Goal: Task Accomplishment & Management: Complete application form

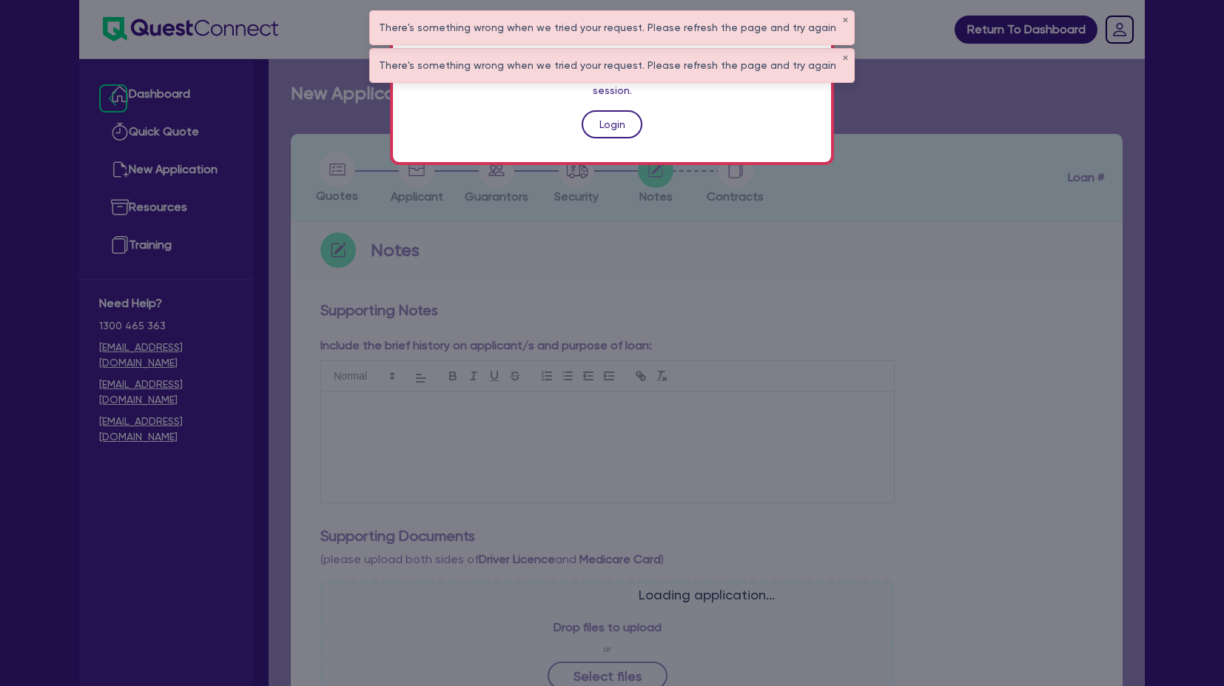
scroll to position [341, 0]
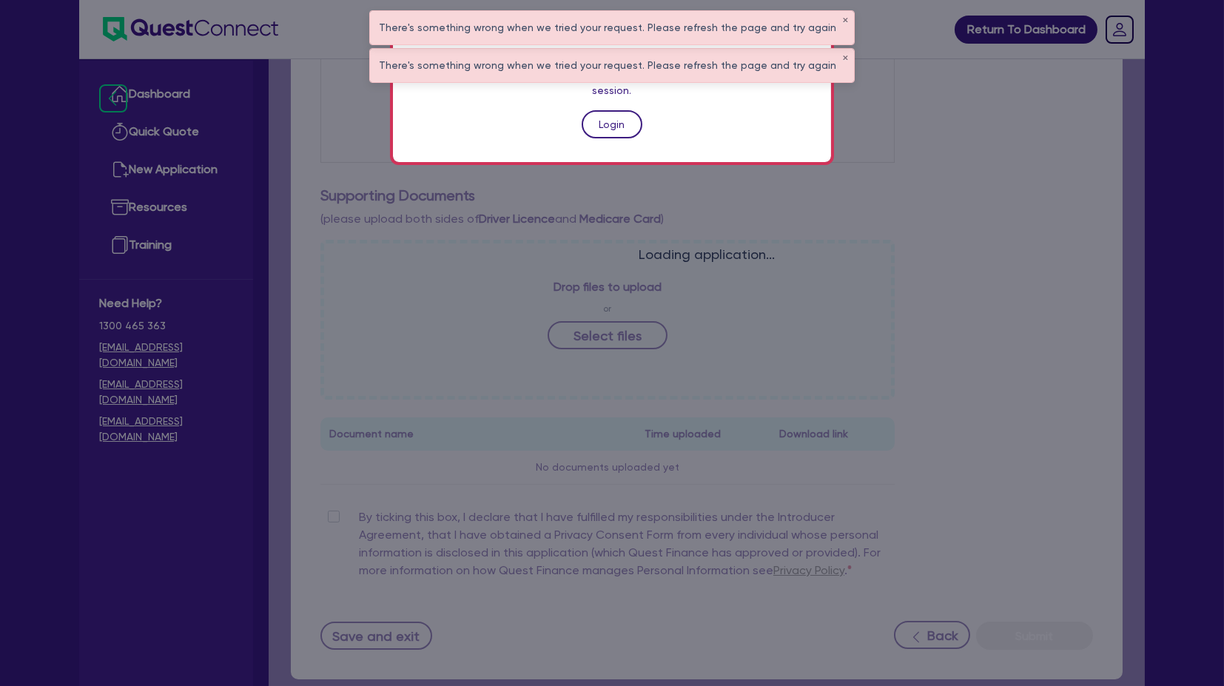
click at [617, 110] on link "Login" at bounding box center [612, 124] width 61 height 28
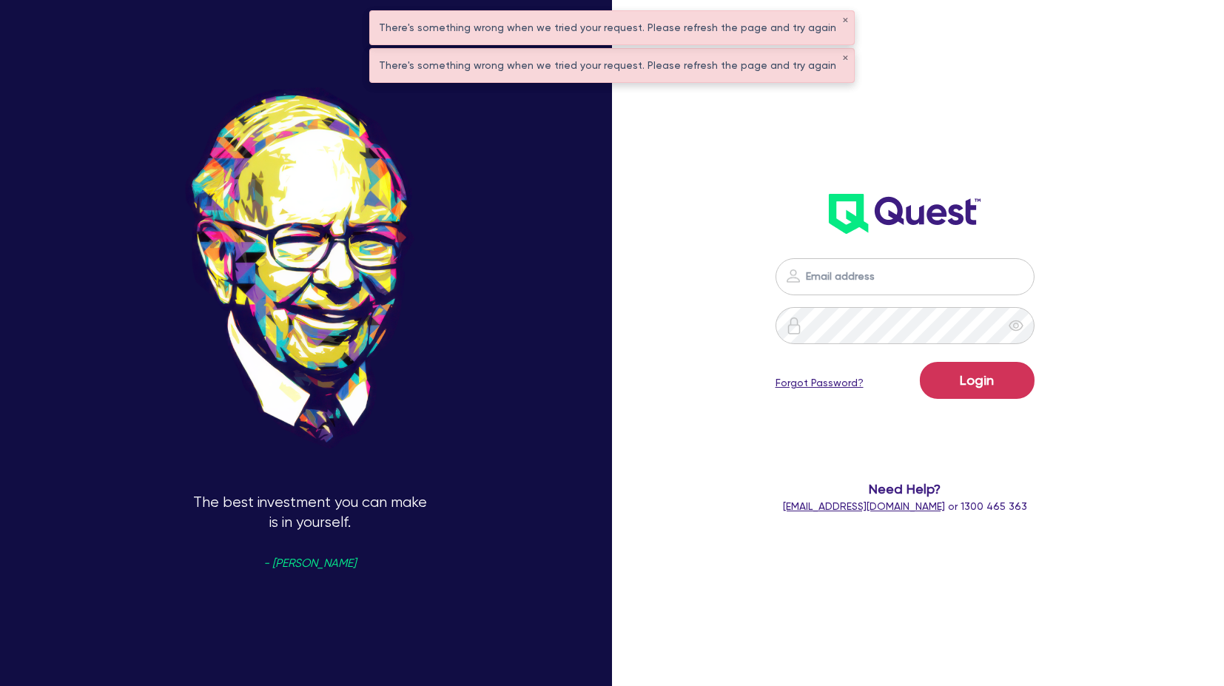
click at [850, 255] on div "Login Forgot Password? Need Help? help@quest.finance or 1300 465 363" at bounding box center [904, 387] width 351 height 286
drag, startPoint x: 867, startPoint y: 269, endPoint x: 873, endPoint y: 289, distance: 21.1
click at [867, 269] on input "email" at bounding box center [905, 276] width 259 height 37
type input "harry.klimis+broker@quest.finance"
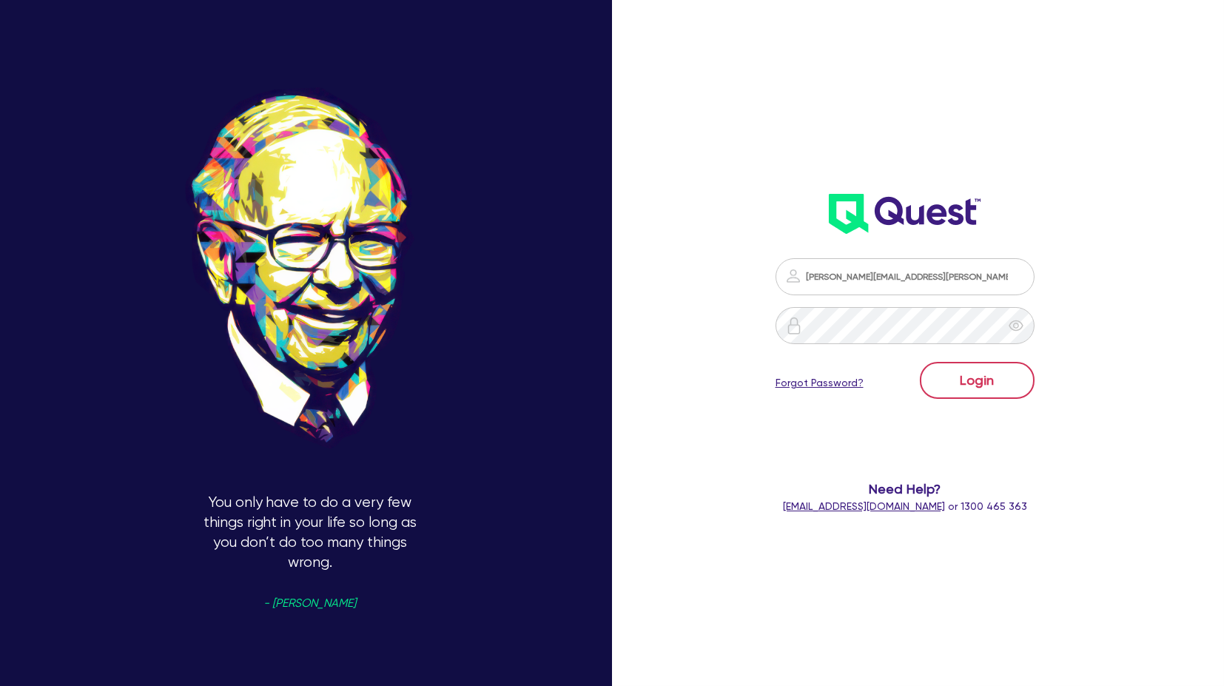
drag, startPoint x: 1047, startPoint y: 398, endPoint x: 1024, endPoint y: 398, distance: 22.2
click at [1032, 398] on form "harry.klimis+broker@quest.finance Login Forgot Password? Need Help? help@quest.…" at bounding box center [904, 386] width 321 height 256
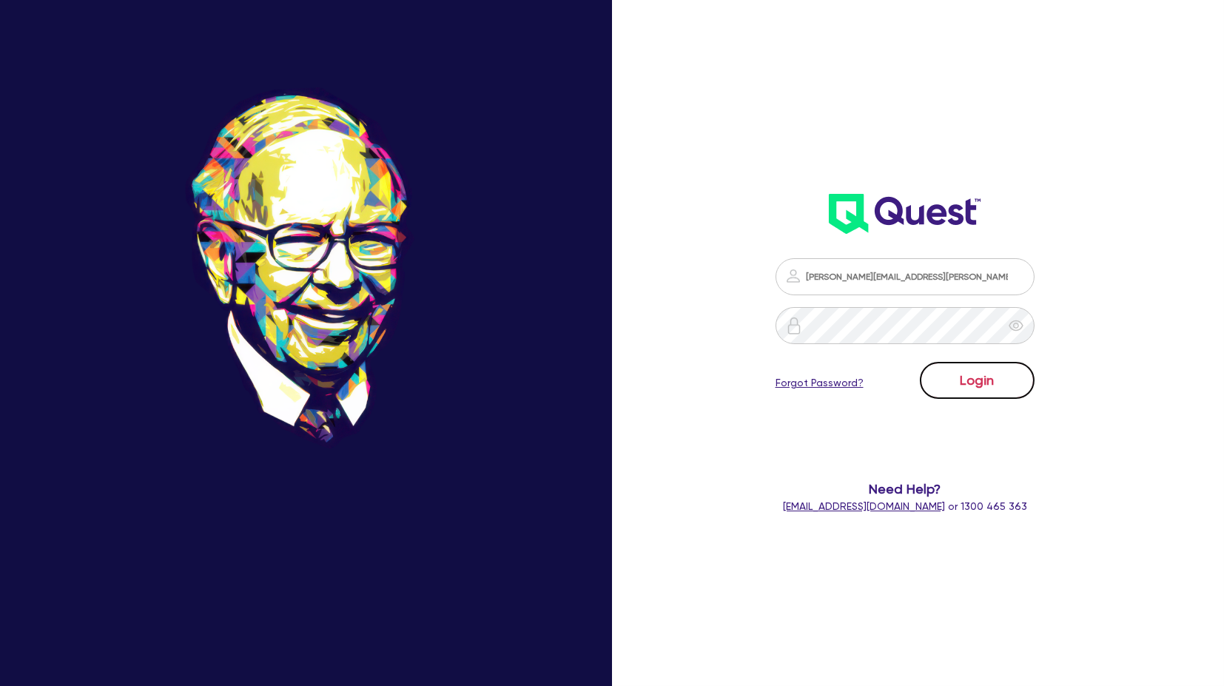
click at [996, 393] on button "Login" at bounding box center [977, 380] width 115 height 37
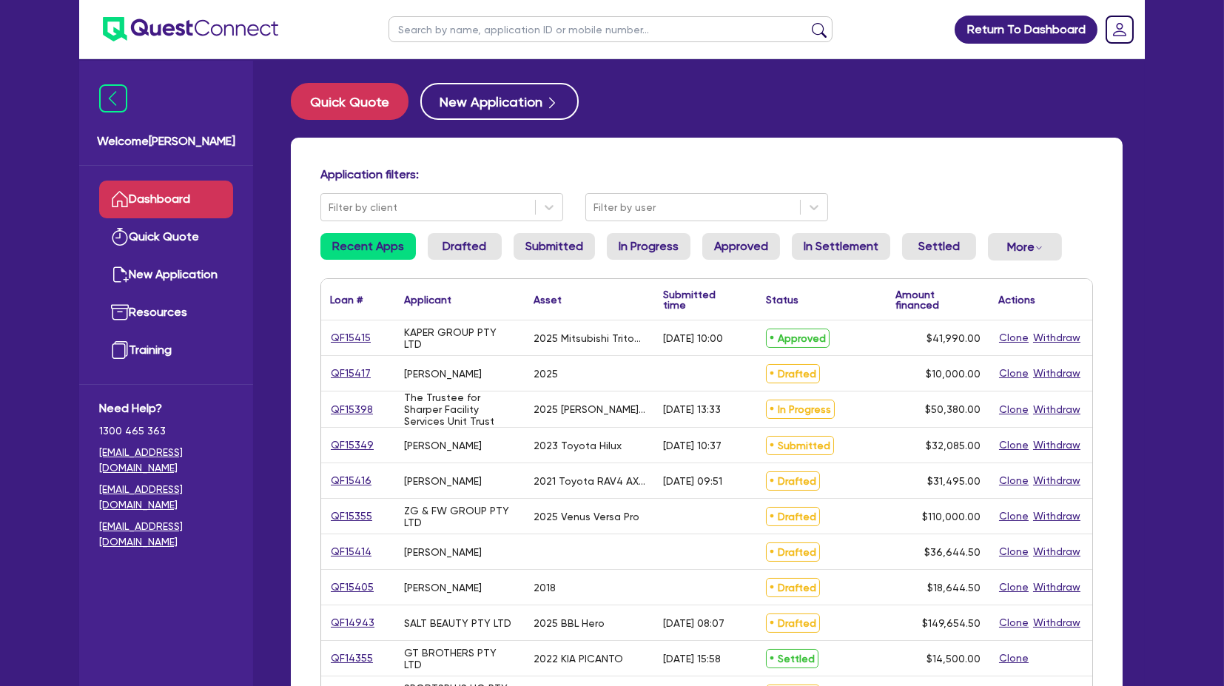
click at [1181, 164] on div "Return To Dashboard Edit Profile Logout Welcome Harry Dashboard Quick Quote New…" at bounding box center [612, 597] width 1224 height 1195
click at [1084, 108] on div "Quick Quote New Application" at bounding box center [707, 101] width 832 height 37
drag, startPoint x: 992, startPoint y: 106, endPoint x: 564, endPoint y: 136, distance: 428.9
click at [564, 136] on div "Quick Quote New Application Application filters: Filter by client Filter by use…" at bounding box center [707, 603] width 876 height 1040
click at [623, 98] on div "Quick Quote New Application" at bounding box center [707, 101] width 832 height 37
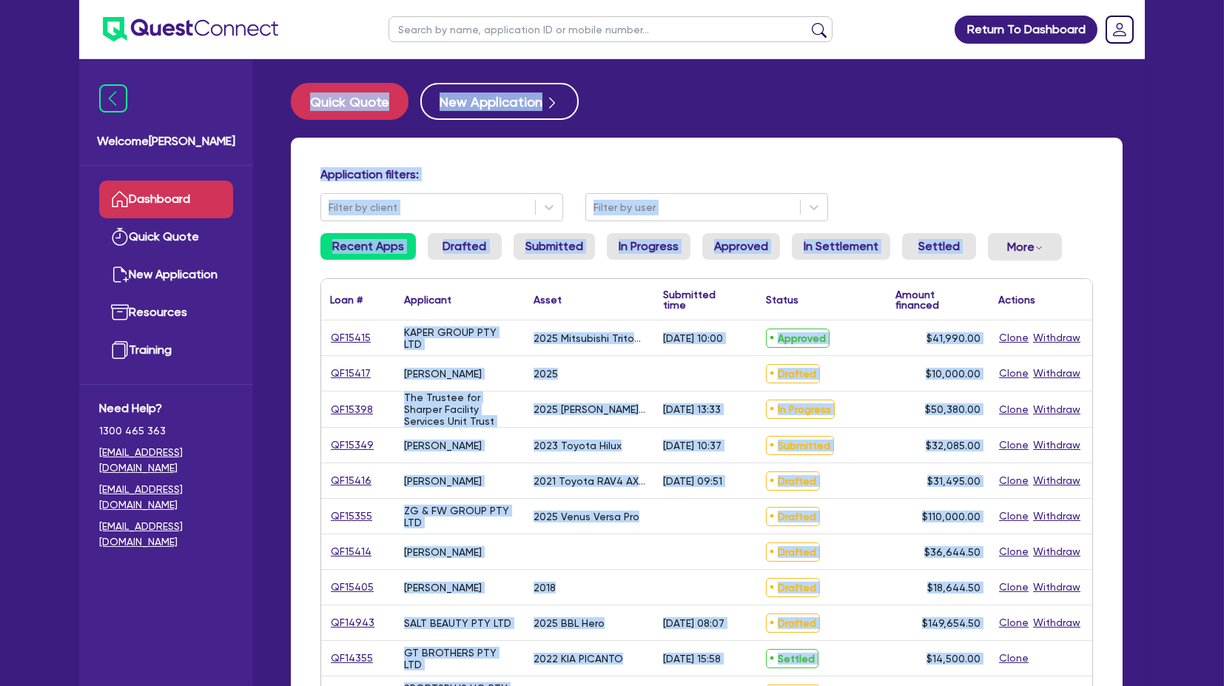
drag, startPoint x: 118, startPoint y: 47, endPoint x: 1210, endPoint y: 580, distance: 1214.3
click at [1212, 583] on div "Return To Dashboard Edit Profile Logout Welcome Harry Dashboard Quick Quote New…" at bounding box center [612, 597] width 1224 height 1195
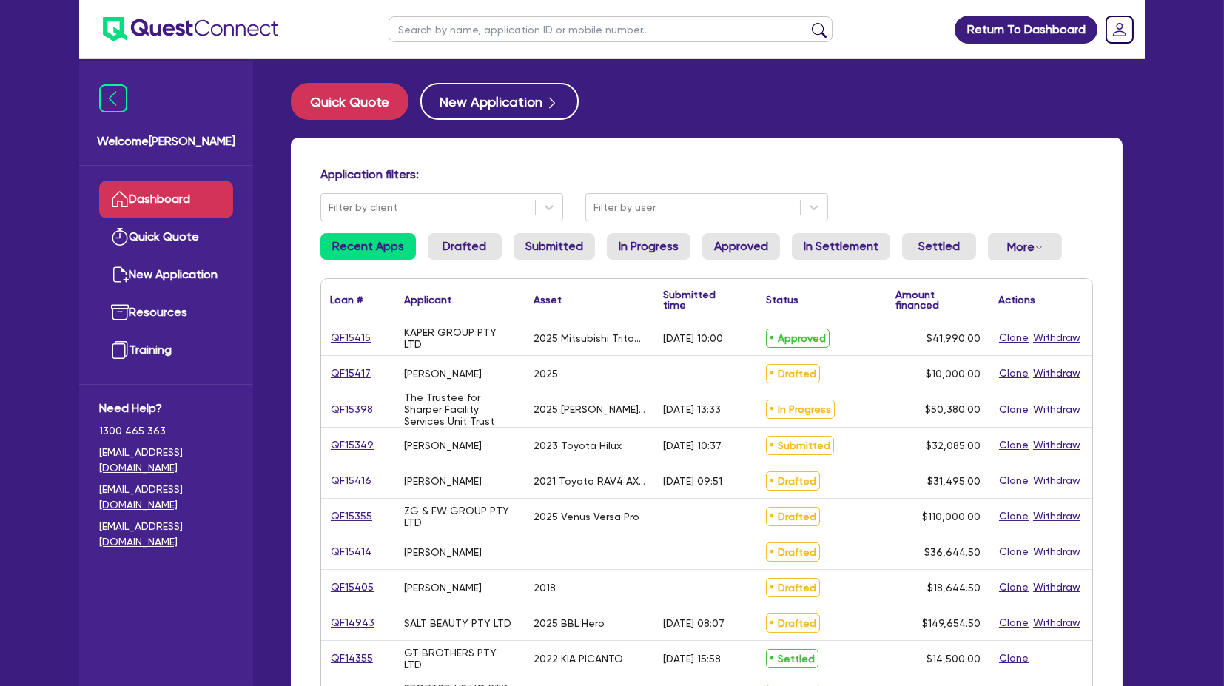
click at [1201, 580] on div "Return To Dashboard Edit Profile Logout Welcome Harry Dashboard Quick Quote New…" at bounding box center [612, 597] width 1224 height 1195
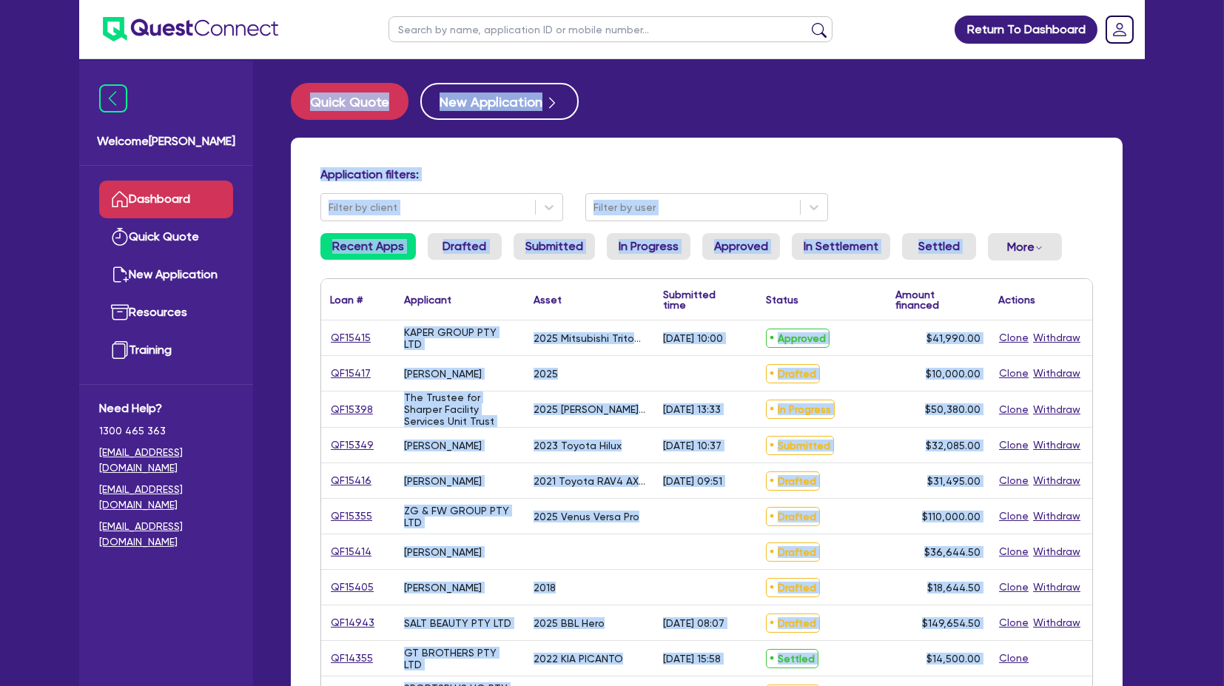
drag, startPoint x: 1081, startPoint y: 510, endPoint x: 54, endPoint y: 41, distance: 1128.9
click at [54, 41] on div "Return To Dashboard Edit Profile Logout Welcome Harry Dashboard Quick Quote New…" at bounding box center [612, 597] width 1224 height 1195
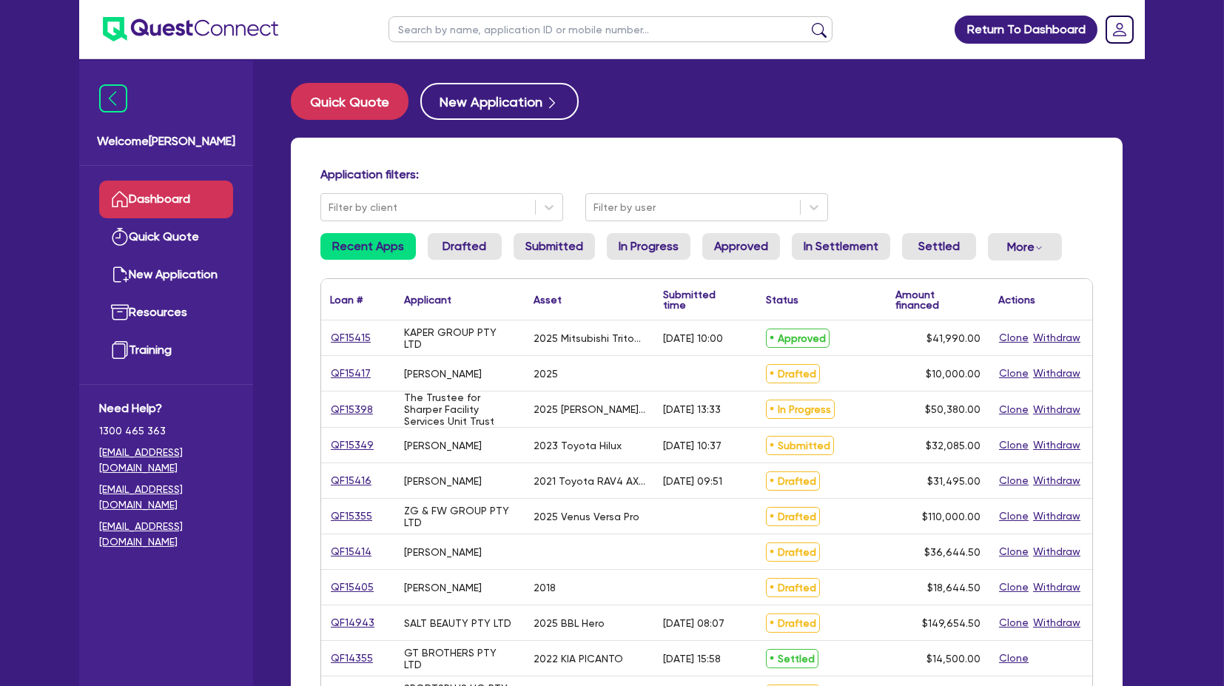
drag, startPoint x: 54, startPoint y: 41, endPoint x: 50, endPoint y: 27, distance: 13.8
click at [53, 40] on div "Return To Dashboard Edit Profile Logout Welcome Harry Dashboard Quick Quote New…" at bounding box center [612, 597] width 1224 height 1195
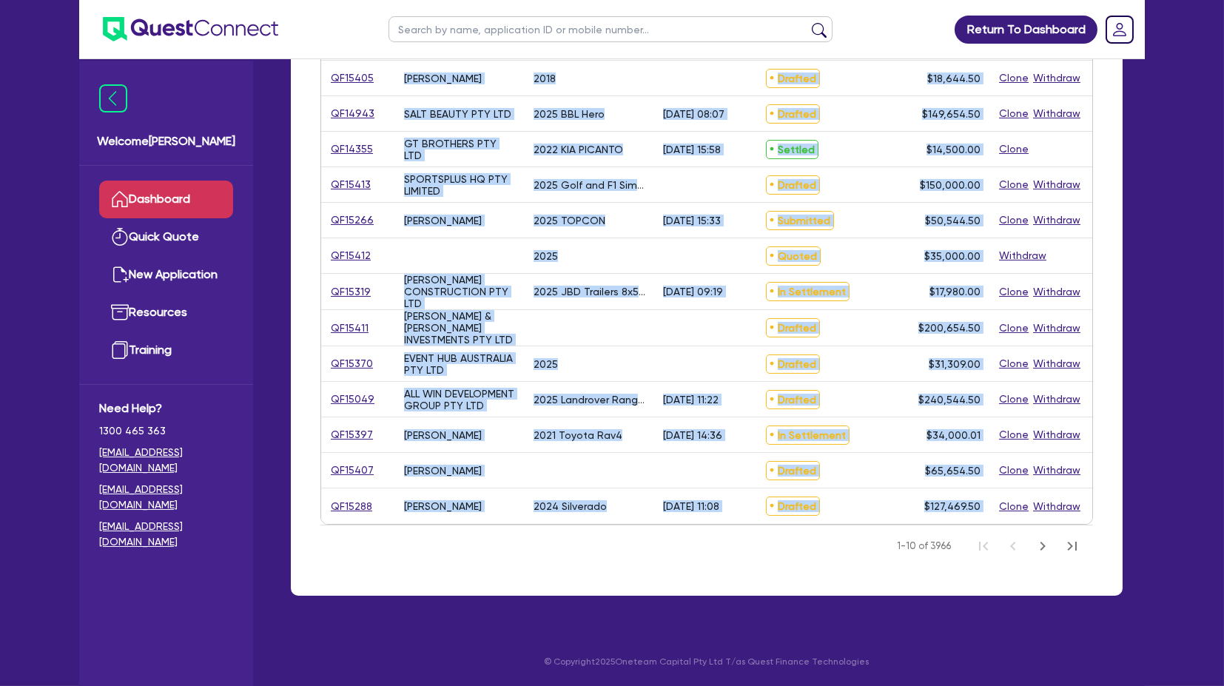
scroll to position [528, 0]
drag, startPoint x: 50, startPoint y: 27, endPoint x: 1133, endPoint y: 585, distance: 1217.3
click at [1133, 585] on div "Return To Dashboard Edit Profile Logout Welcome Harry Dashboard Quick Quote New…" at bounding box center [612, 88] width 1224 height 1195
click at [1133, 585] on div "Application filters: Filter by client Filter by user Recent Apps Drafted Submit…" at bounding box center [707, 120] width 854 height 985
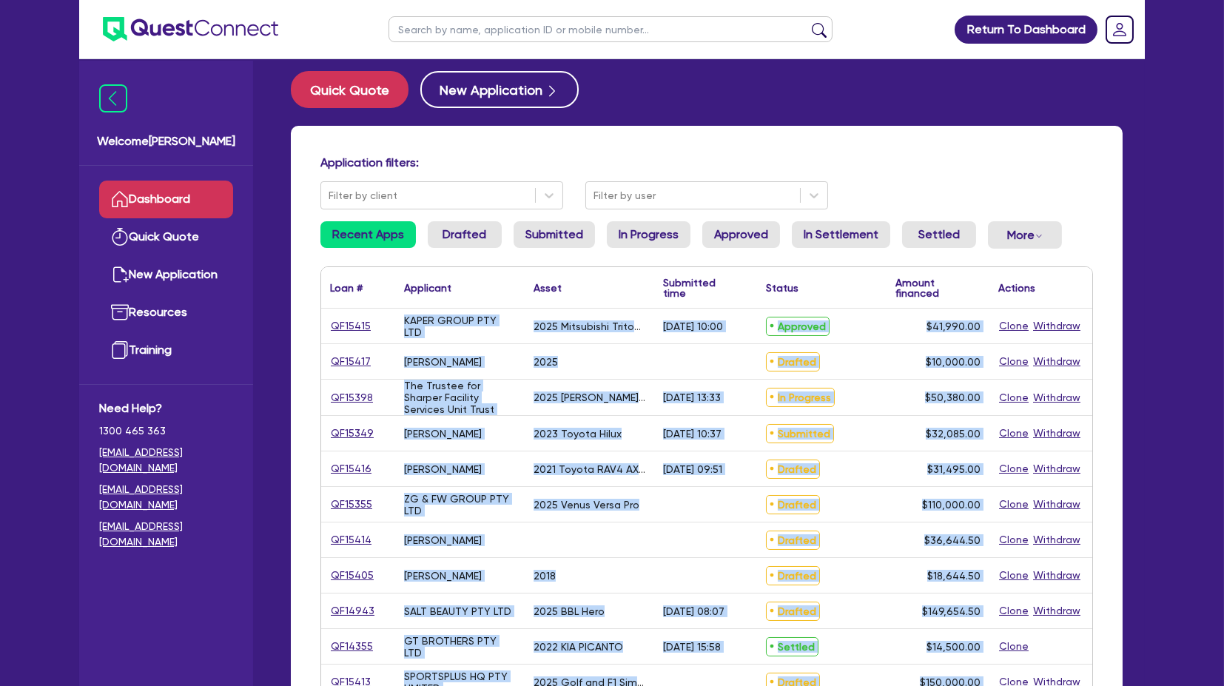
scroll to position [0, 0]
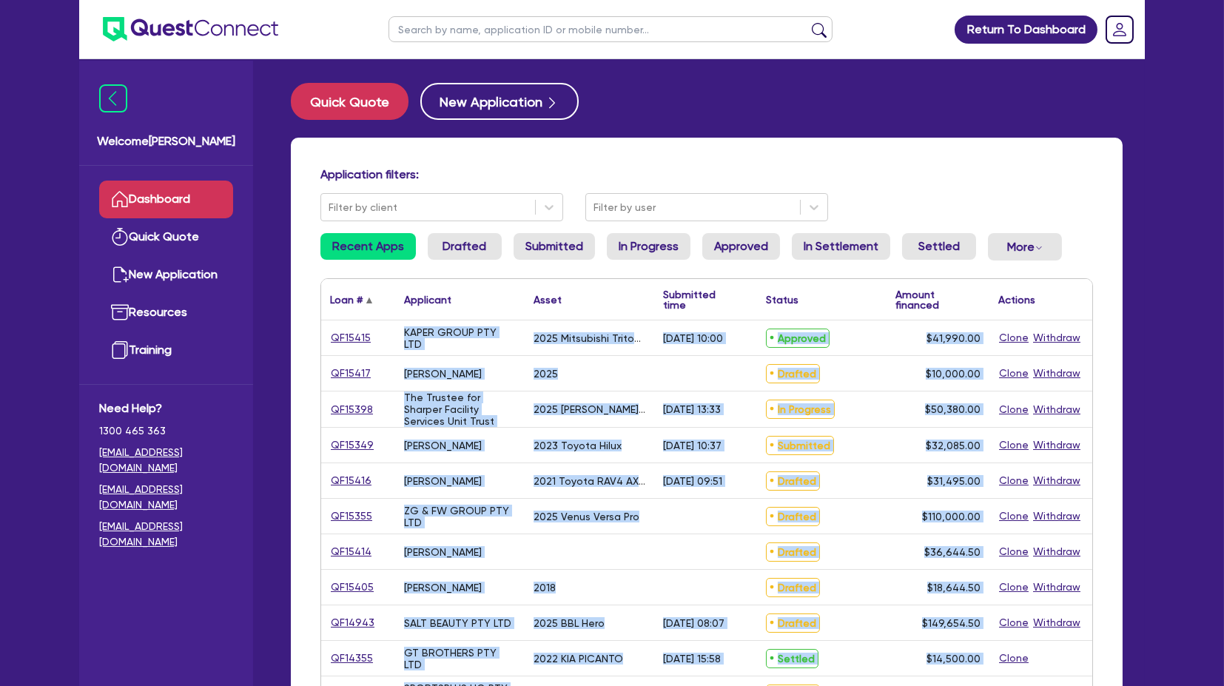
drag, startPoint x: 363, startPoint y: 315, endPoint x: 349, endPoint y: 300, distance: 20.9
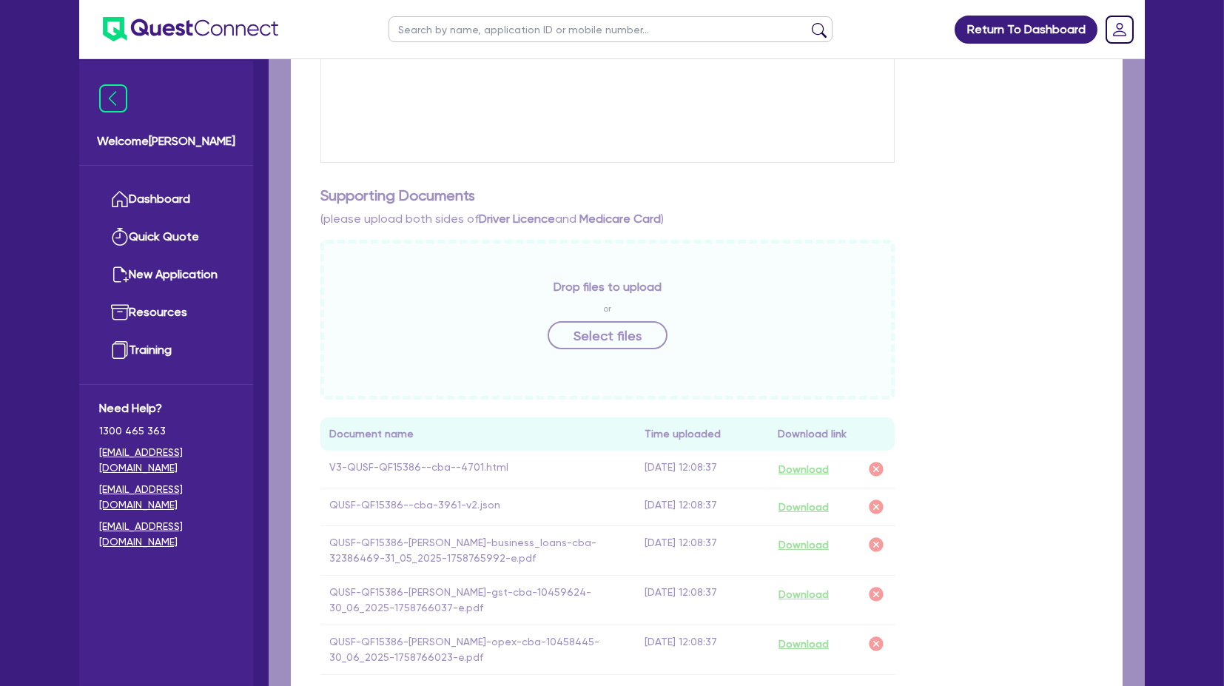
checkbox input "true"
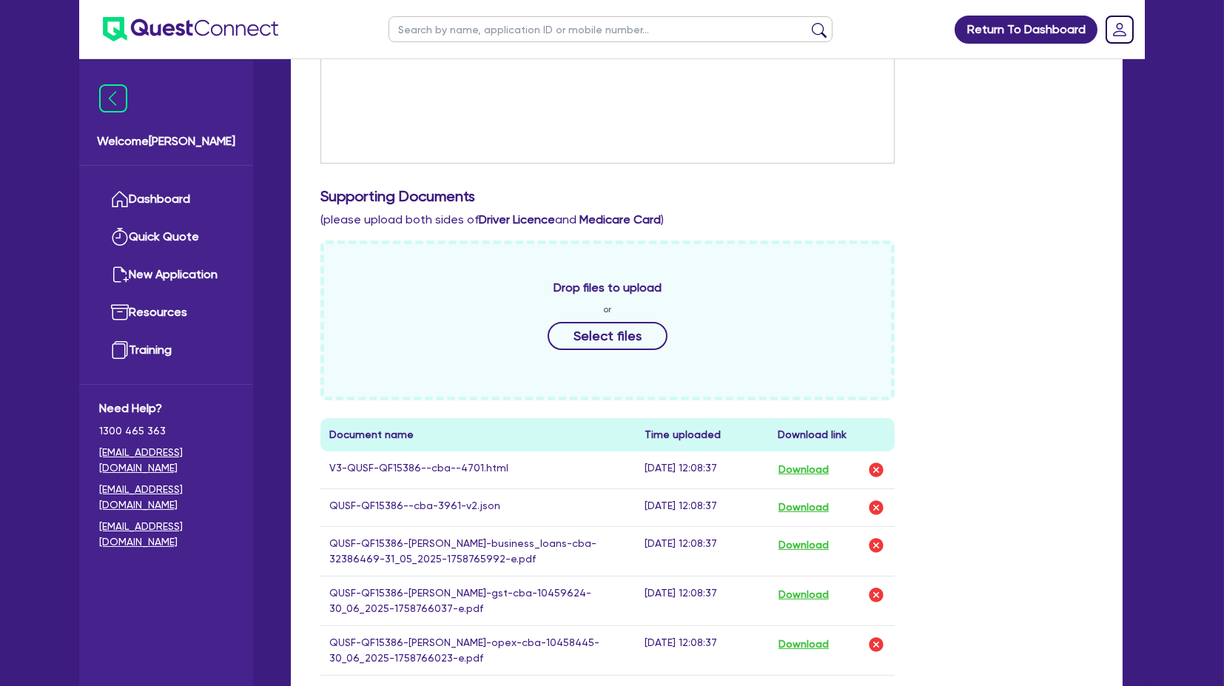
click at [159, 37] on img at bounding box center [190, 29] width 175 height 24
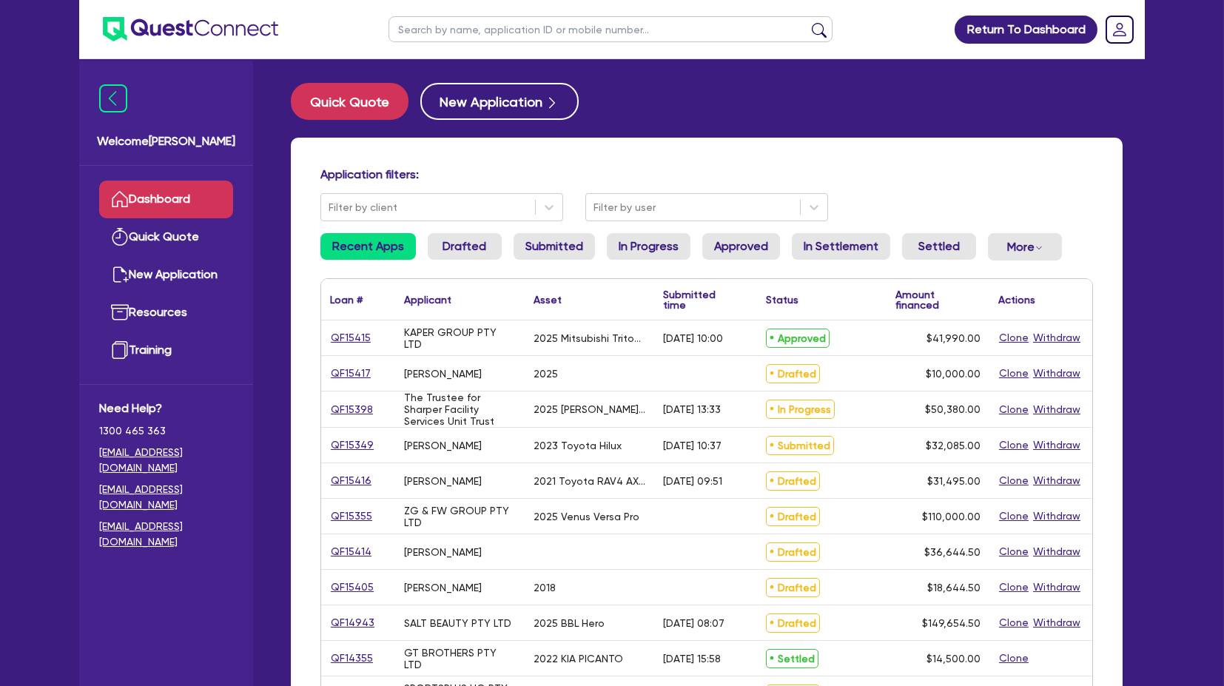
click at [460, 38] on input "text" at bounding box center [611, 29] width 444 height 26
type input "p & P"
click at [808, 22] on button "submit" at bounding box center [820, 32] width 24 height 21
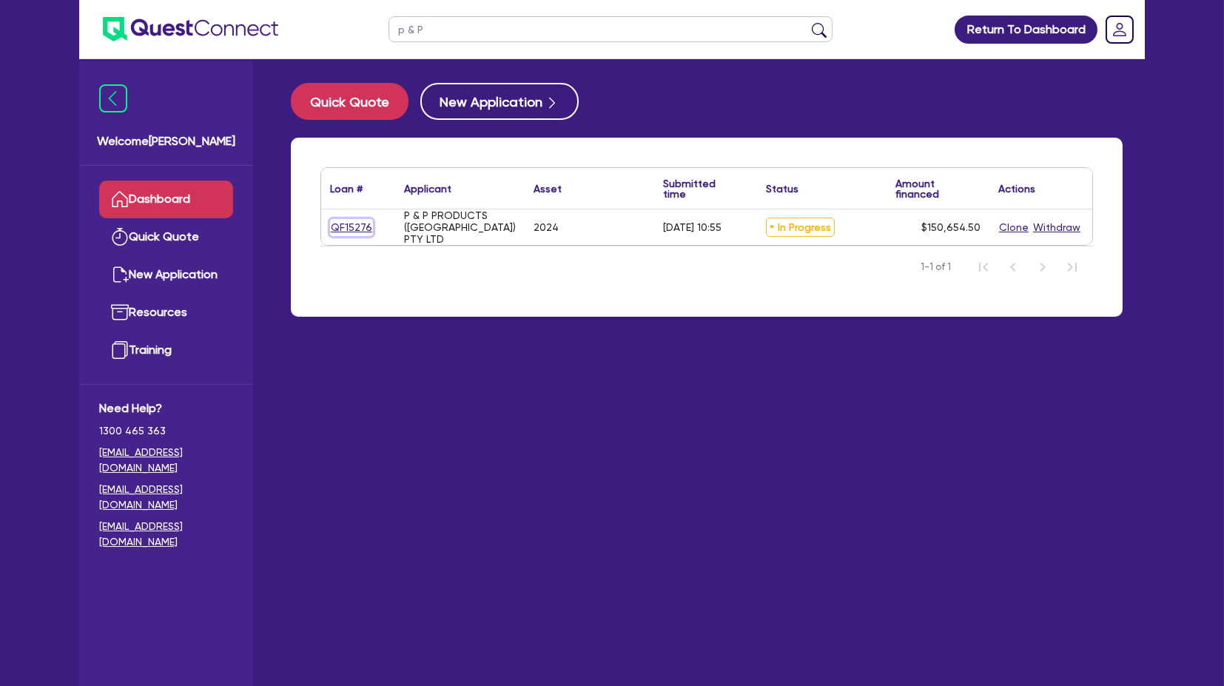
click at [354, 225] on link "QF15276" at bounding box center [351, 227] width 43 height 17
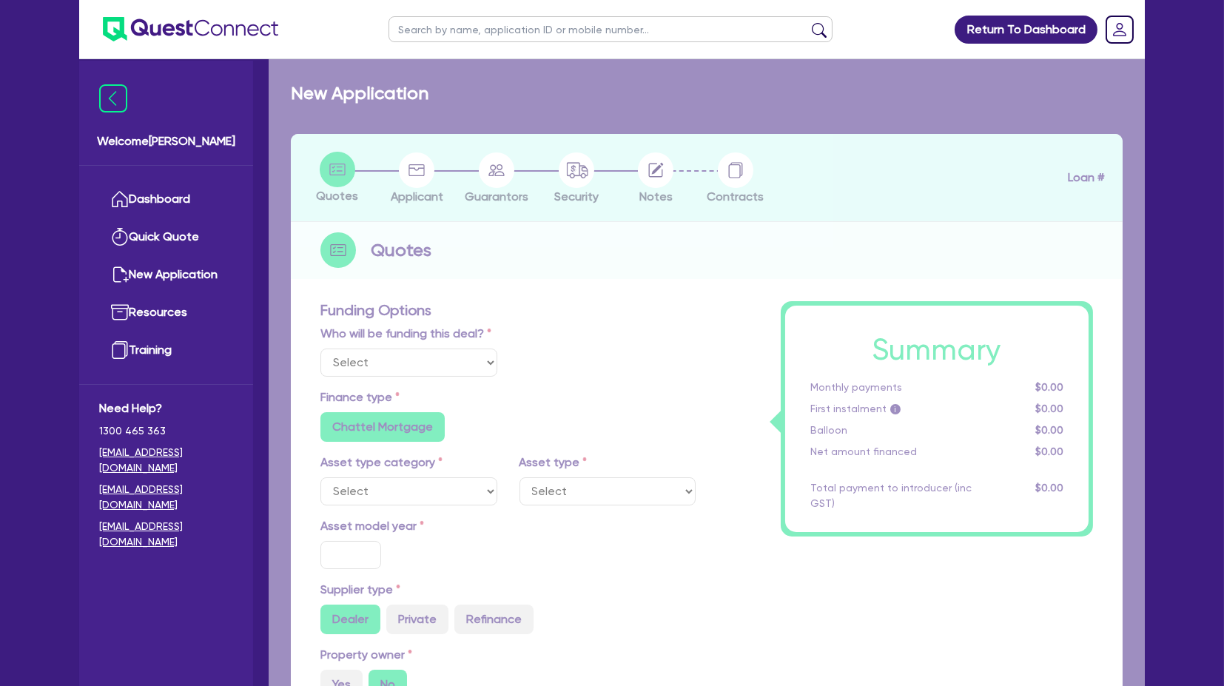
select select "Quest Finance - Own Book"
select select "CARS_AND_LIGHT_TRUCKS"
type input "2024"
radio input "false"
radio input "true"
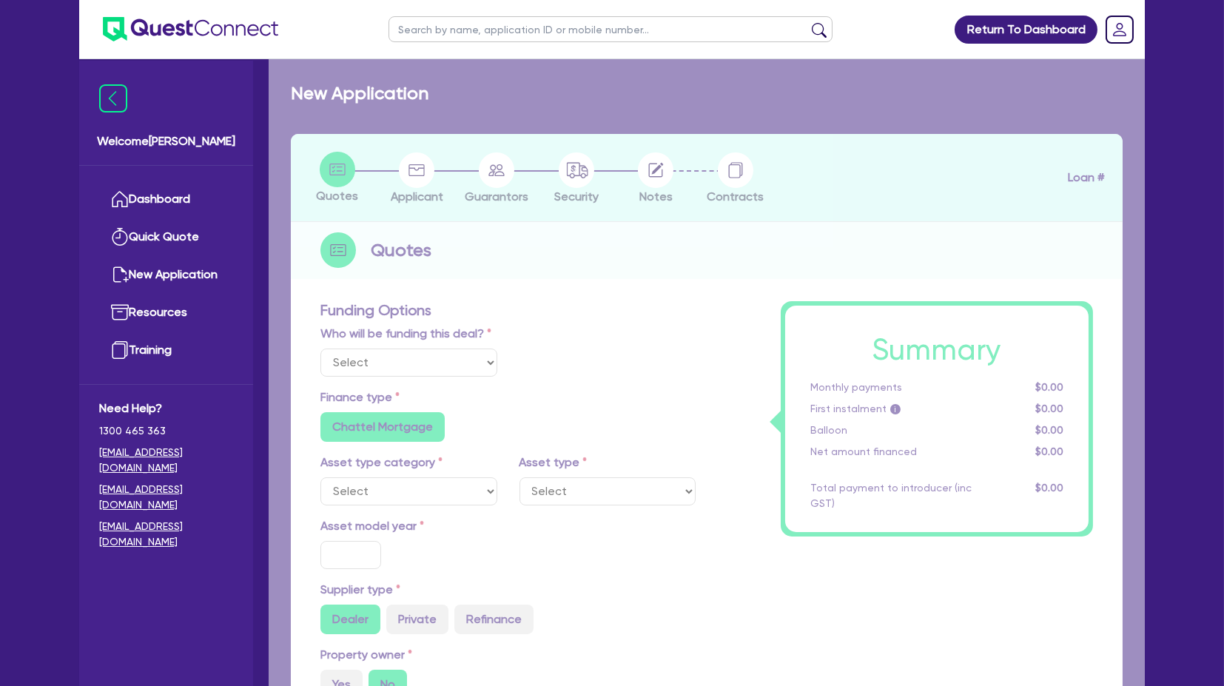
radio input "true"
type input "150,000"
type input "5"
type input "7,532.73"
radio input "true"
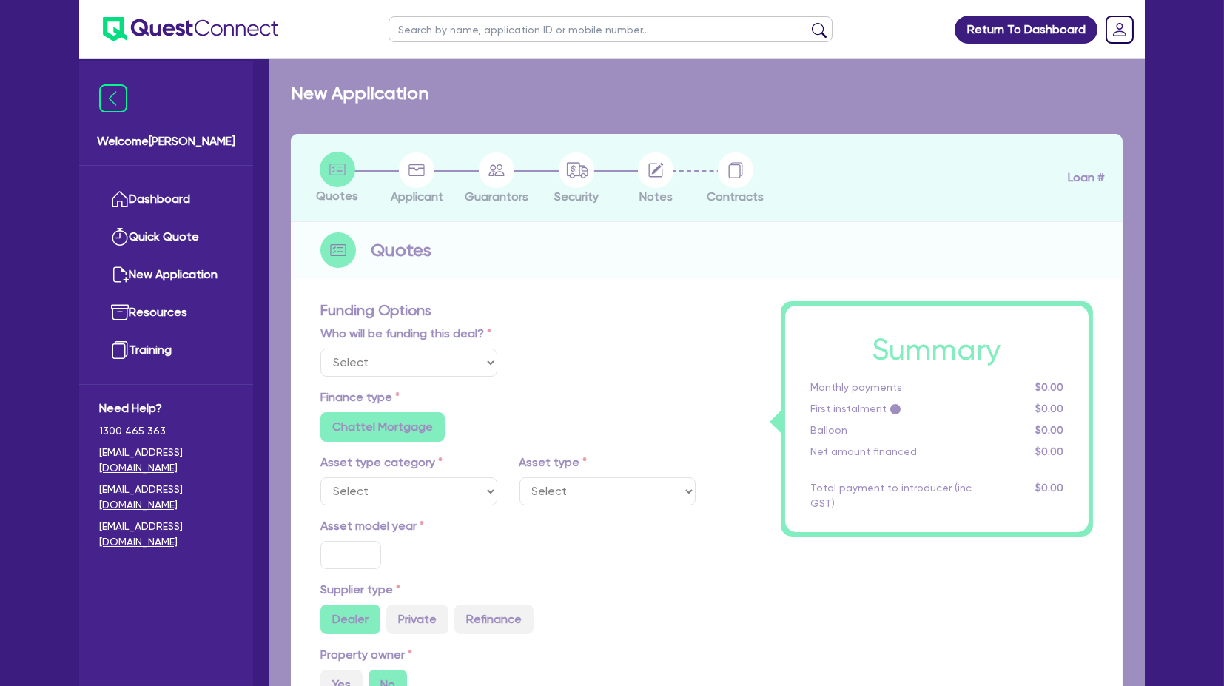
type input "17.95"
radio input "true"
radio input "false"
select select "PASSENGER_VEHICLES"
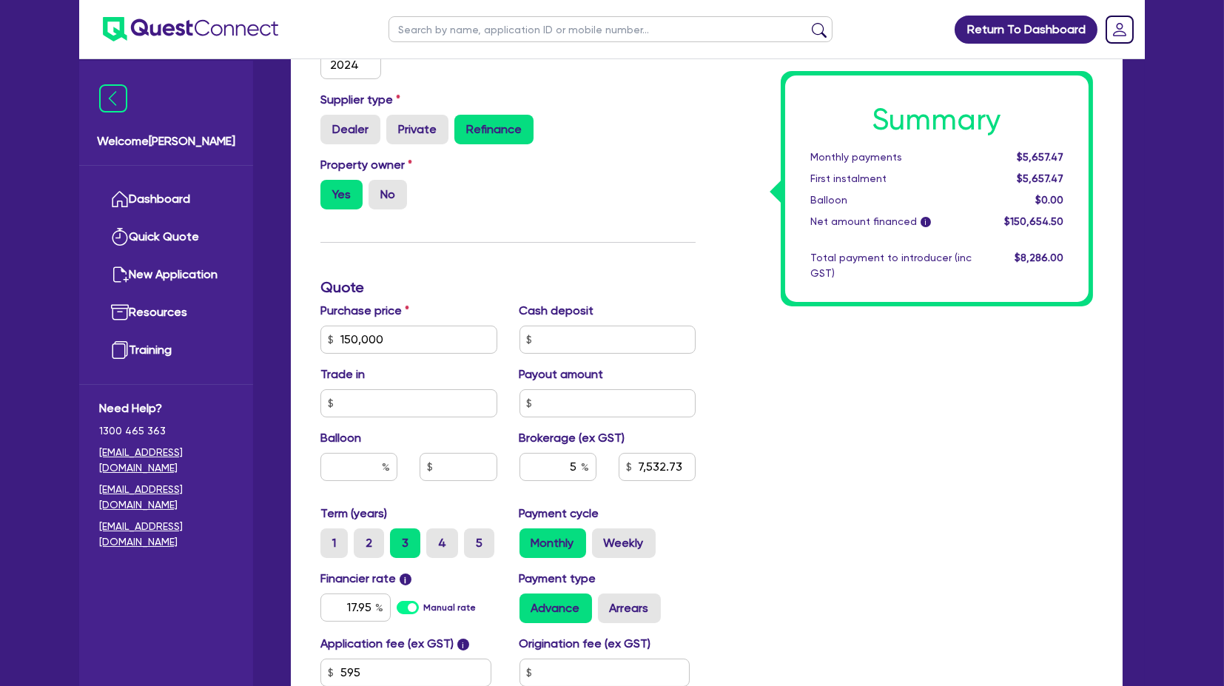
scroll to position [575, 0]
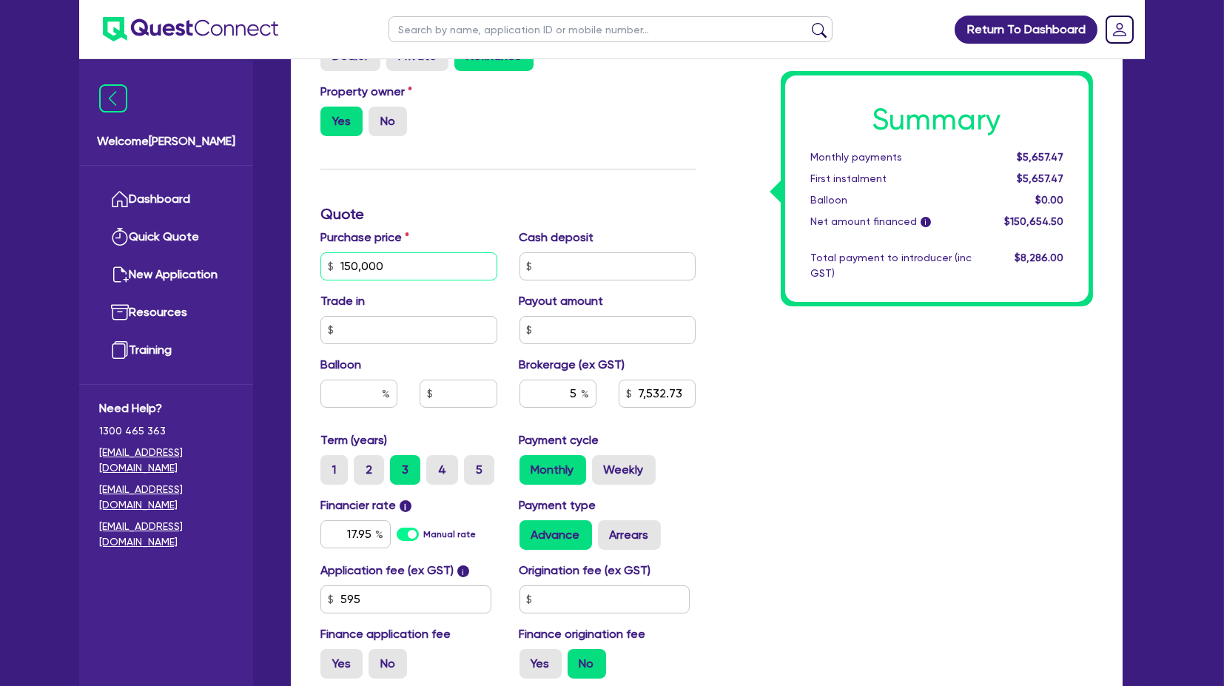
drag, startPoint x: 423, startPoint y: 263, endPoint x: 88, endPoint y: 271, distance: 335.4
click at [94, 278] on div "Welcome Harry Dashboard Quick Quote New Application Ref Company Ref Salesperson…" at bounding box center [612, 141] width 1066 height 1432
type input "2"
type input "7,532.73"
type input "20"
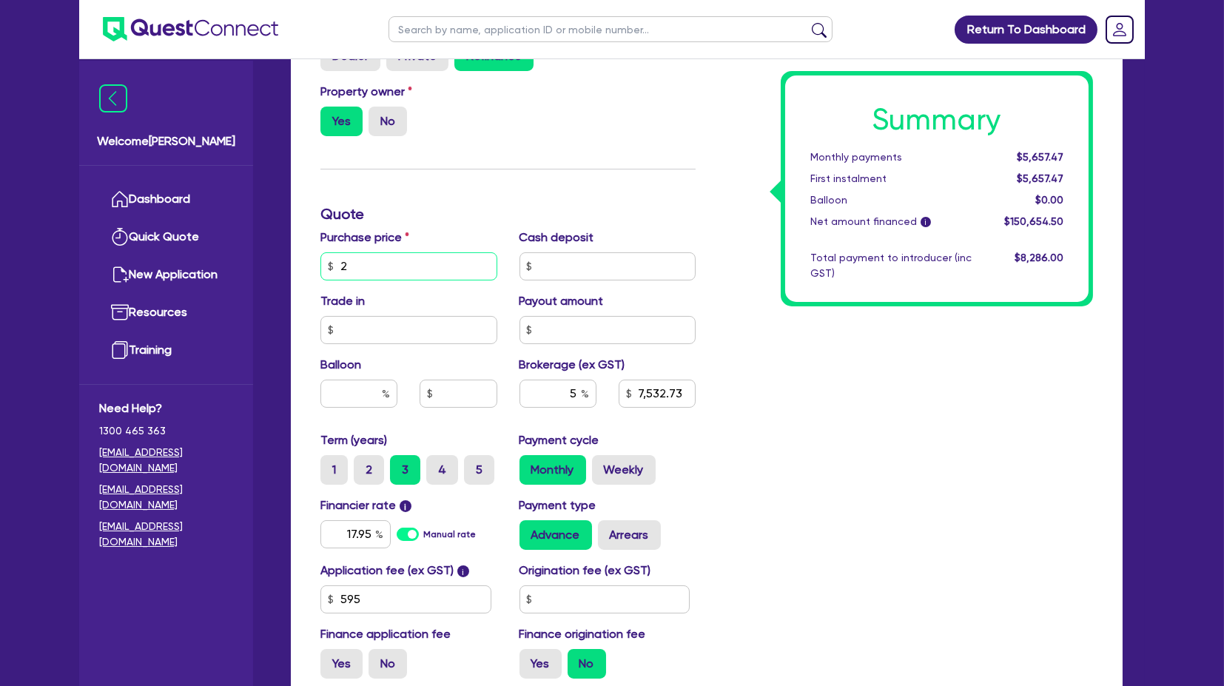
type input "7,532.73"
type input "200"
type input "7,532.73"
type input "2,000"
type input "7,532.73"
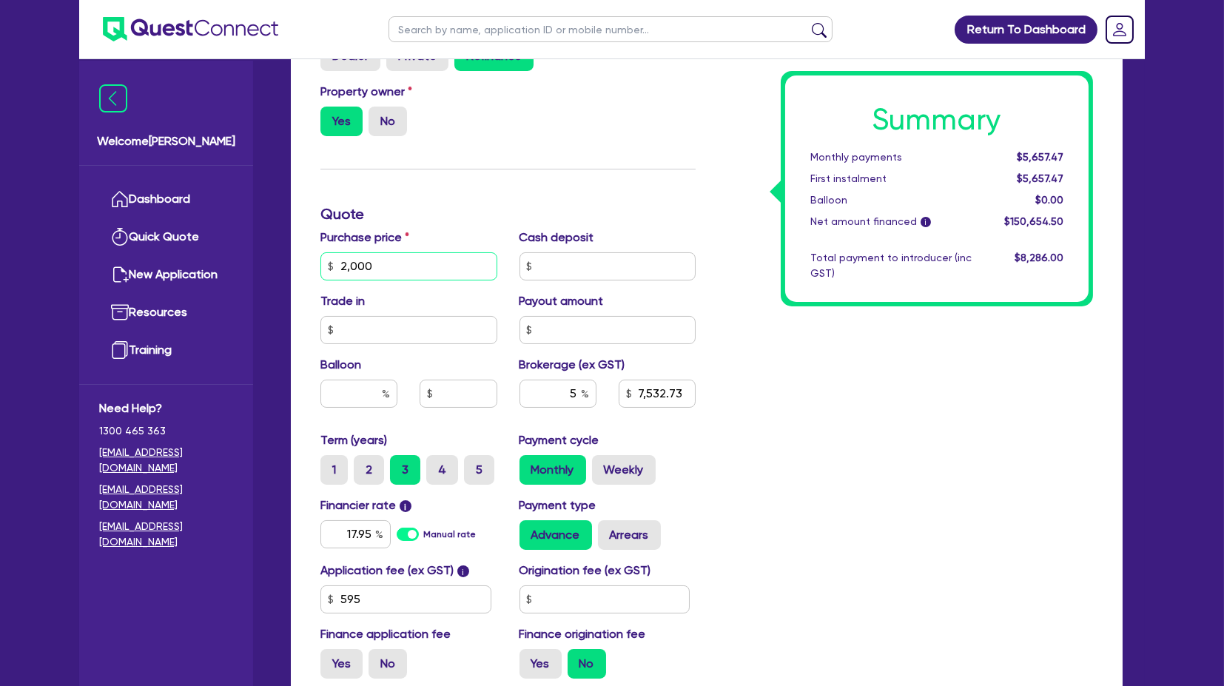
type input "20,000"
type input "7,532.73"
type input "200,000"
type input "7,532.73"
type input "200,000"
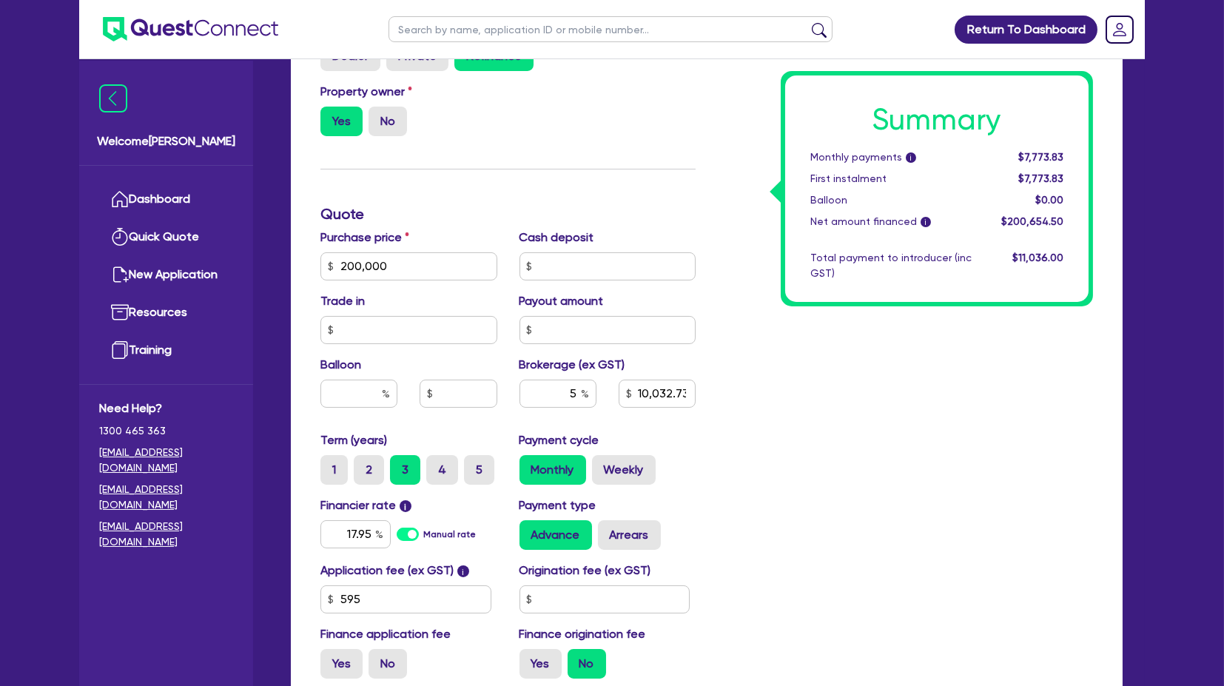
type input "10,032.73"
click at [781, 405] on div "Summary Monthly payments i $7,773.83 First instalment $7,773.83 Balloon $0.00 N…" at bounding box center [906, 214] width 398 height 953
click at [801, 420] on div "Summary Monthly payments i $7,773.83 First instalment $7,773.83 Balloon $0.00 N…" at bounding box center [906, 214] width 398 height 953
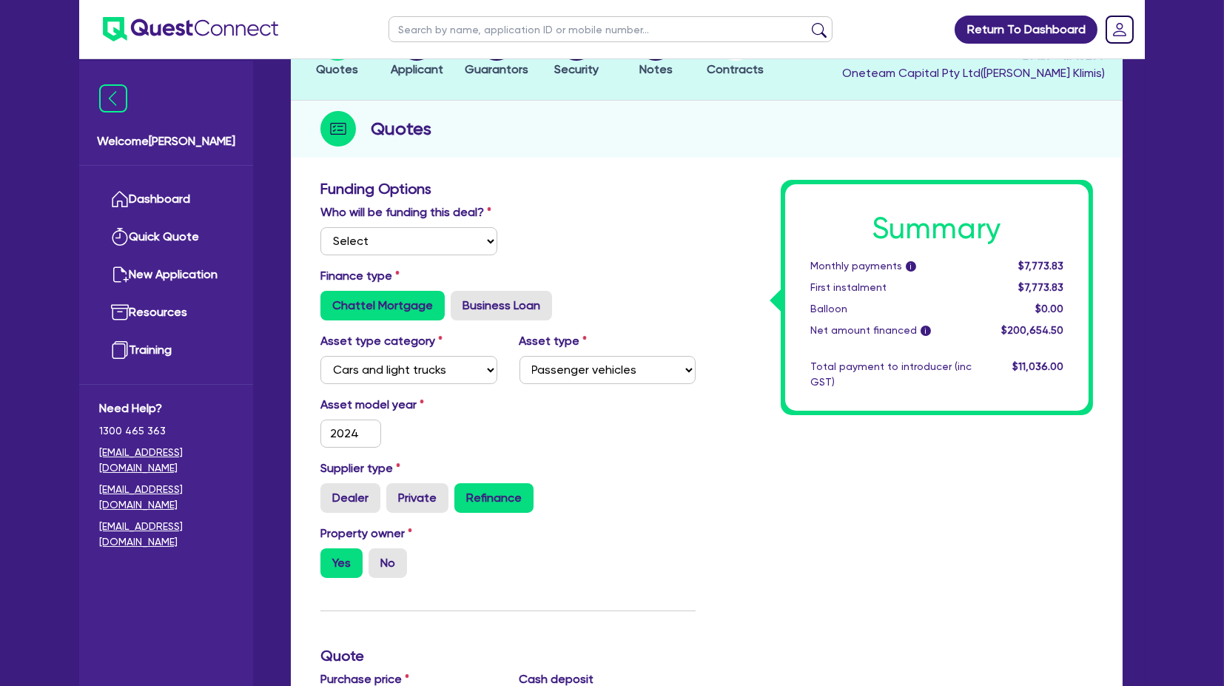
scroll to position [0, 0]
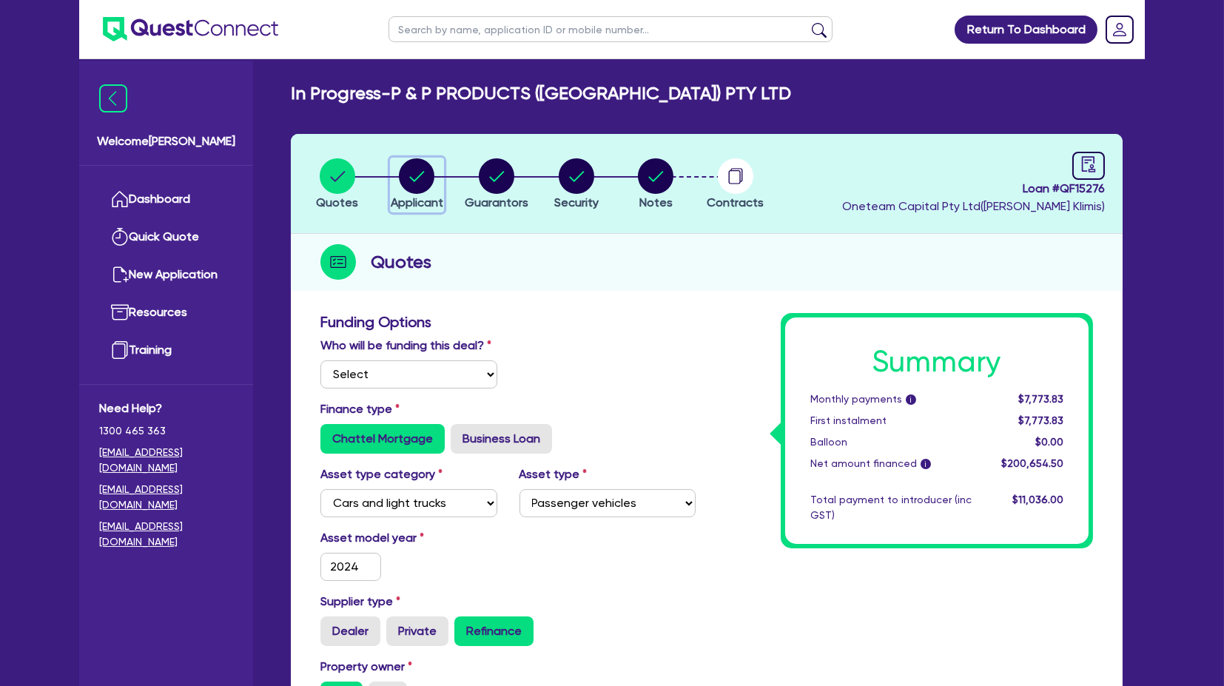
click at [423, 178] on circle "button" at bounding box center [417, 176] width 36 height 36
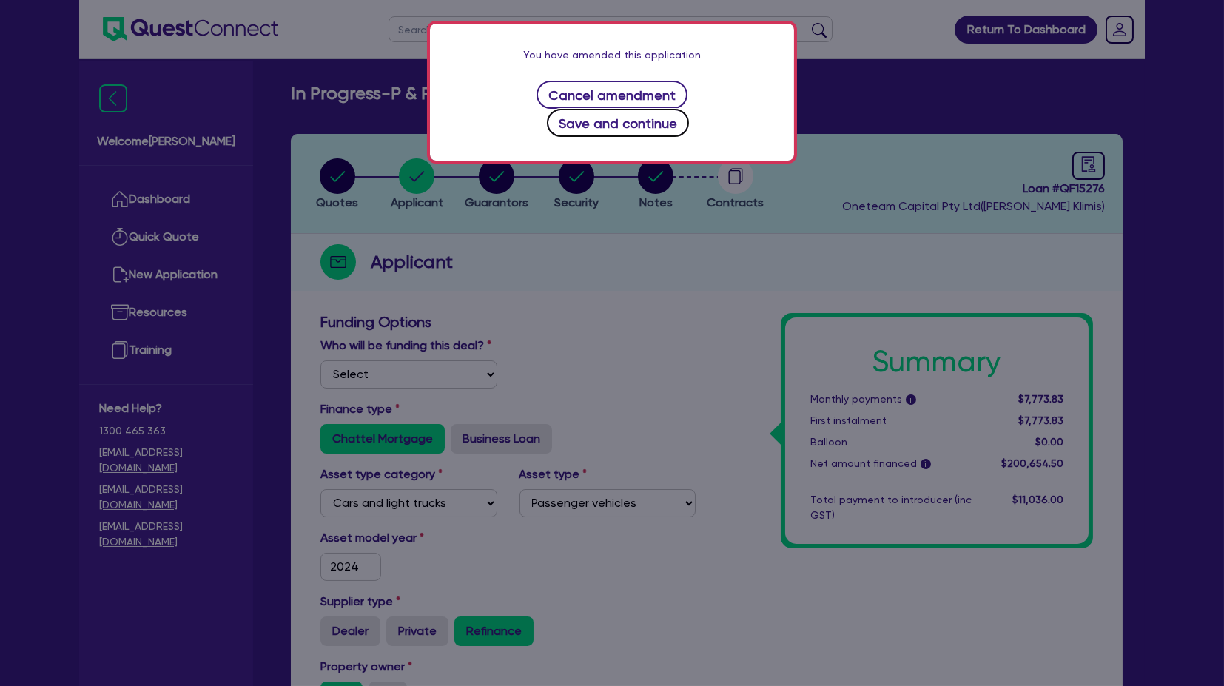
click at [682, 109] on button "Save and continue" at bounding box center [618, 123] width 143 height 28
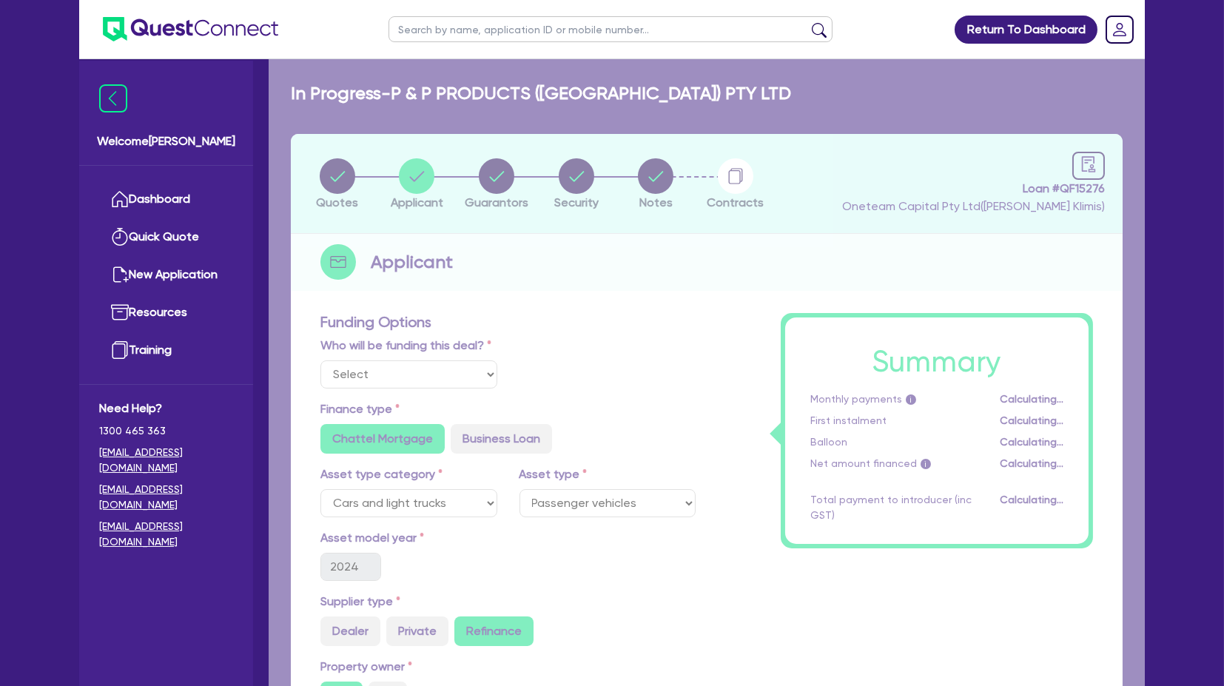
select select "COMPANY"
select select "BUILDING_CONSTRUCTION"
select select "BUSINESSES_LARGE_CONSTRUCTION_PROJECTS"
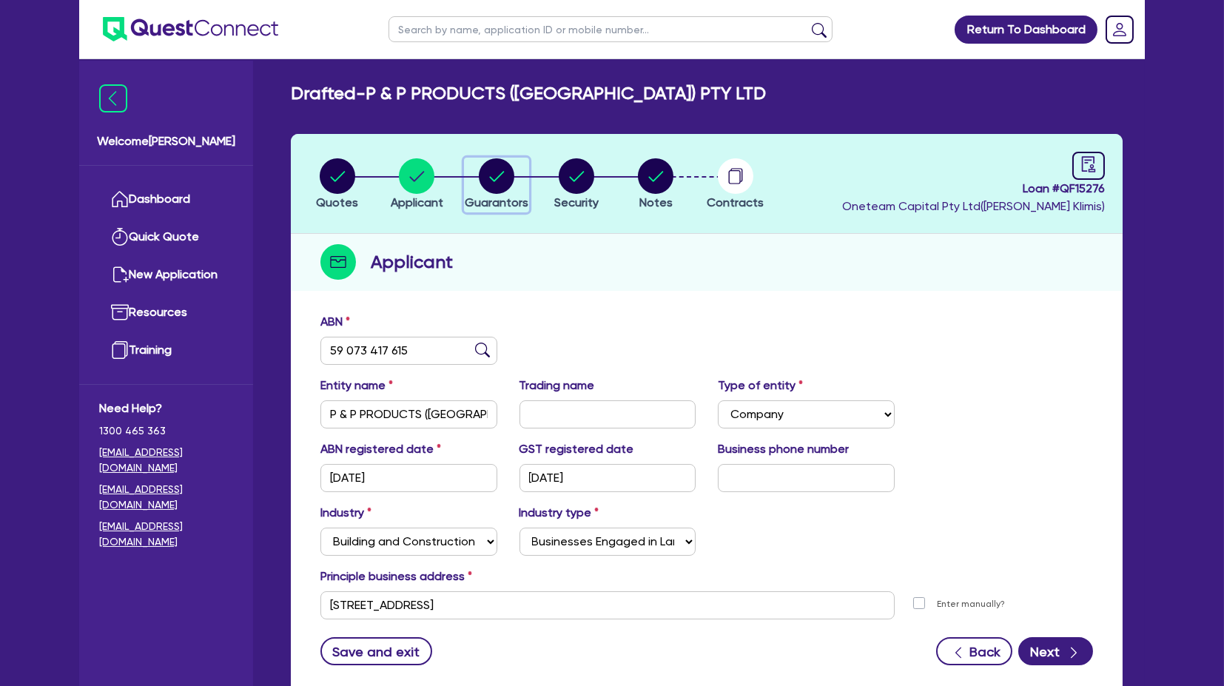
click at [501, 185] on circle "button" at bounding box center [497, 176] width 36 height 36
select select "MR"
select select "VIC"
select select "MARRIED"
select select "PROPERTY"
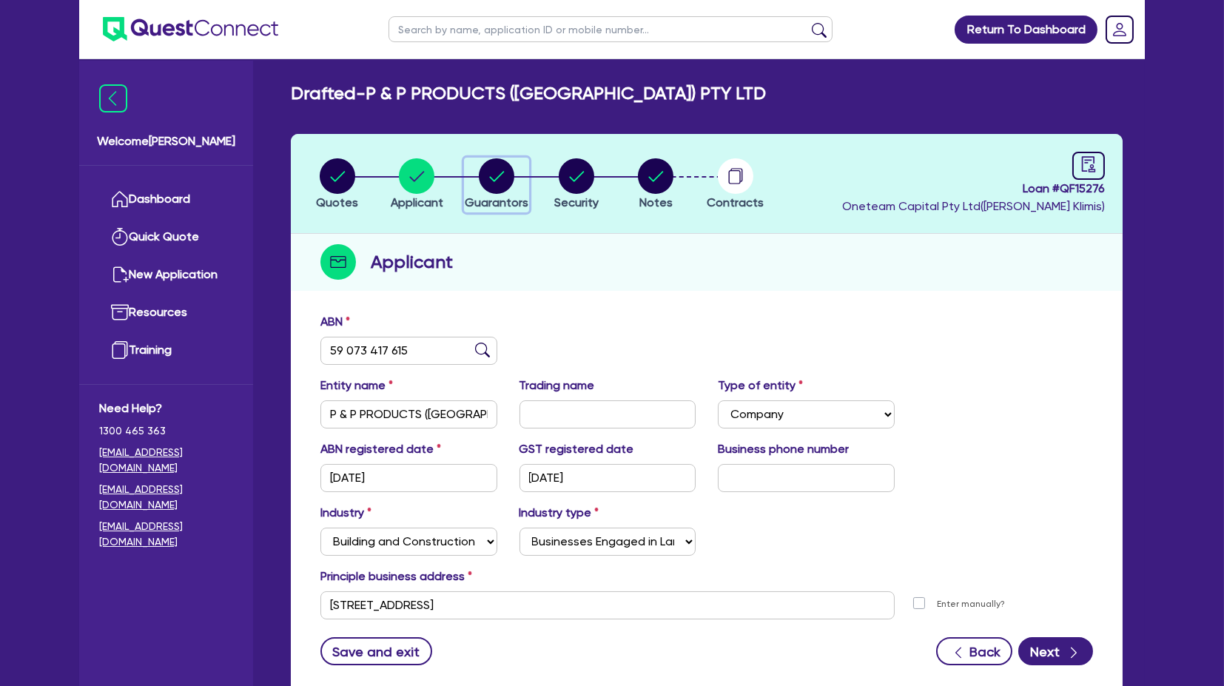
select select "PROPERTY"
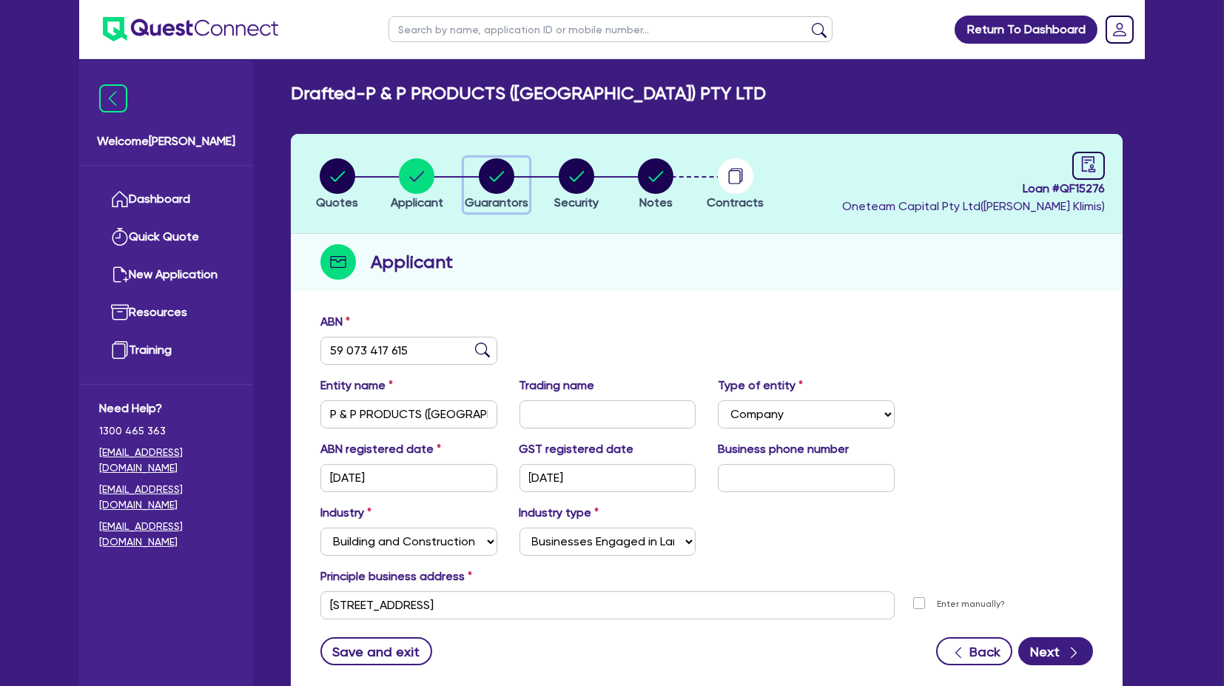
select select "VEHICLE"
select select "MORTGAGE"
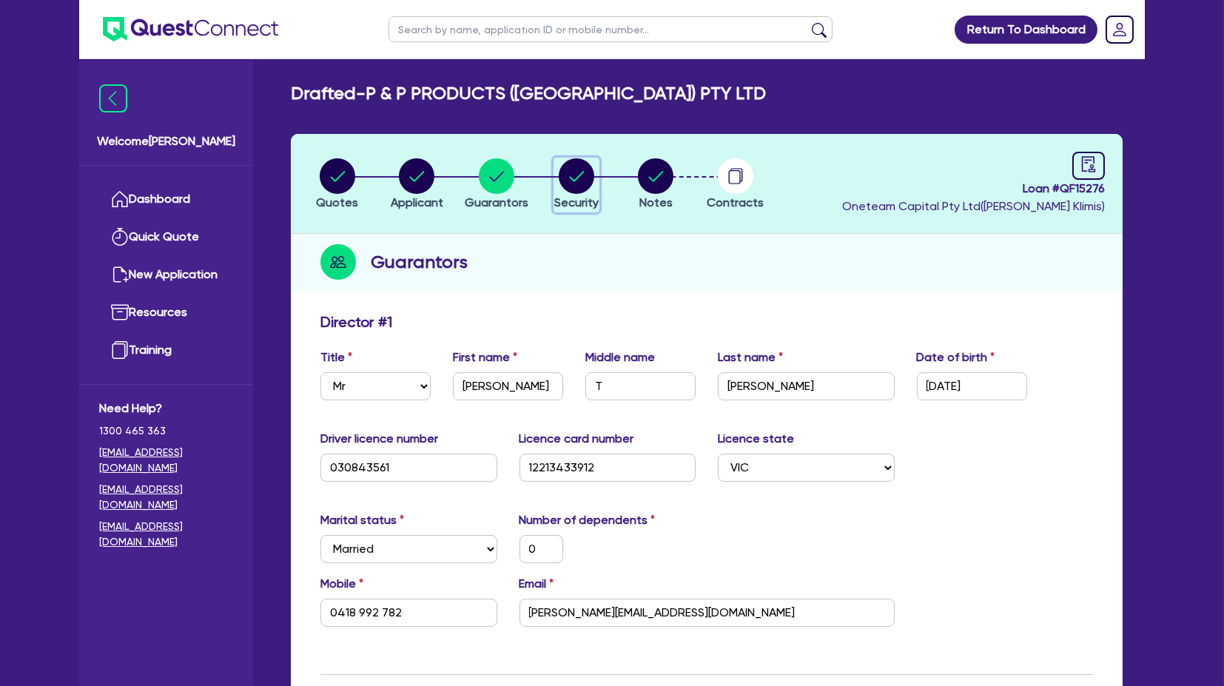
click at [571, 164] on circle "button" at bounding box center [577, 176] width 36 height 36
select select "CARS_AND_LIGHT_TRUCKS"
select select "PASSENGER_VEHICLES"
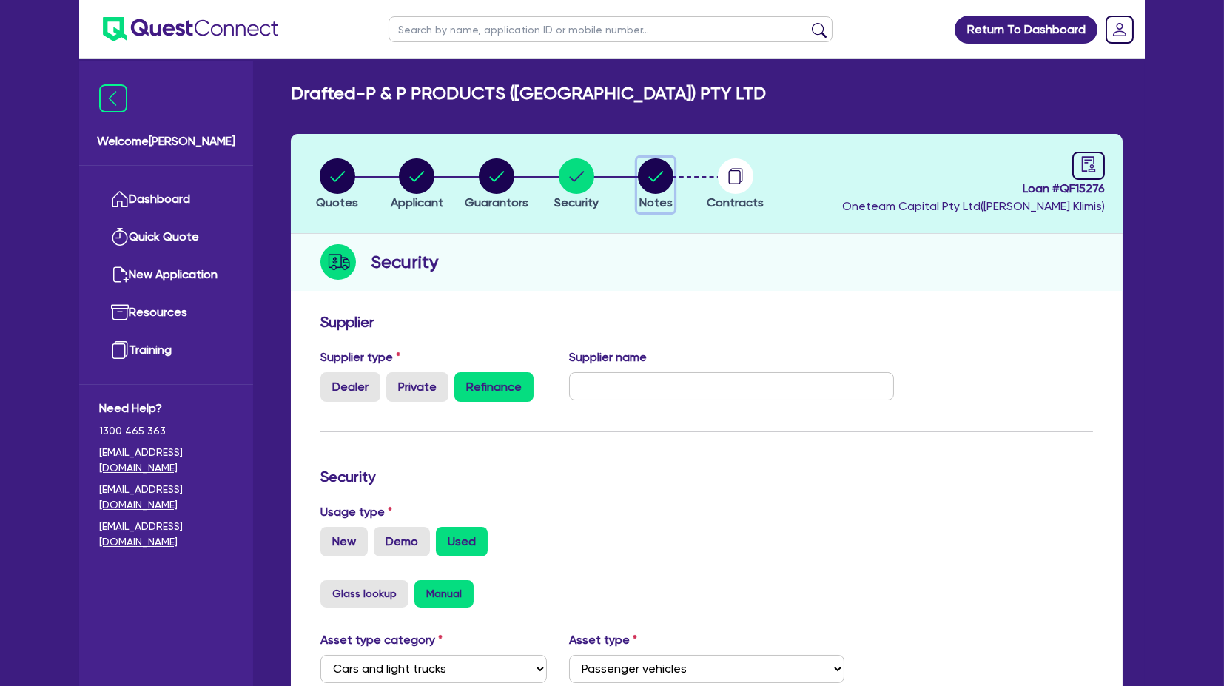
click at [653, 188] on button "Notes" at bounding box center [655, 185] width 37 height 55
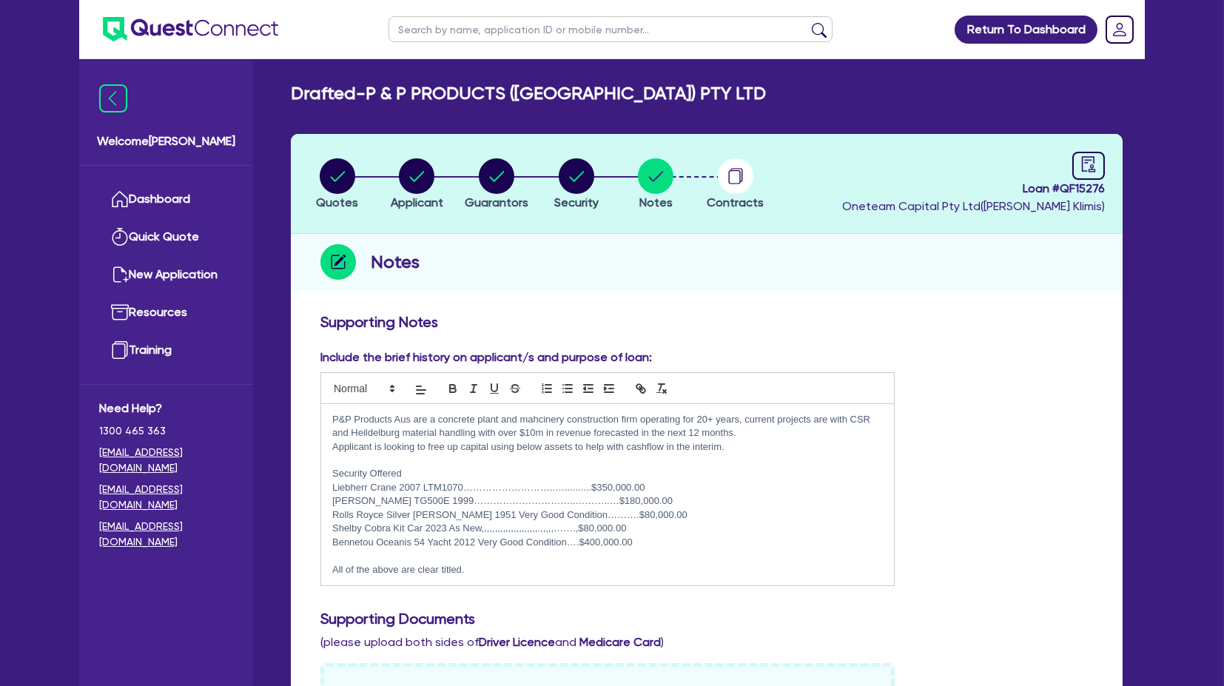
click at [959, 366] on div "Include the brief history on applicant/s and purpose of loan: P&P Products Aus …" at bounding box center [706, 473] width 795 height 249
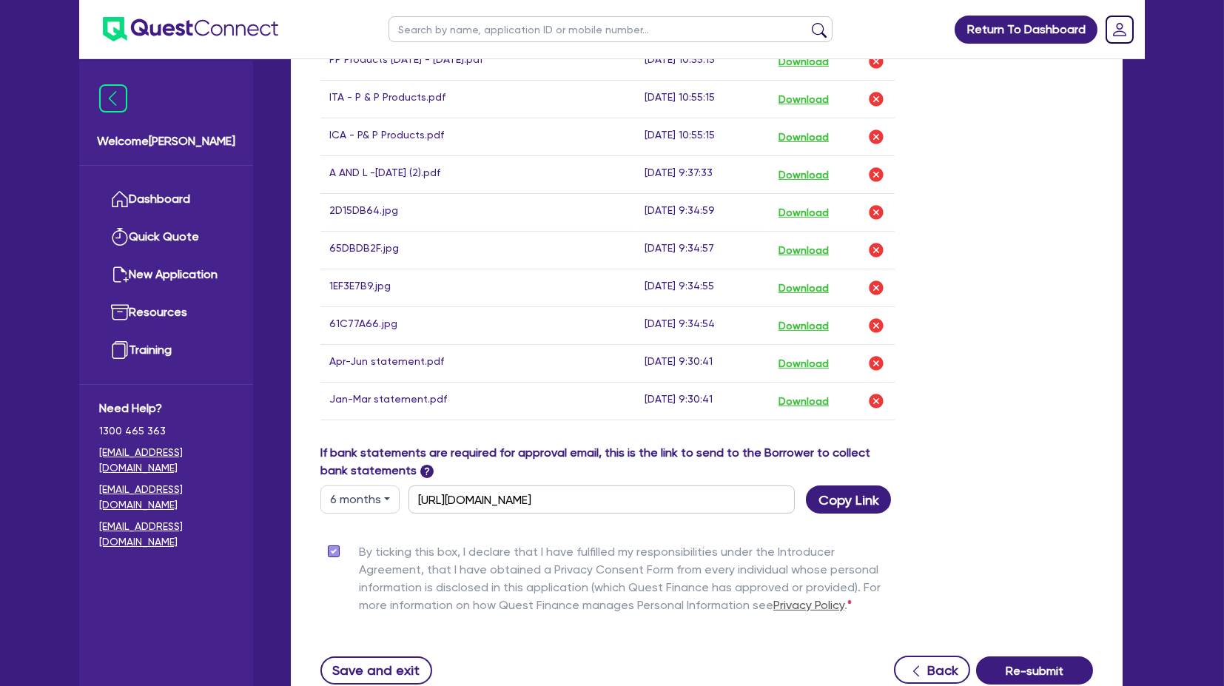
scroll to position [1016, 0]
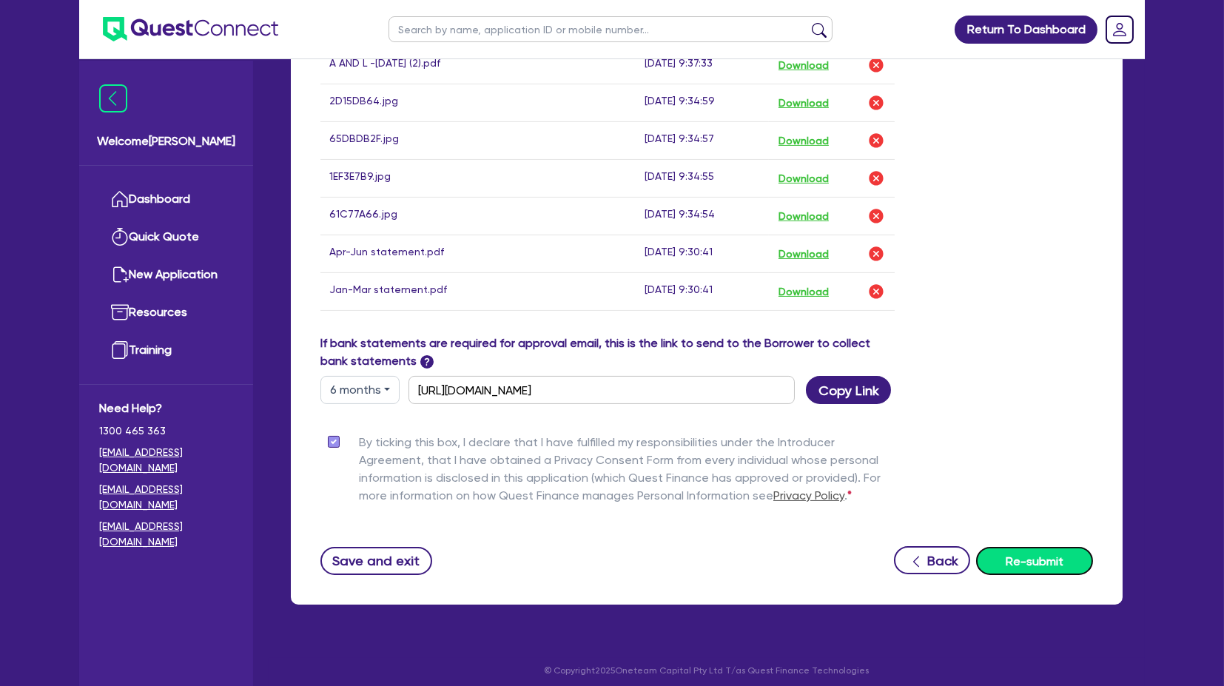
click at [1024, 551] on button "Re-submit" at bounding box center [1034, 561] width 117 height 28
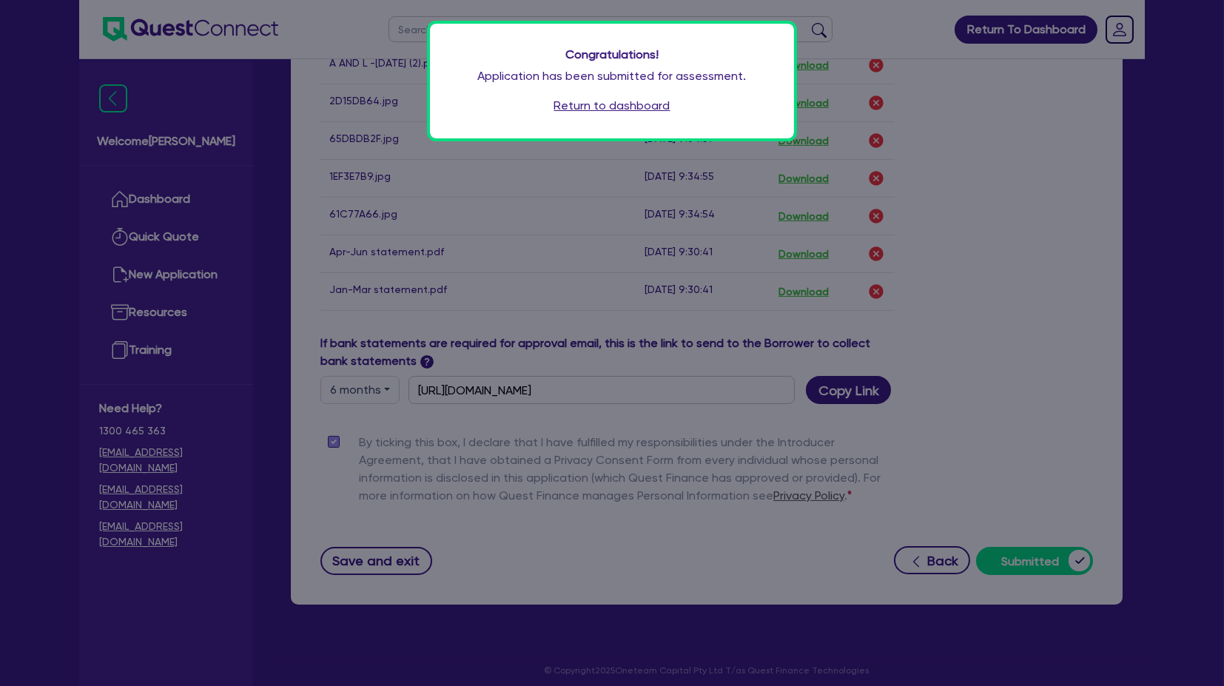
click at [614, 107] on link "Return to dashboard" at bounding box center [612, 106] width 116 height 18
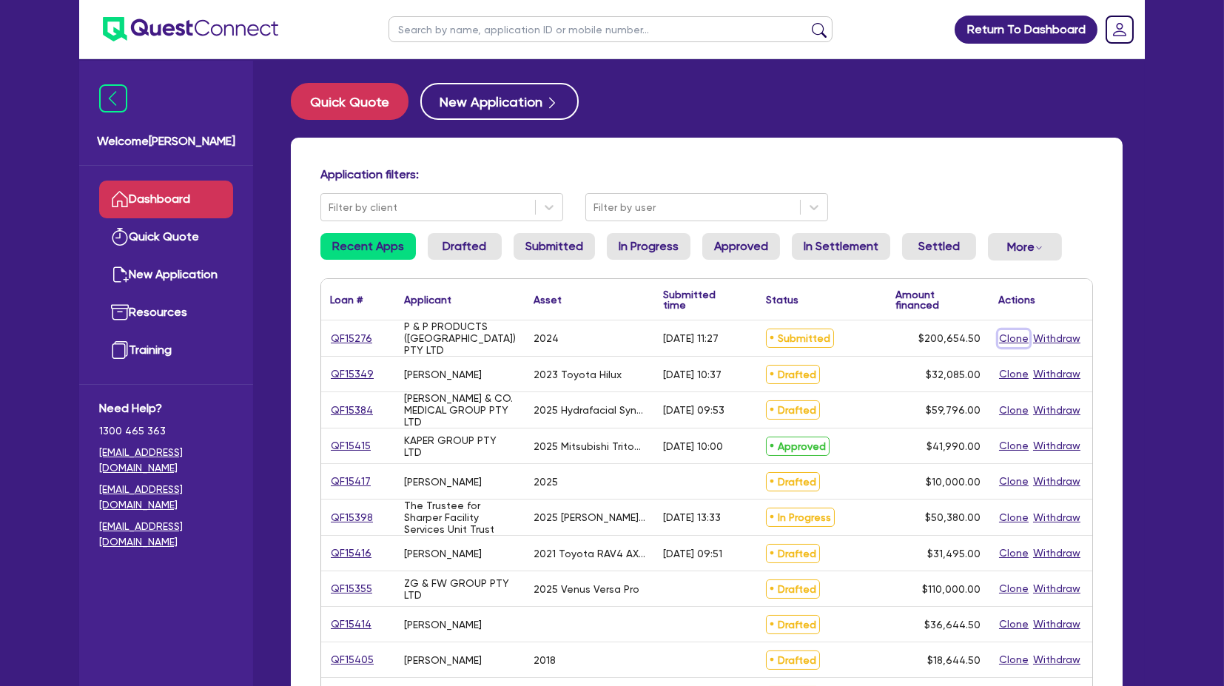
click at [1018, 340] on button "Clone" at bounding box center [1014, 338] width 31 height 17
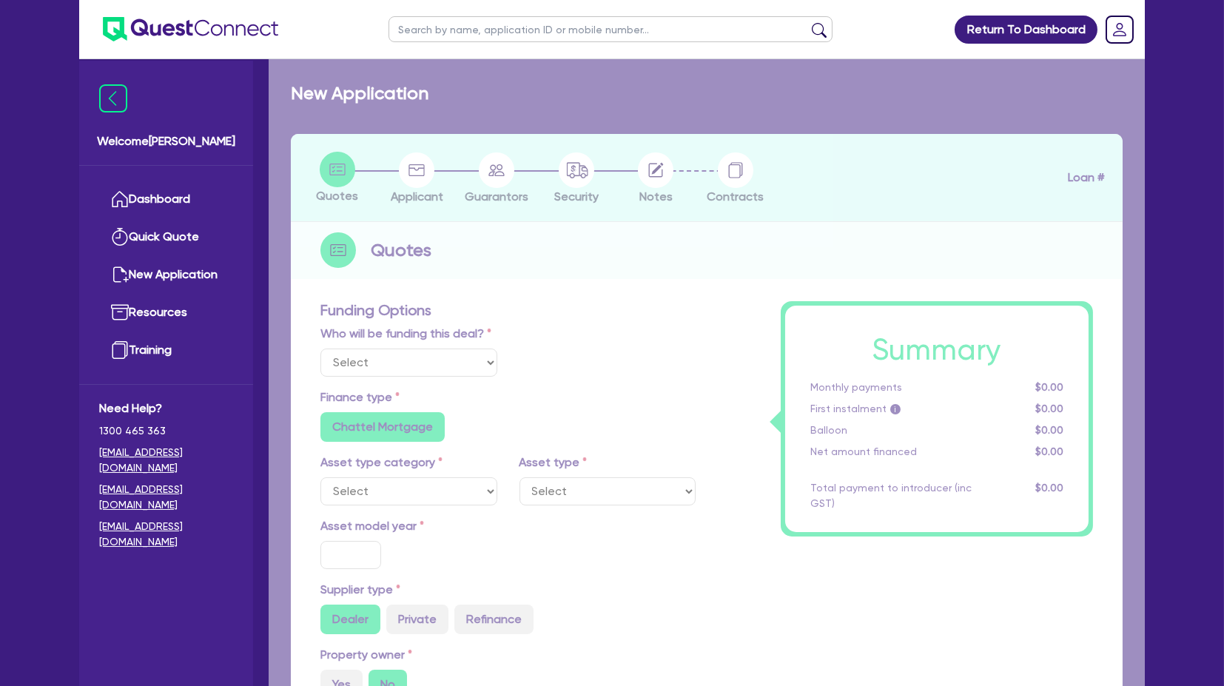
select select "Other"
radio input "true"
radio input "false"
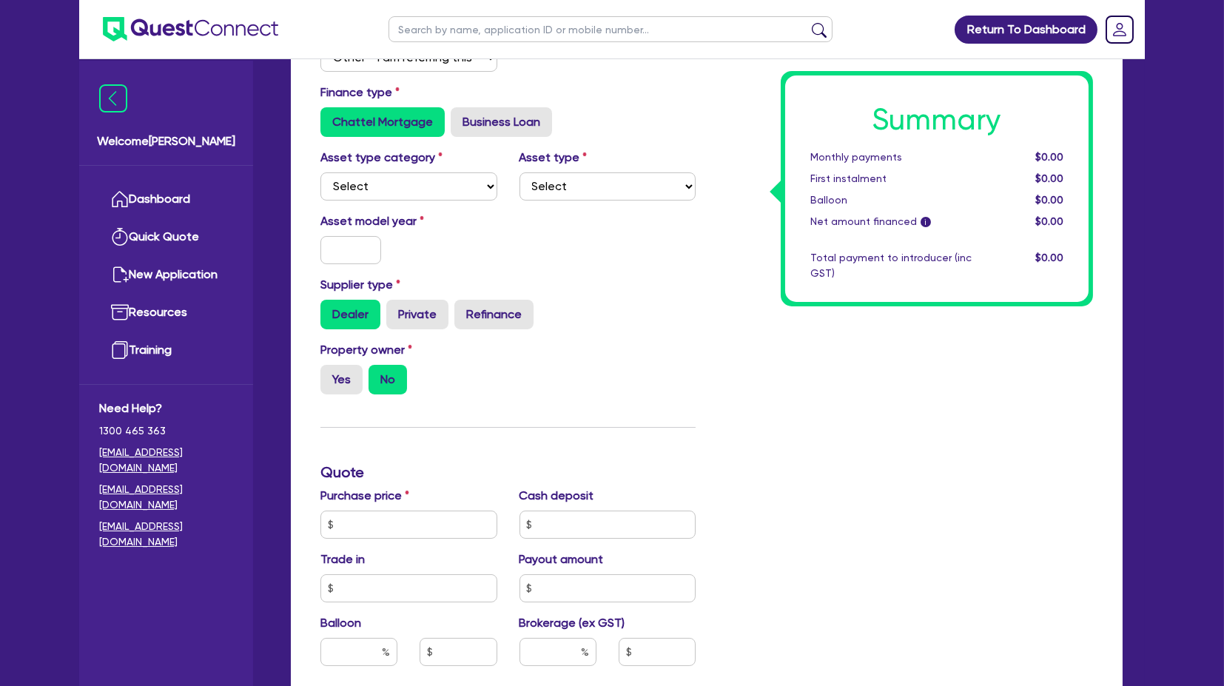
scroll to position [329, 0]
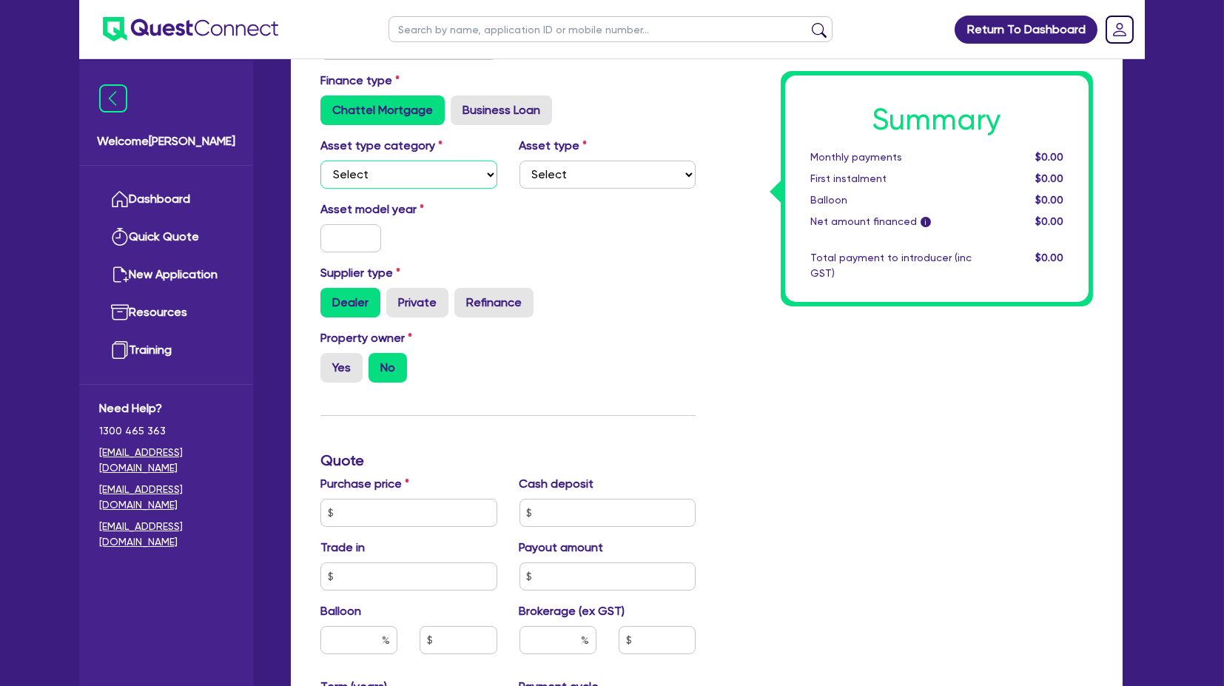
drag, startPoint x: 455, startPoint y: 164, endPoint x: 449, endPoint y: 174, distance: 11.6
click at [454, 164] on select "Select Cars and light trucks Primary assets Secondary assets Tertiary assets" at bounding box center [409, 175] width 177 height 28
select select "CARS_AND_LIGHT_TRUCKS"
click at [321, 161] on select "Select Cars and light trucks Primary assets Secondary assets Tertiary assets" at bounding box center [409, 175] width 177 height 28
click at [568, 172] on select "Select Passenger vehicles Vans and utes Light trucks up to 4.5 tonne" at bounding box center [608, 175] width 177 height 28
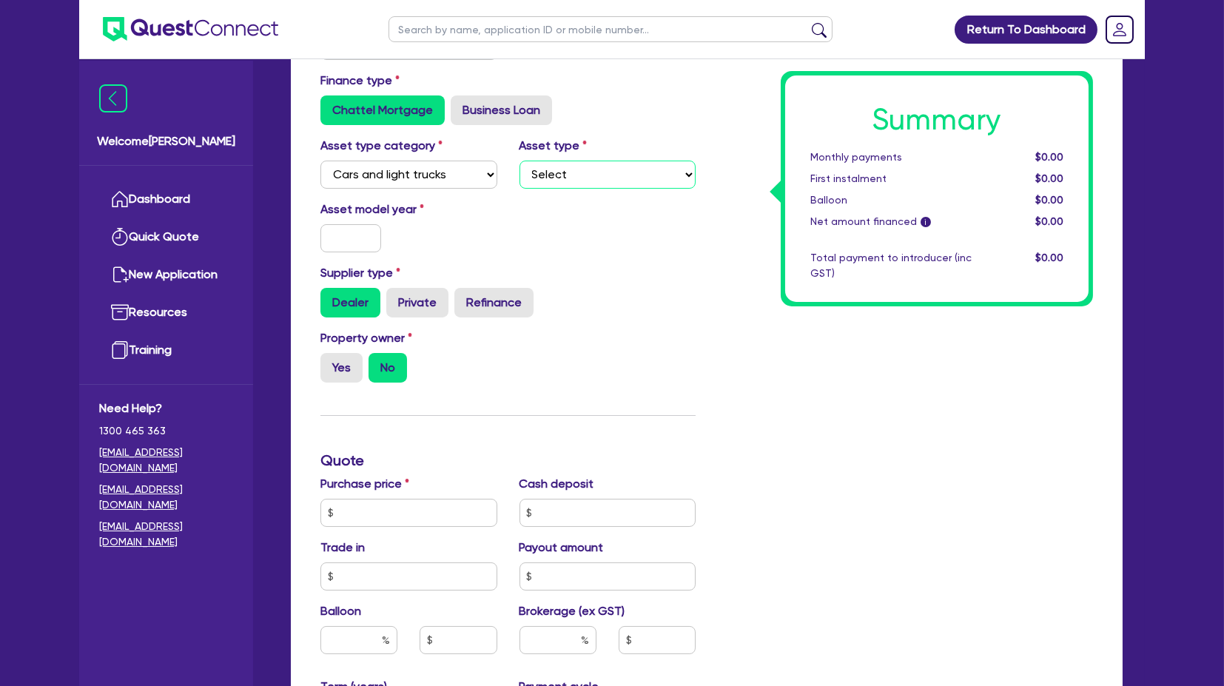
select select "PASSENGER_VEHICLES"
click at [520, 161] on select "Select Passenger vehicles Vans and utes Light trucks up to 4.5 tonne" at bounding box center [608, 175] width 177 height 28
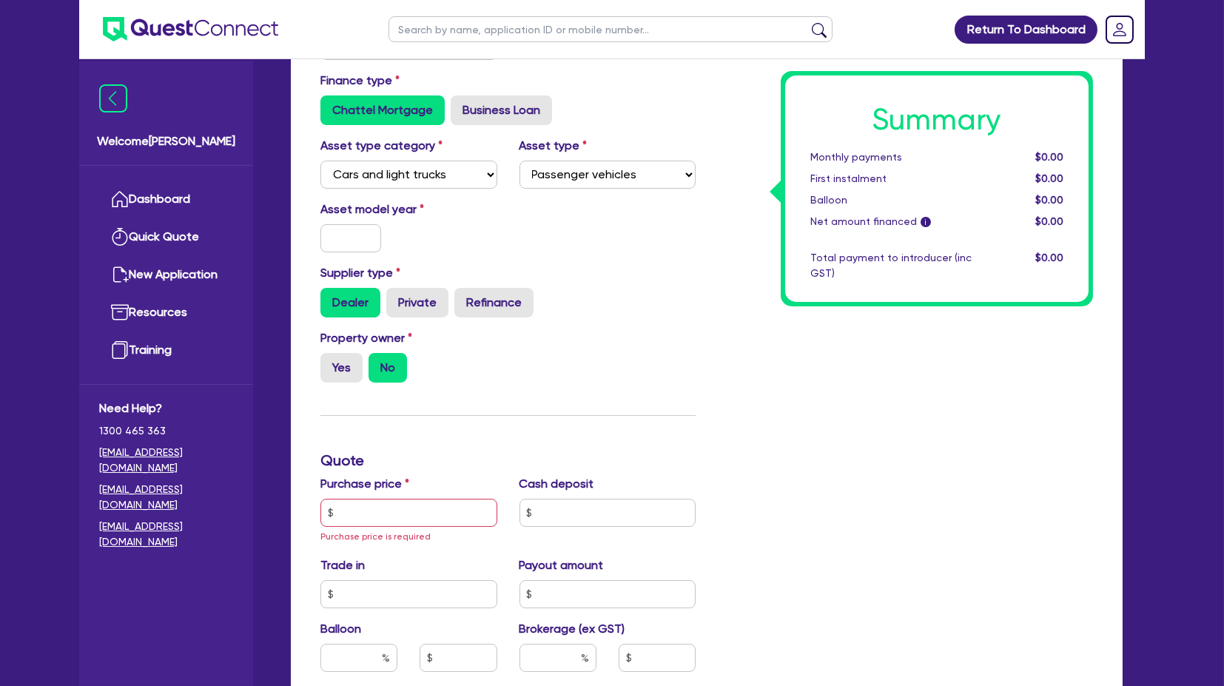
drag, startPoint x: 669, startPoint y: 229, endPoint x: 461, endPoint y: 238, distance: 208.2
click at [645, 229] on div "Asset model year" at bounding box center [508, 233] width 398 height 64
drag, startPoint x: 363, startPoint y: 240, endPoint x: 374, endPoint y: 209, distance: 32.1
click at [363, 240] on input "text" at bounding box center [351, 238] width 61 height 28
type input "2020"
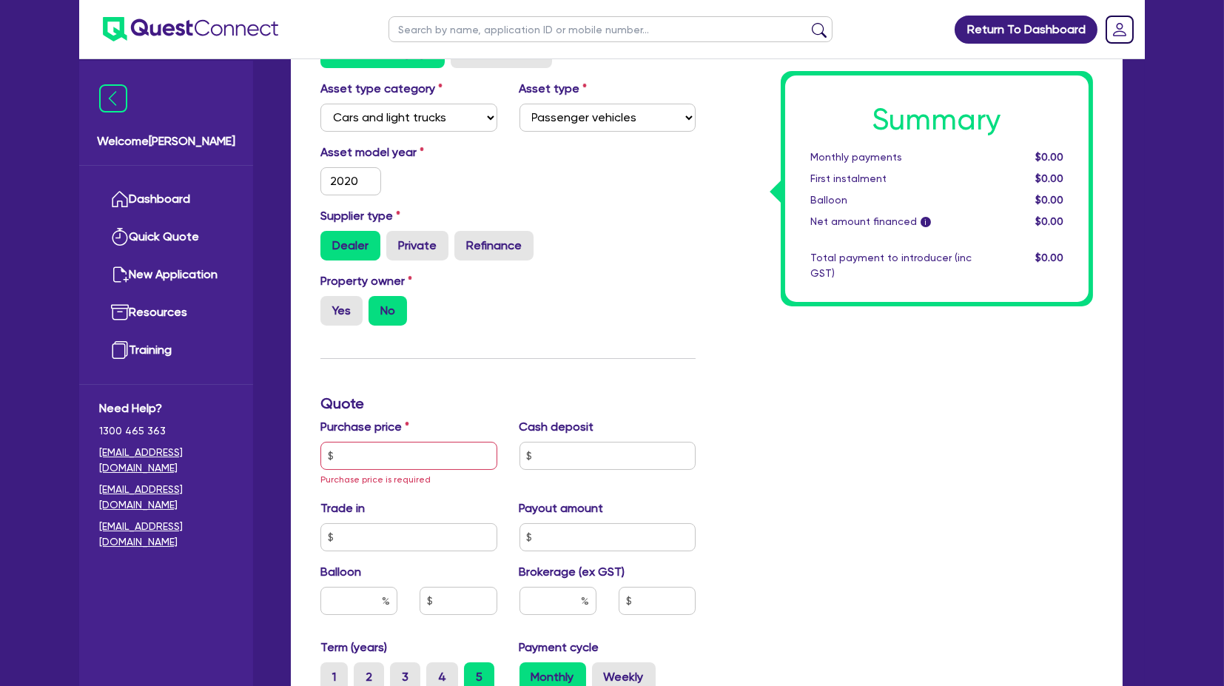
scroll to position [411, 0]
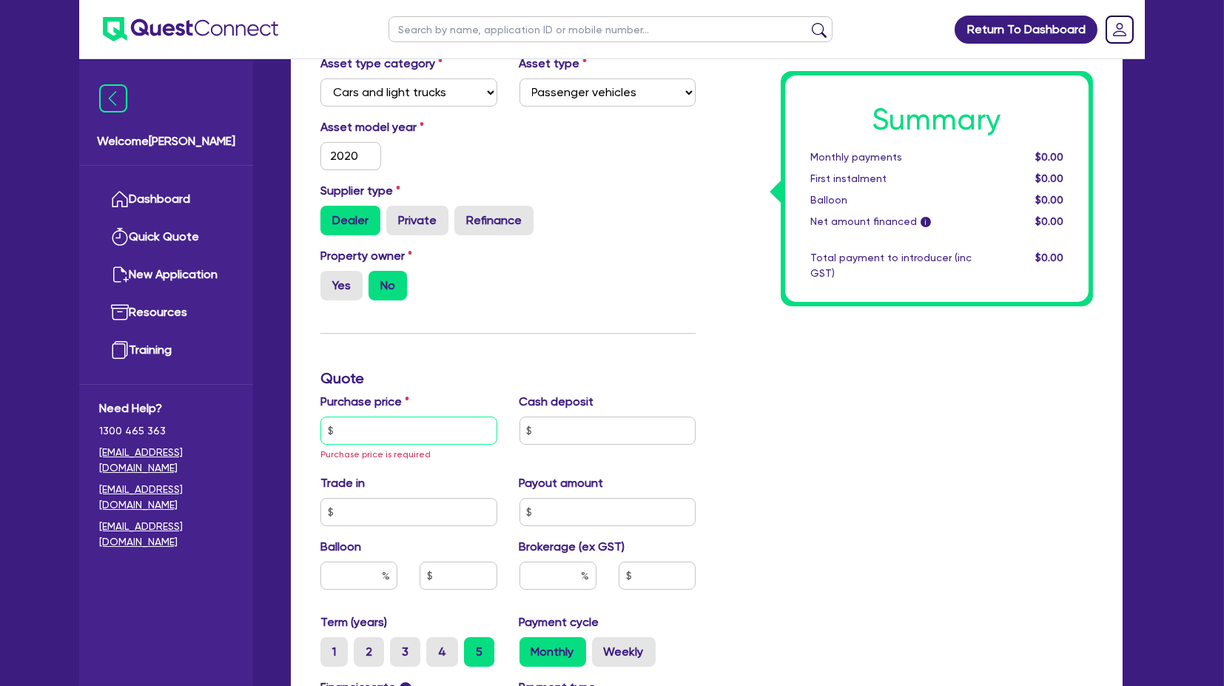
click at [349, 442] on input "text" at bounding box center [409, 431] width 177 height 28
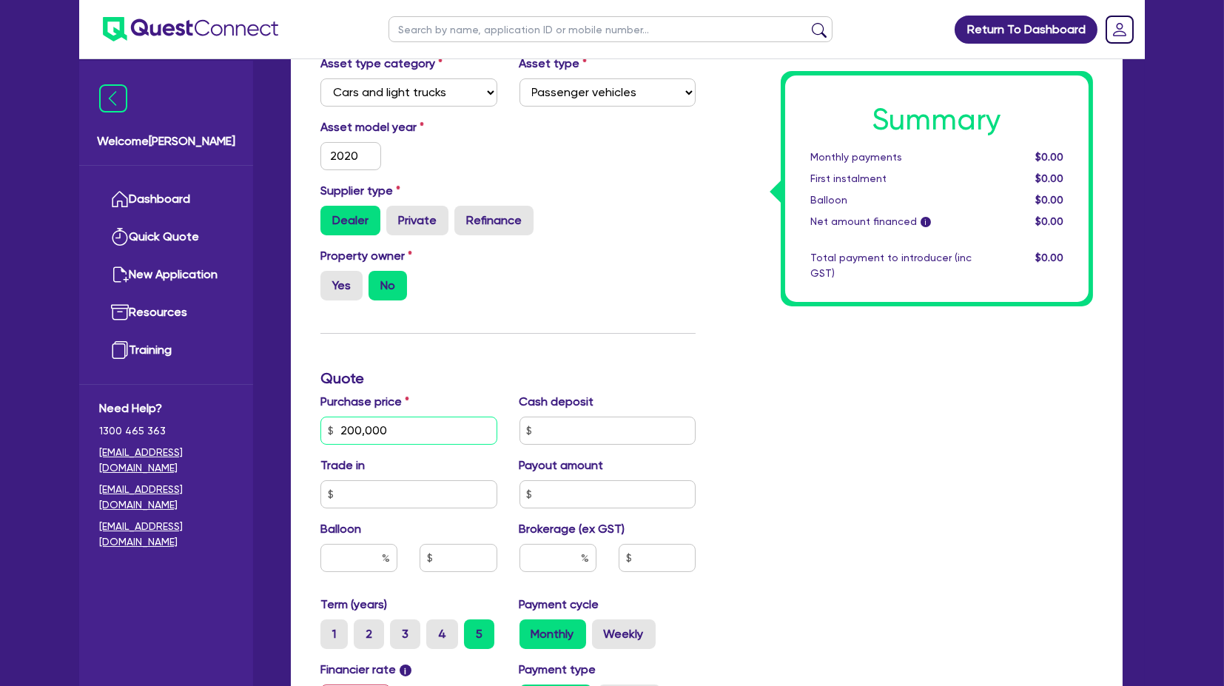
type input "200,000"
click at [575, 554] on input "text" at bounding box center [558, 558] width 77 height 28
type input "5"
click at [782, 485] on div "Summary Monthly payments $0.00 First instalment $0.00 Balloon $0.00 Net amount …" at bounding box center [906, 386] width 398 height 969
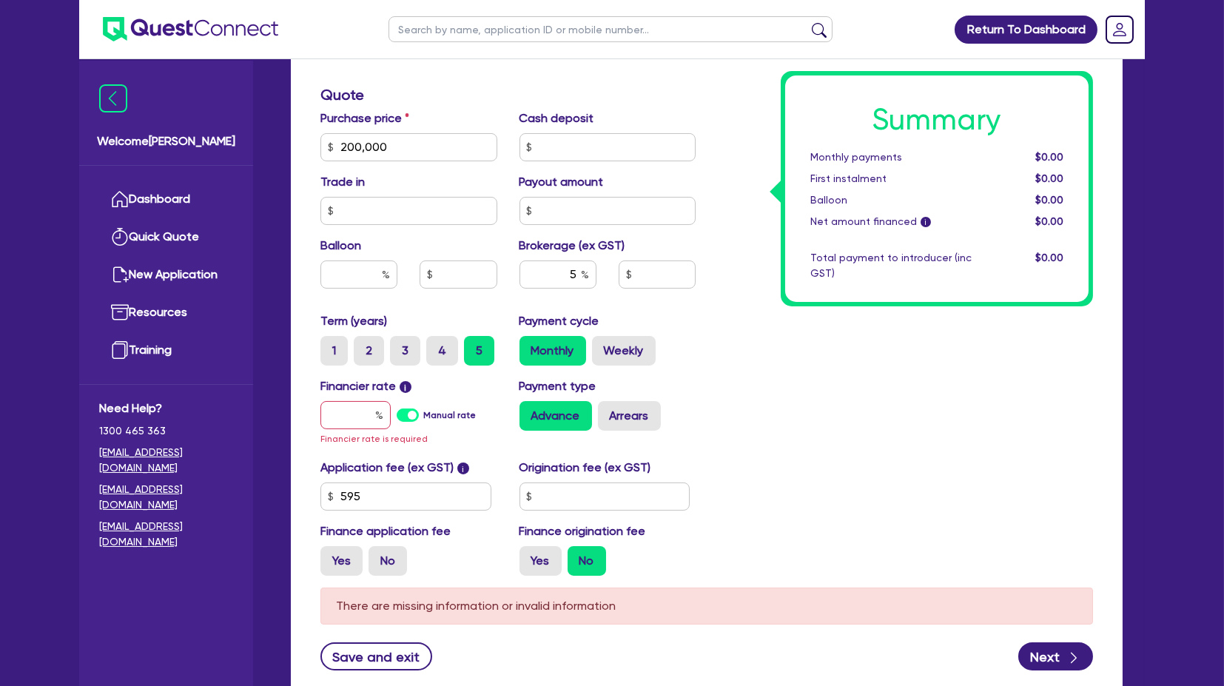
scroll to position [740, 0]
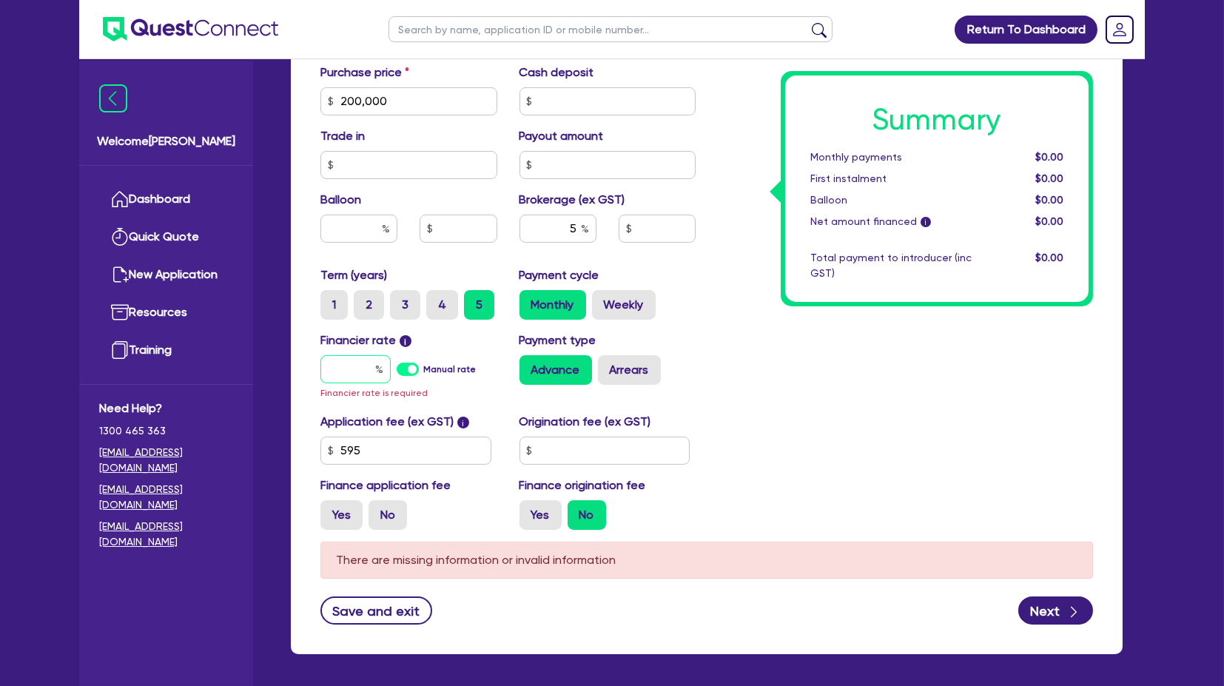
click at [349, 368] on input "text" at bounding box center [356, 369] width 70 height 28
type input "1"
type input "10,032.73"
type input "17"
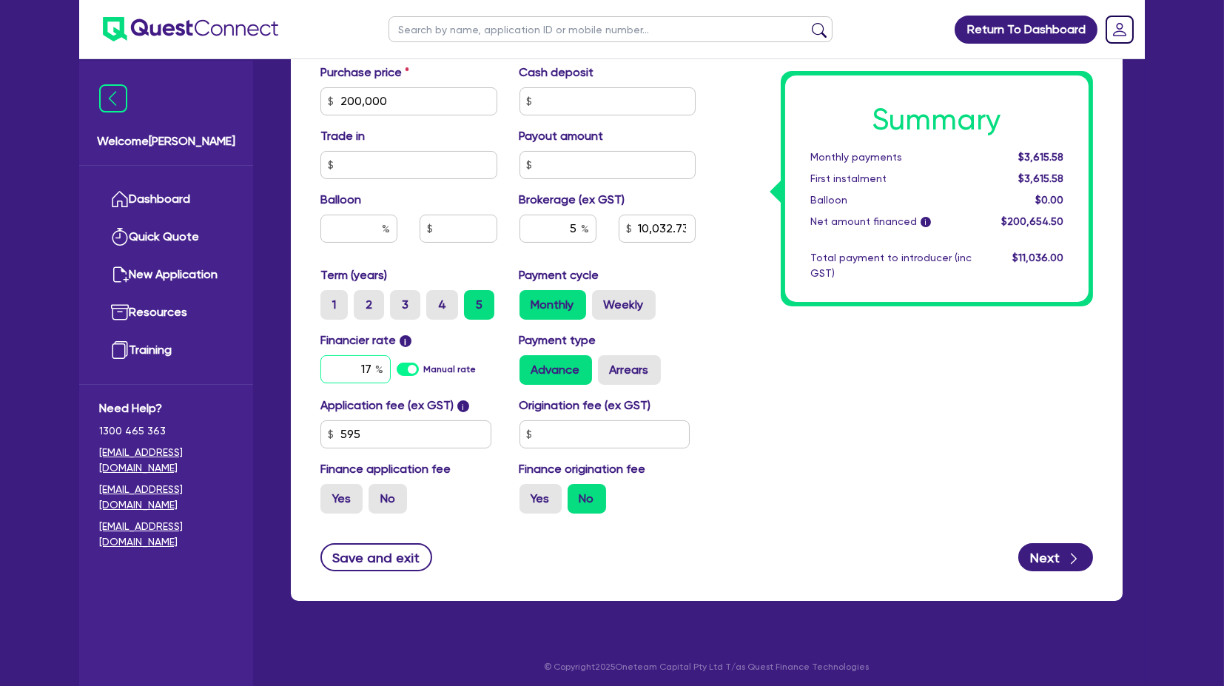
type input "10,032.73"
type input "17."
type input "10,032.73"
type input "17.9"
type input "10,032.73"
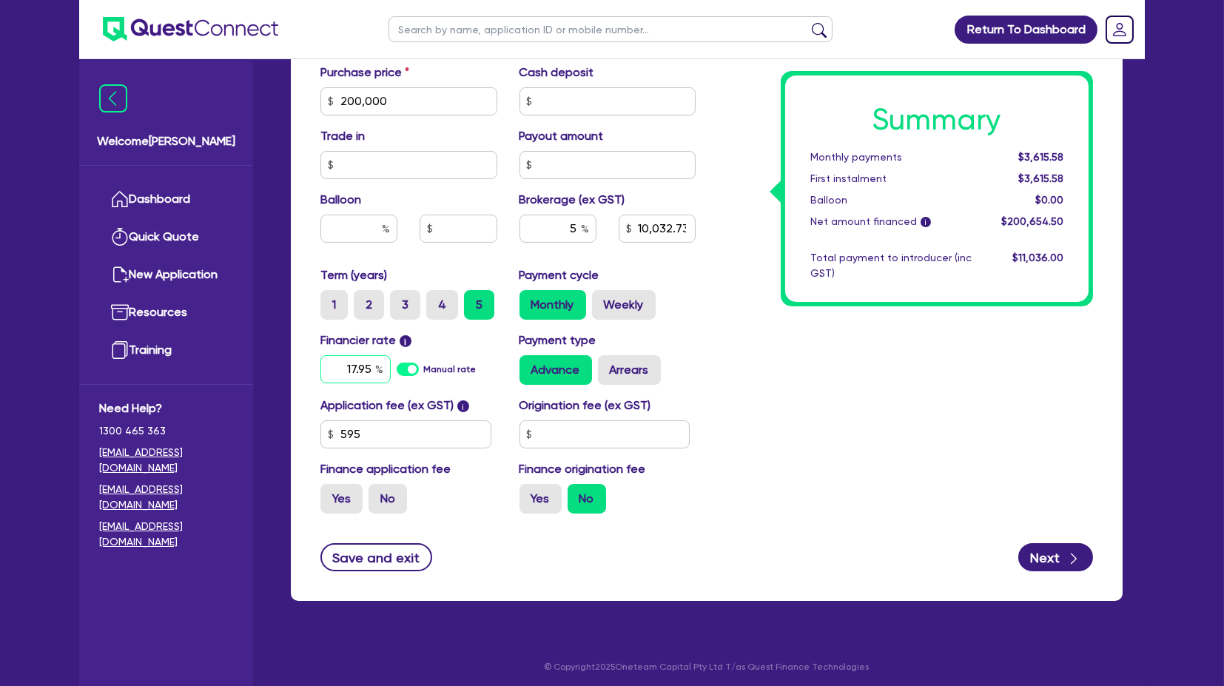
type input "17.95"
type input "10,032.73"
click at [818, 426] on div "Summary Monthly payments $5,290.66 First instalment $5,290.66 Balloon $0.00 Net…" at bounding box center [906, 49] width 398 height 953
click at [996, 437] on div "Summary Monthly payments $5,290.66 First instalment $5,290.66 Balloon $0.00 Net…" at bounding box center [906, 49] width 398 height 953
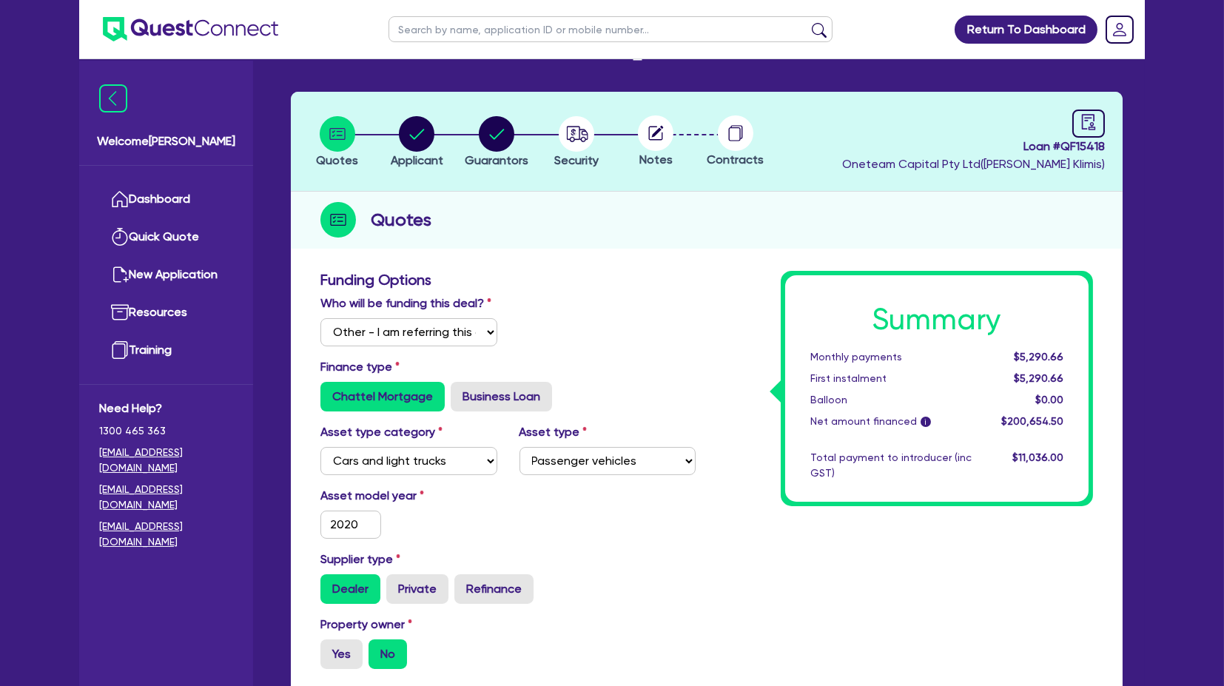
scroll to position [0, 0]
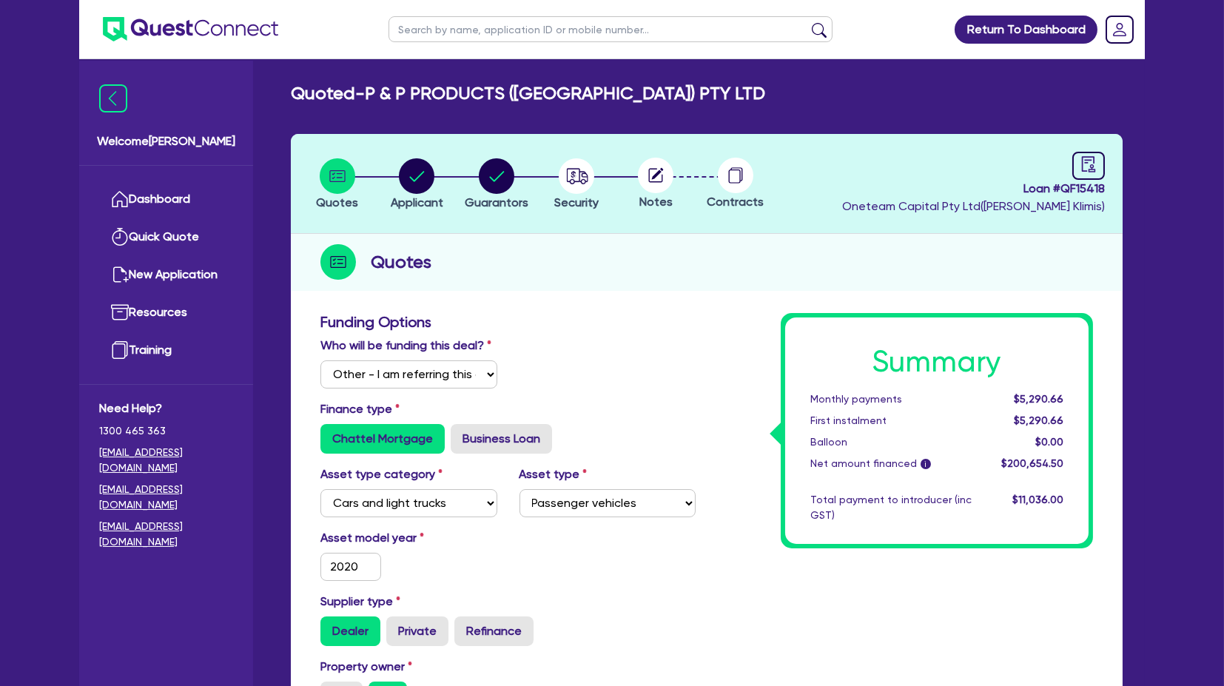
click at [665, 175] on circle at bounding box center [656, 176] width 36 height 36
drag, startPoint x: 653, startPoint y: 174, endPoint x: 578, endPoint y: 181, distance: 75.1
click at [651, 174] on circle at bounding box center [656, 176] width 36 height 36
click at [572, 180] on circle "button" at bounding box center [577, 176] width 36 height 36
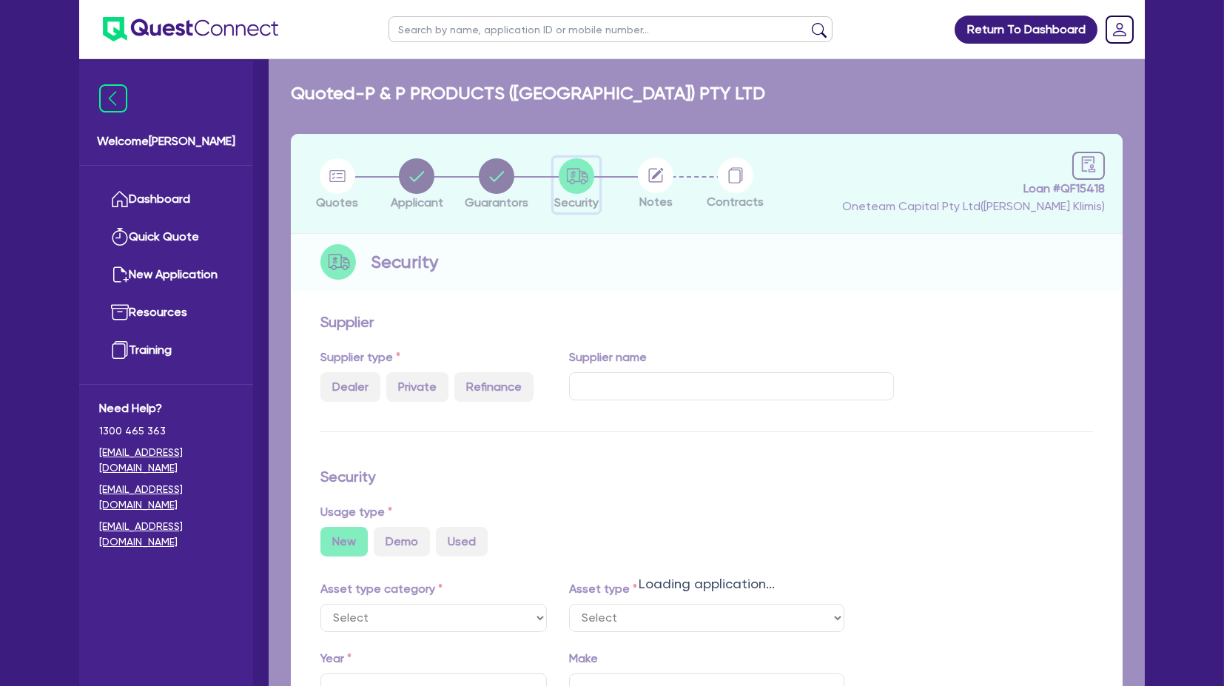
radio input "true"
select select "CARS_AND_LIGHT_TRUCKS"
type input "2020"
select select "PASSENGER_VEHICLES"
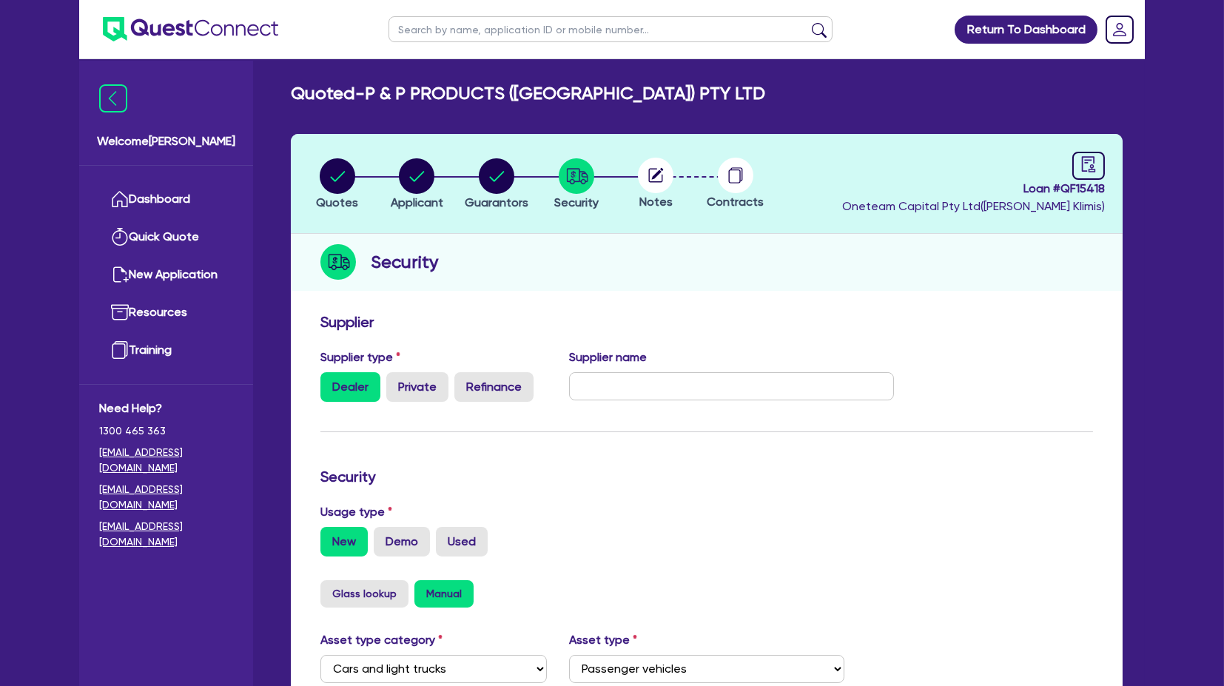
click at [655, 178] on circle at bounding box center [656, 176] width 36 height 36
click at [734, 176] on circle at bounding box center [736, 176] width 36 height 36
click at [645, 179] on circle at bounding box center [656, 176] width 36 height 36
click at [505, 175] on circle "button" at bounding box center [497, 176] width 36 height 36
select select "MR"
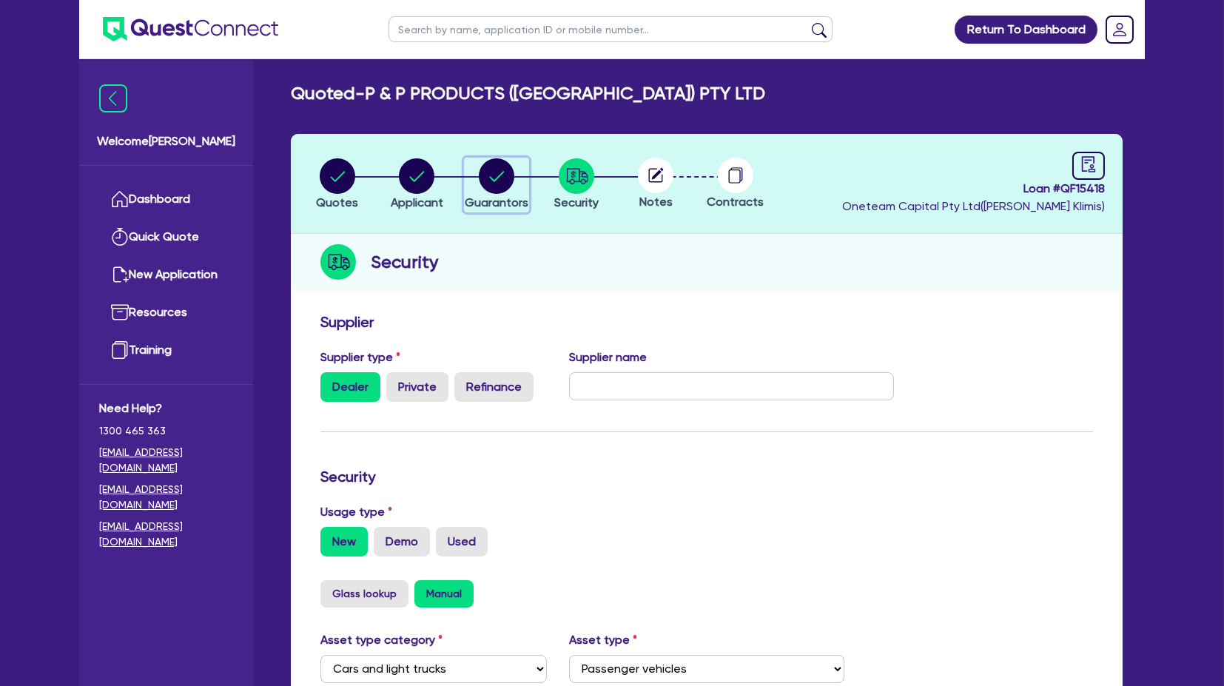
select select "VIC"
select select "MARRIED"
select select "PROPERTY"
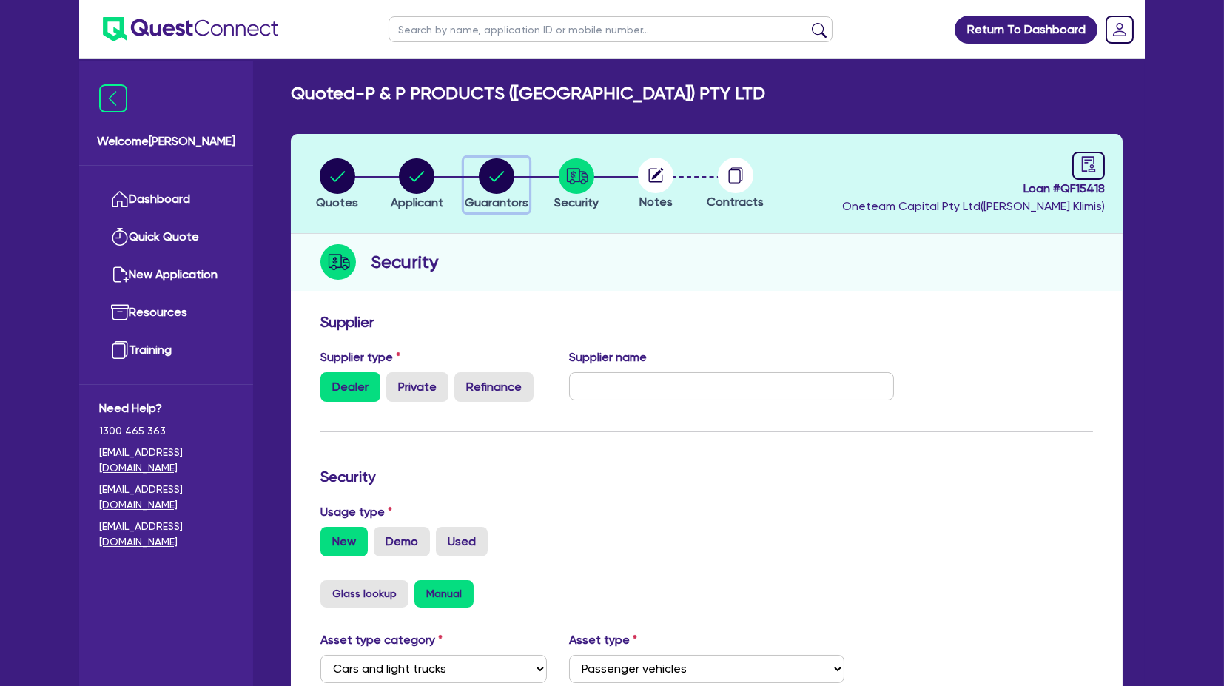
select select "PROPERTY"
select select "VEHICLE"
select select "MORTGAGE"
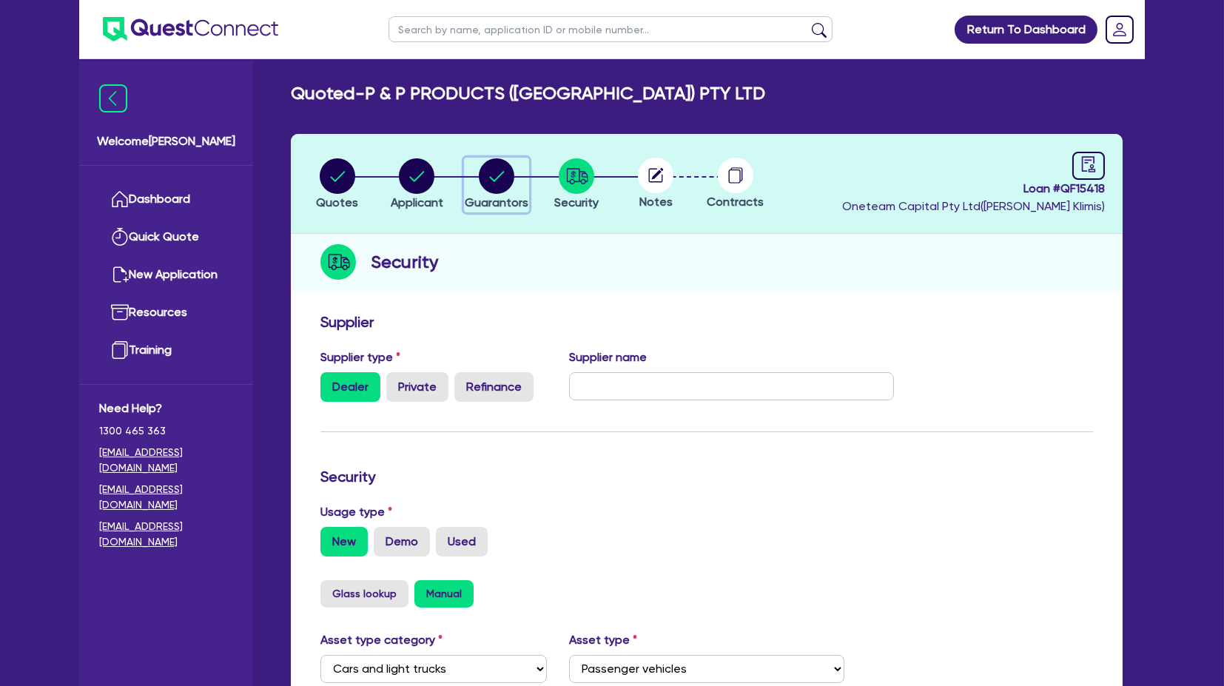
select select "MORTGAGE"
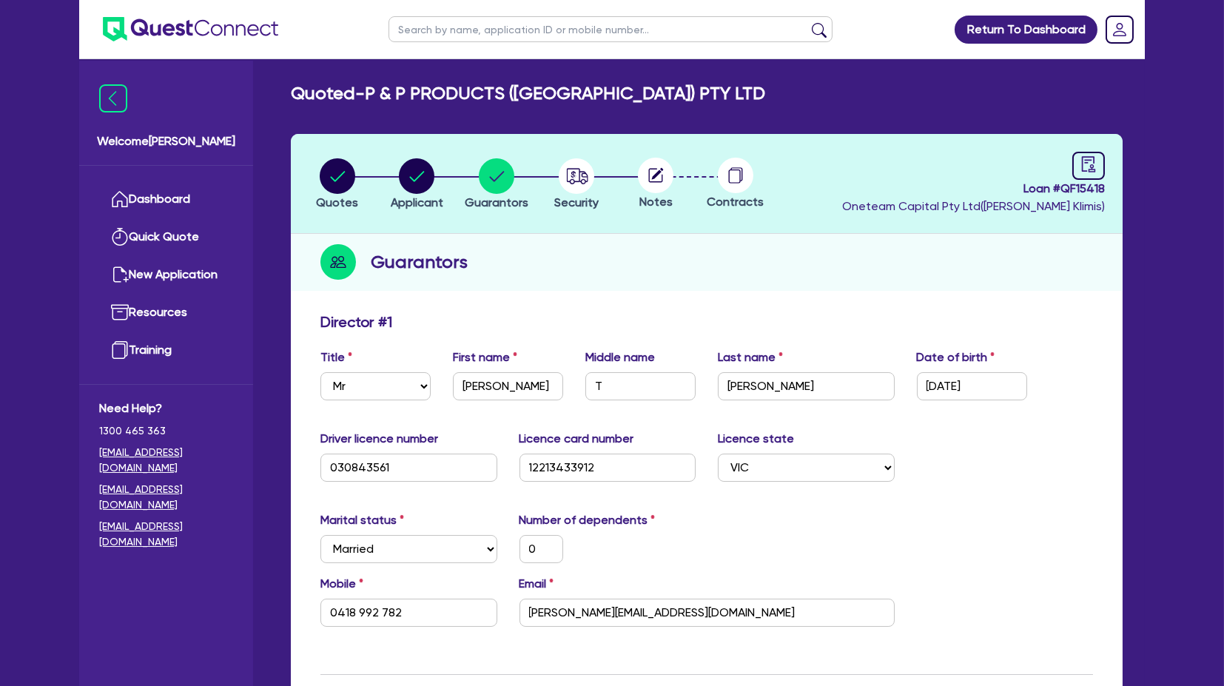
click at [645, 176] on circle at bounding box center [656, 176] width 36 height 36
click at [671, 176] on circle at bounding box center [656, 176] width 36 height 36
click at [592, 166] on icon "button" at bounding box center [577, 176] width 36 height 36
select select "CARS_AND_LIGHT_TRUCKS"
select select "PASSENGER_VEHICLES"
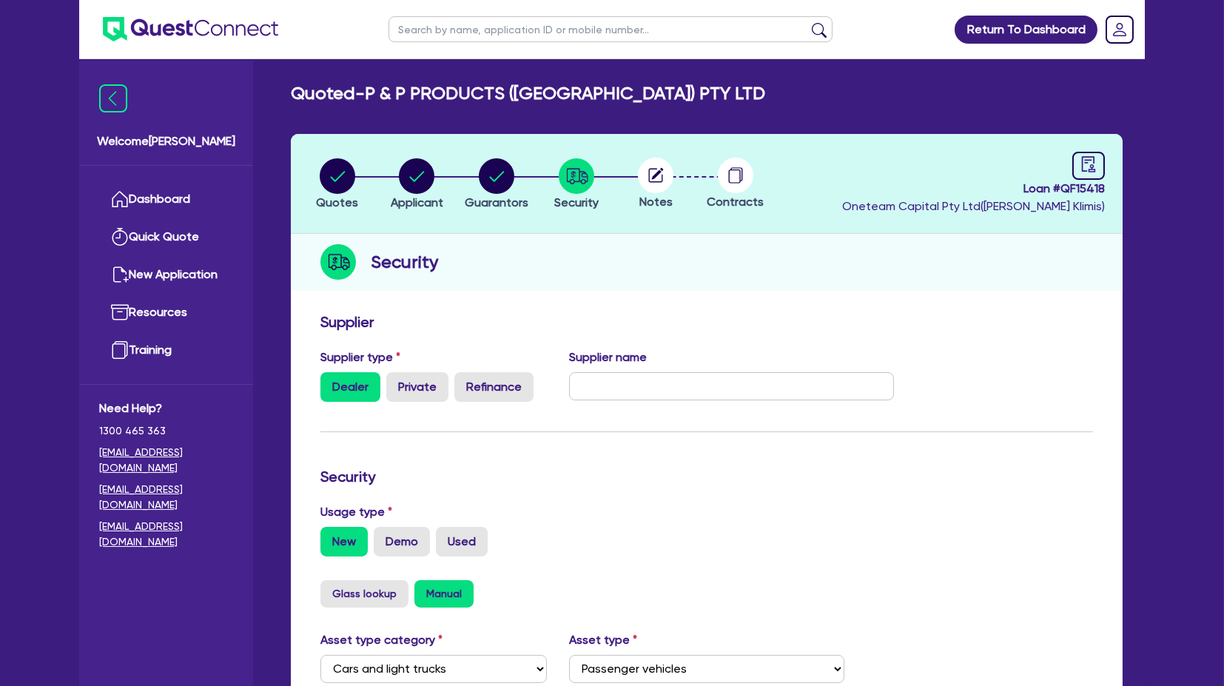
click at [622, 176] on div at bounding box center [656, 176] width 80 height 36
click at [654, 180] on circle at bounding box center [656, 176] width 36 height 36
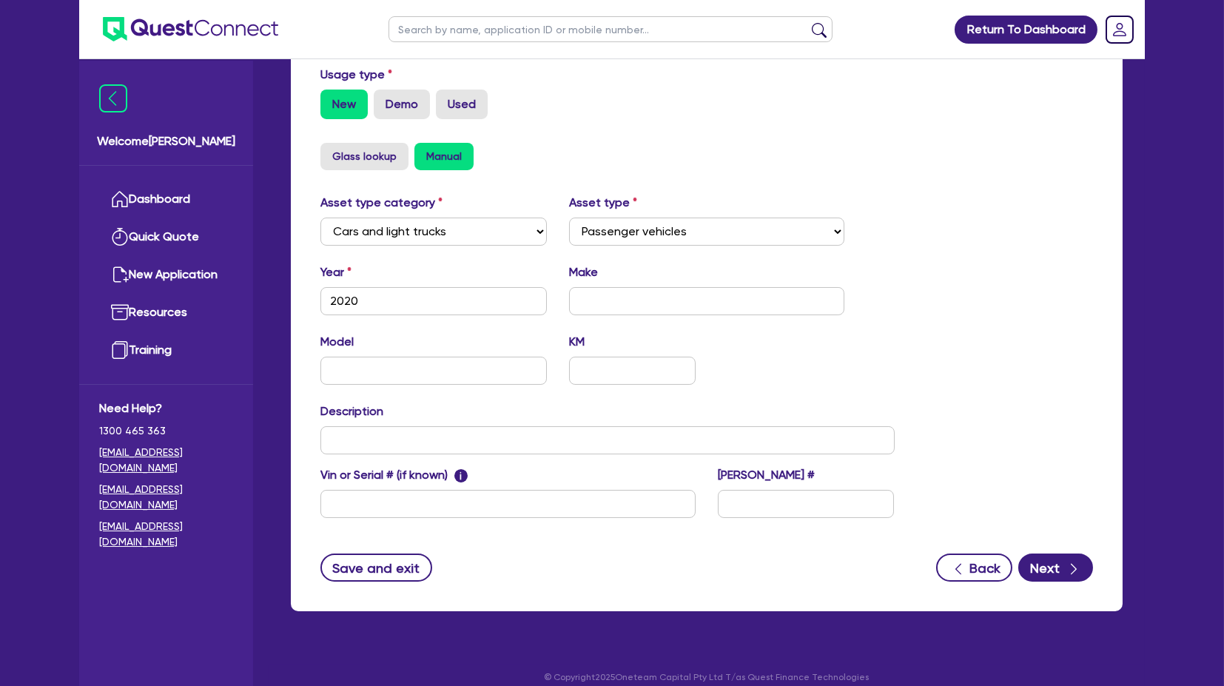
scroll to position [452, 0]
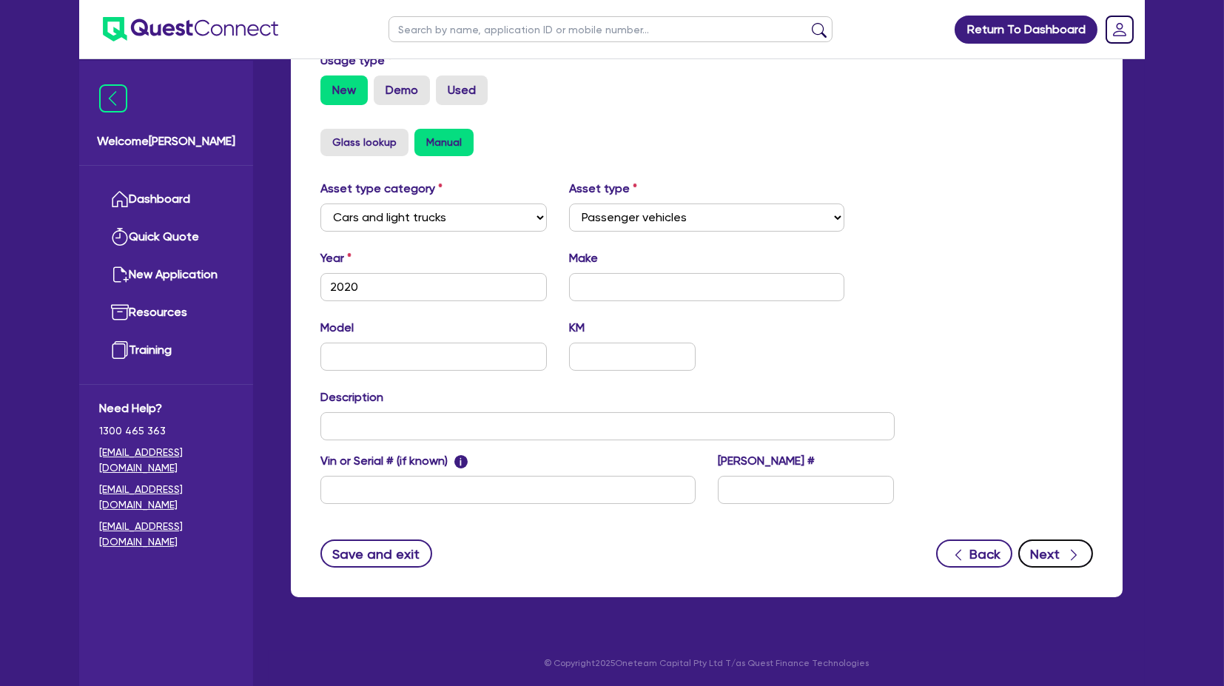
click at [1054, 553] on button "Next" at bounding box center [1056, 554] width 75 height 28
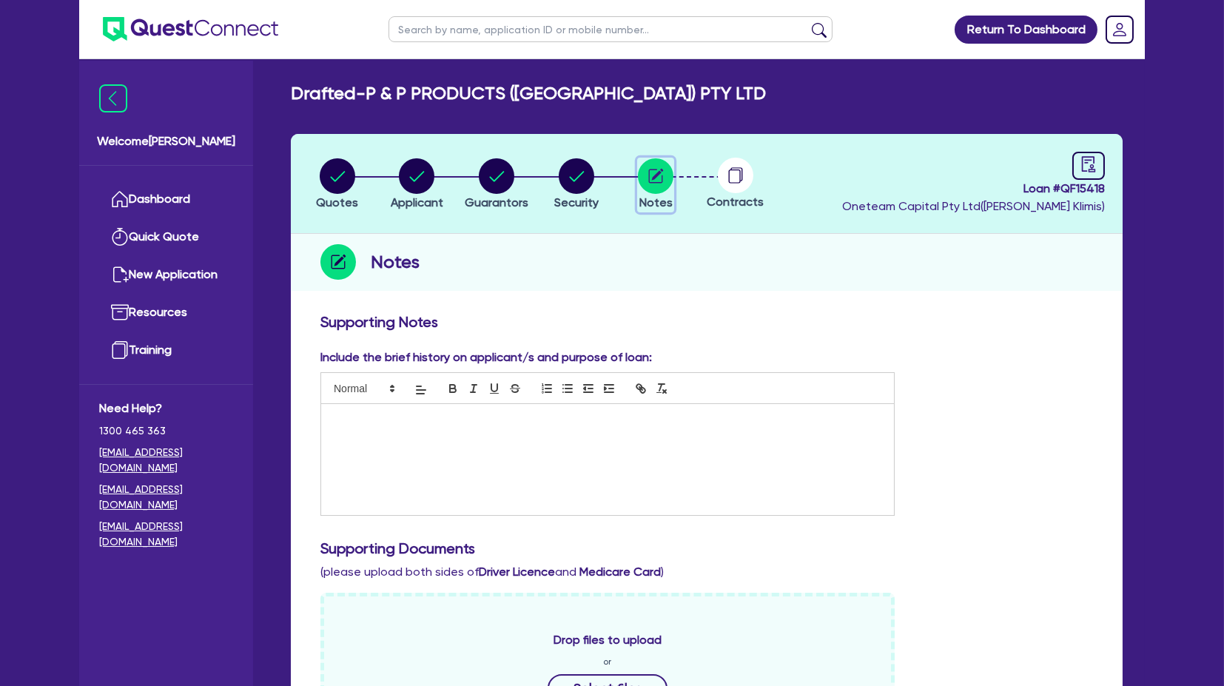
click at [655, 181] on circle "button" at bounding box center [656, 176] width 36 height 36
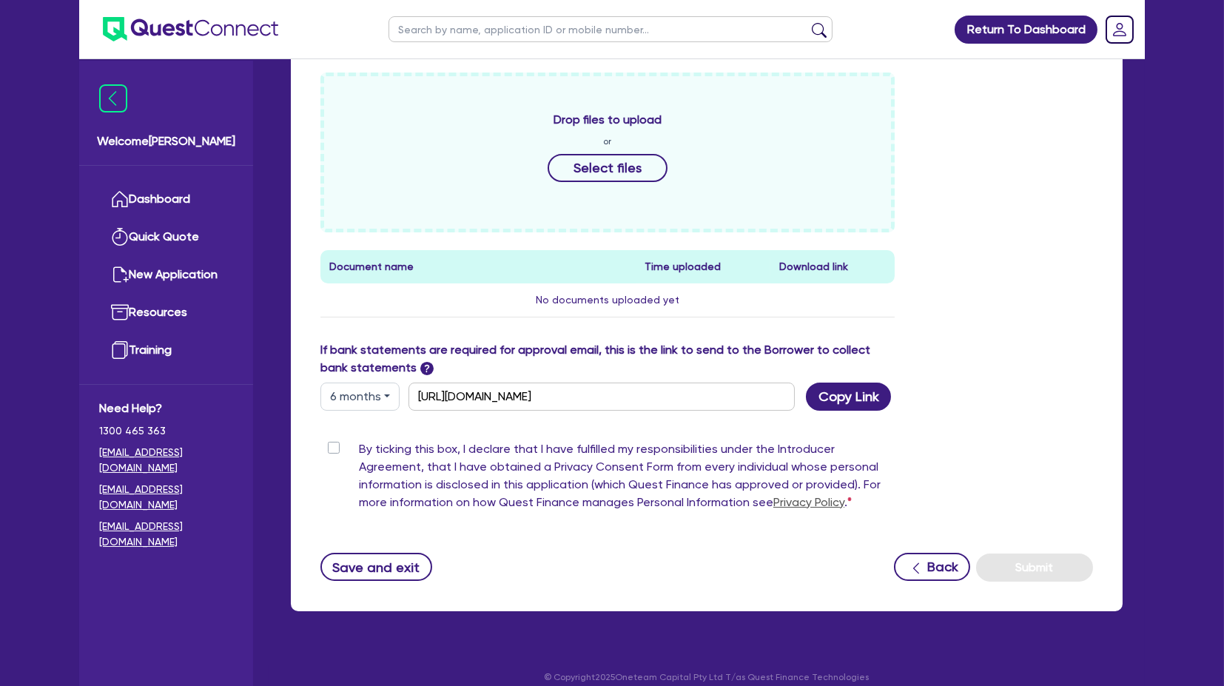
scroll to position [534, 0]
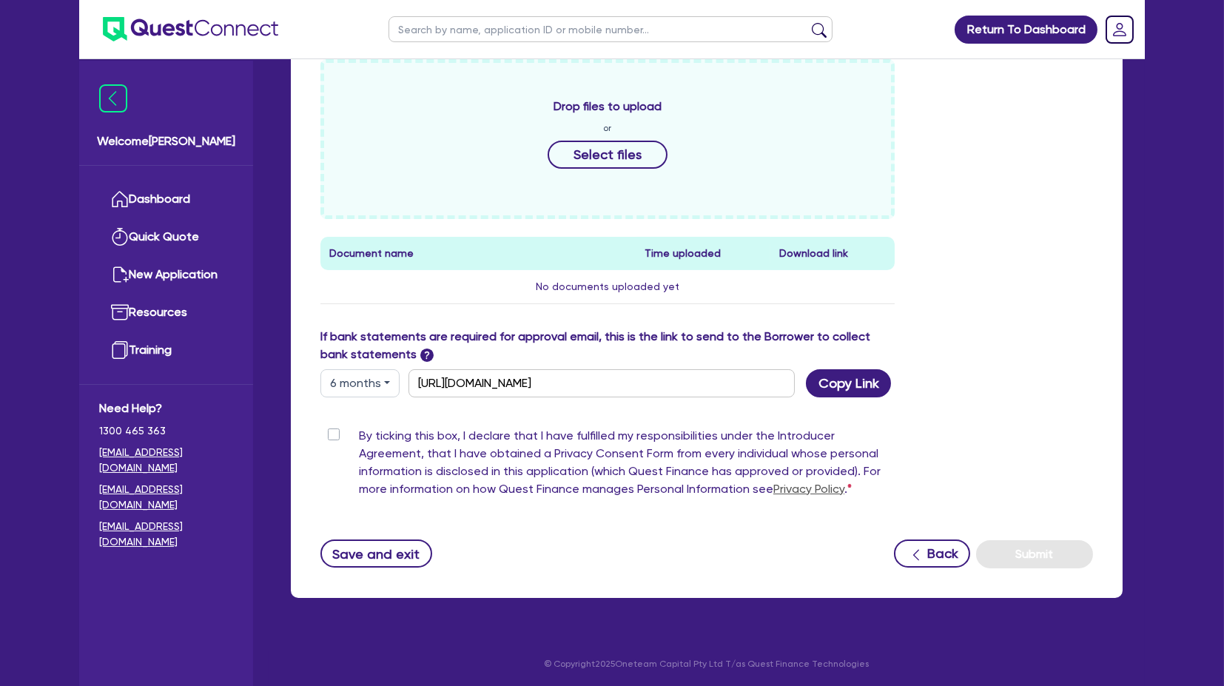
drag, startPoint x: 340, startPoint y: 432, endPoint x: 385, endPoint y: 432, distance: 45.2
click at [340, 431] on div "By ticking this box, I declare that I have fulfilled my responsibilities under …" at bounding box center [608, 465] width 574 height 77
click at [359, 428] on label "By ticking this box, I declare that I have fulfilled my responsibilities under …" at bounding box center [627, 465] width 536 height 77
click at [329, 428] on input "By ticking this box, I declare that I have fulfilled my responsibilities under …" at bounding box center [327, 434] width 12 height 14
checkbox input "true"
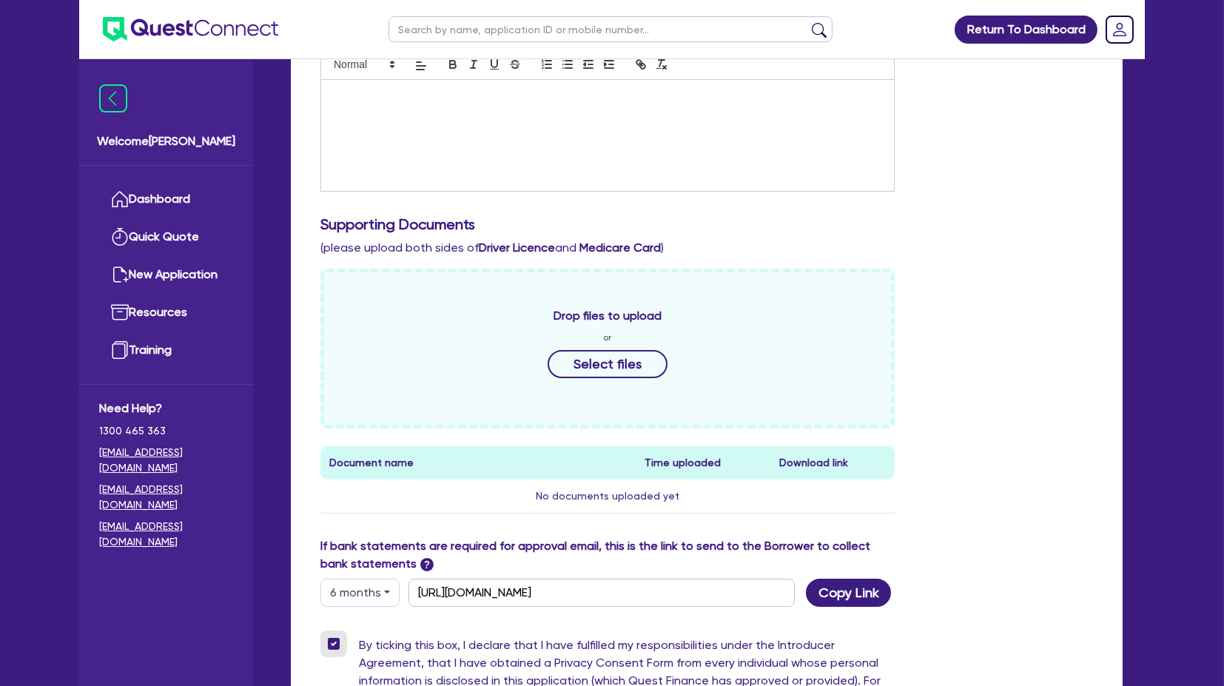
scroll to position [0, 0]
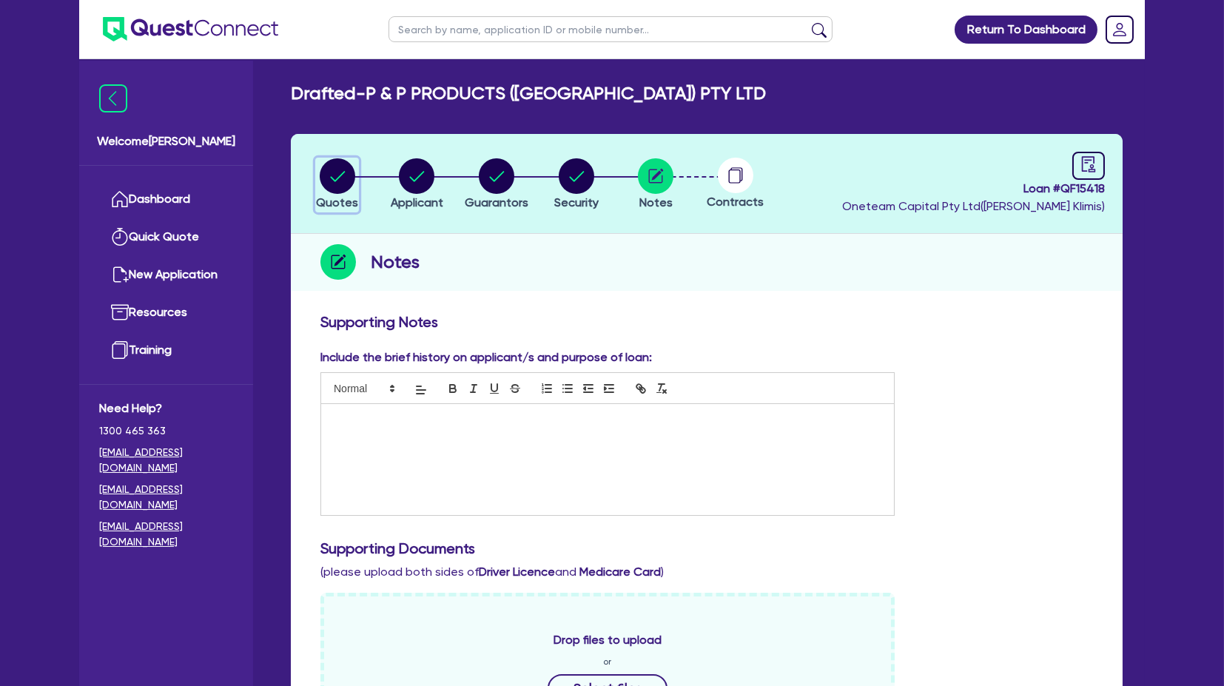
click at [347, 187] on circle "button" at bounding box center [338, 176] width 36 height 36
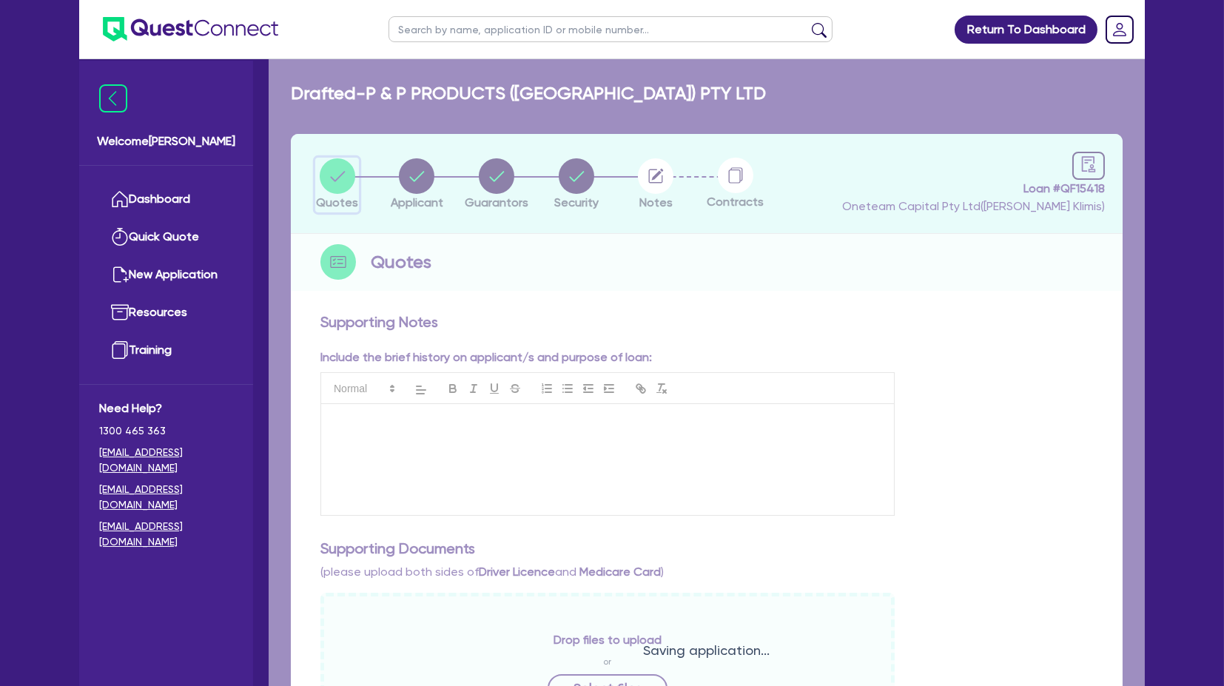
select select "Other"
select select "CARS_AND_LIGHT_TRUCKS"
select select "PASSENGER_VEHICLES"
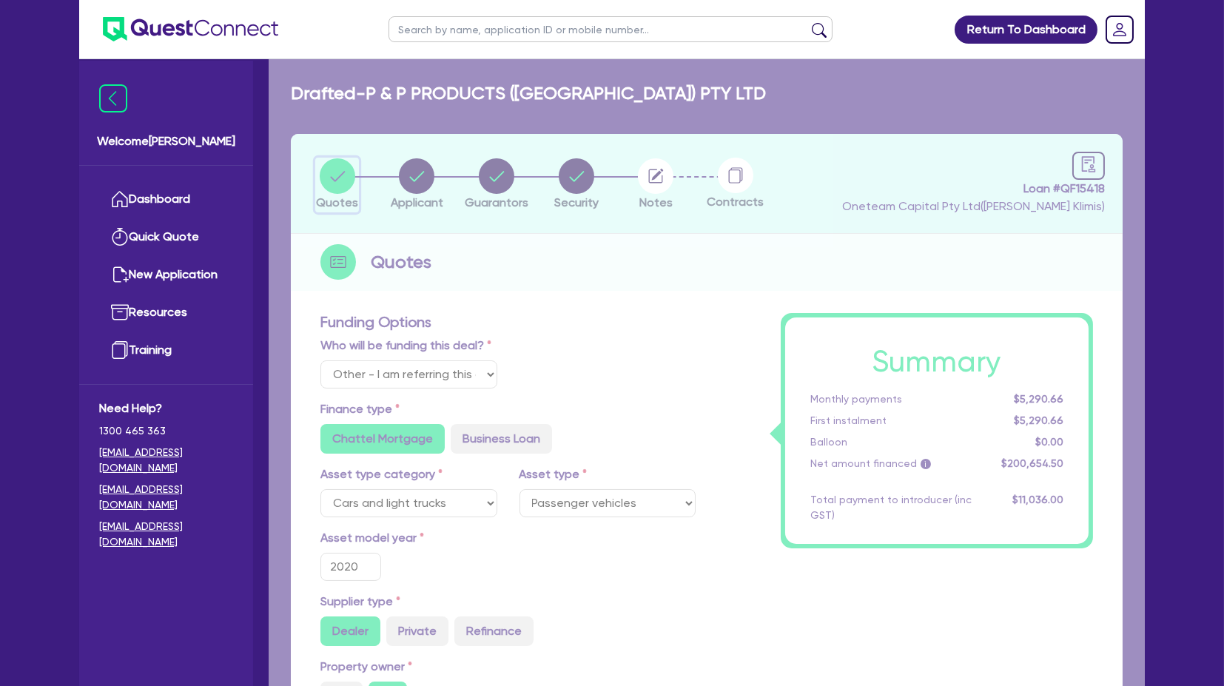
type input "200,000"
type input "10,032.73"
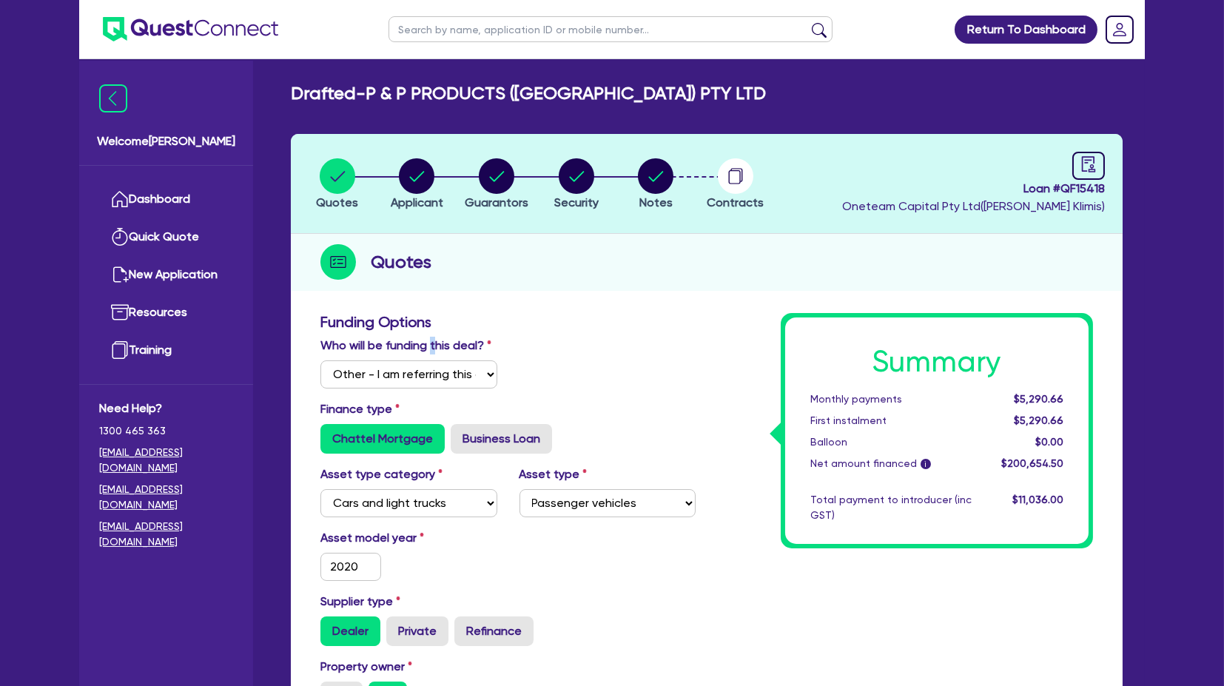
click at [427, 358] on div "Who will be funding this deal? Select I will fund 100% I will co-fund with Ques…" at bounding box center [408, 363] width 199 height 52
click at [425, 368] on select "Select I will fund 100% I will co-fund with Quest I want Quest to fund 100% Oth…" at bounding box center [409, 374] width 177 height 28
select select "Quest Finance - Platform Funding"
click at [321, 360] on select "Select I will fund 100% I will co-fund with Quest I want Quest to fund 100% Oth…" at bounding box center [409, 374] width 177 height 28
type input "200,000"
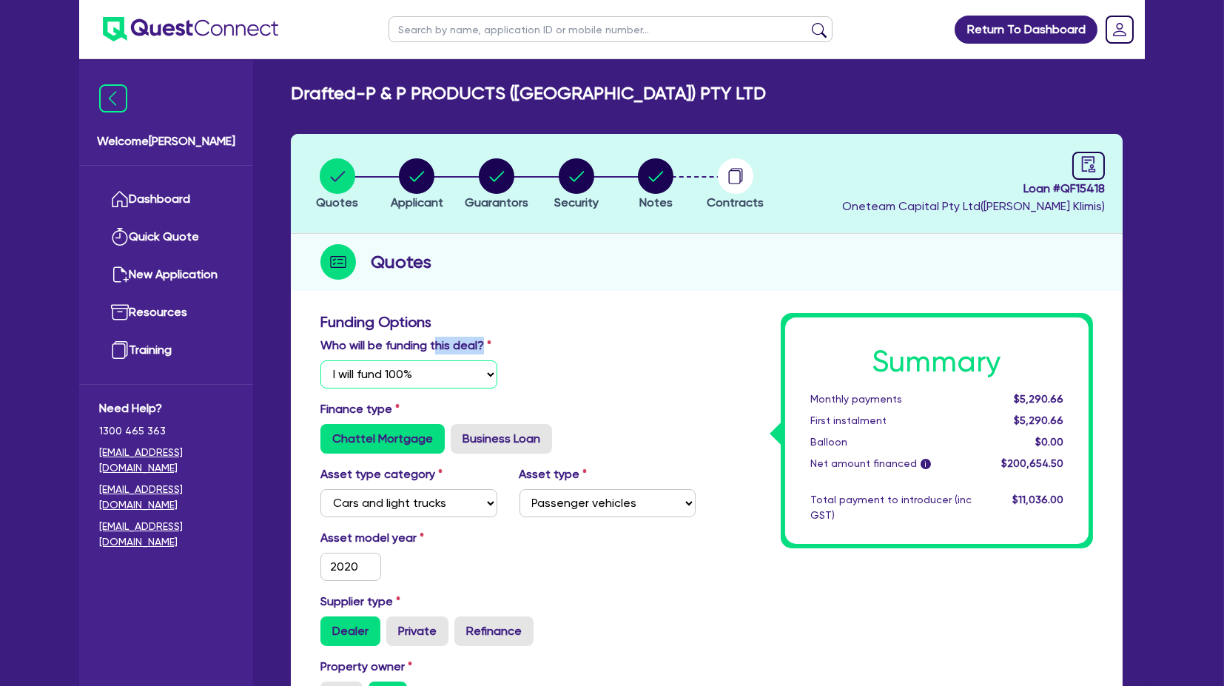
type input "10,032.73"
type input "200,000"
type input "10,032.73"
click at [632, 347] on div "Who will be funding this deal? Select I will fund 100% I will co-fund with Ques…" at bounding box center [508, 369] width 398 height 64
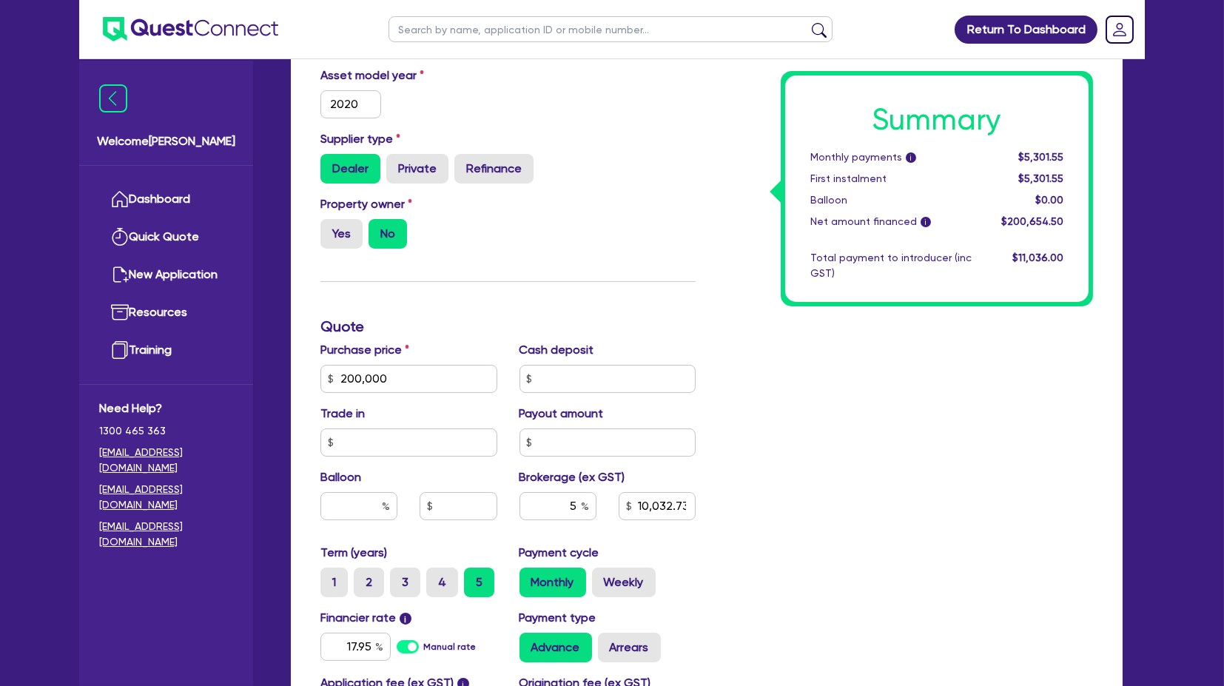
scroll to position [744, 0]
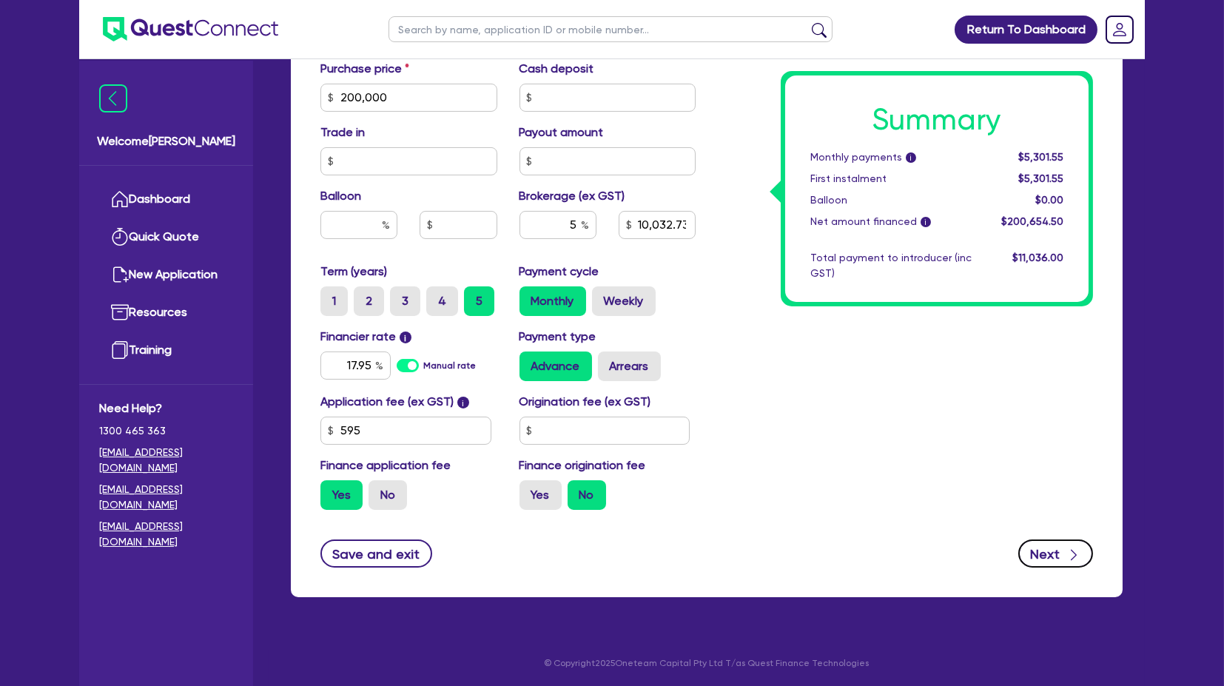
click at [1057, 544] on button "Next" at bounding box center [1056, 554] width 75 height 28
type input "200,000"
type input "10,032.73"
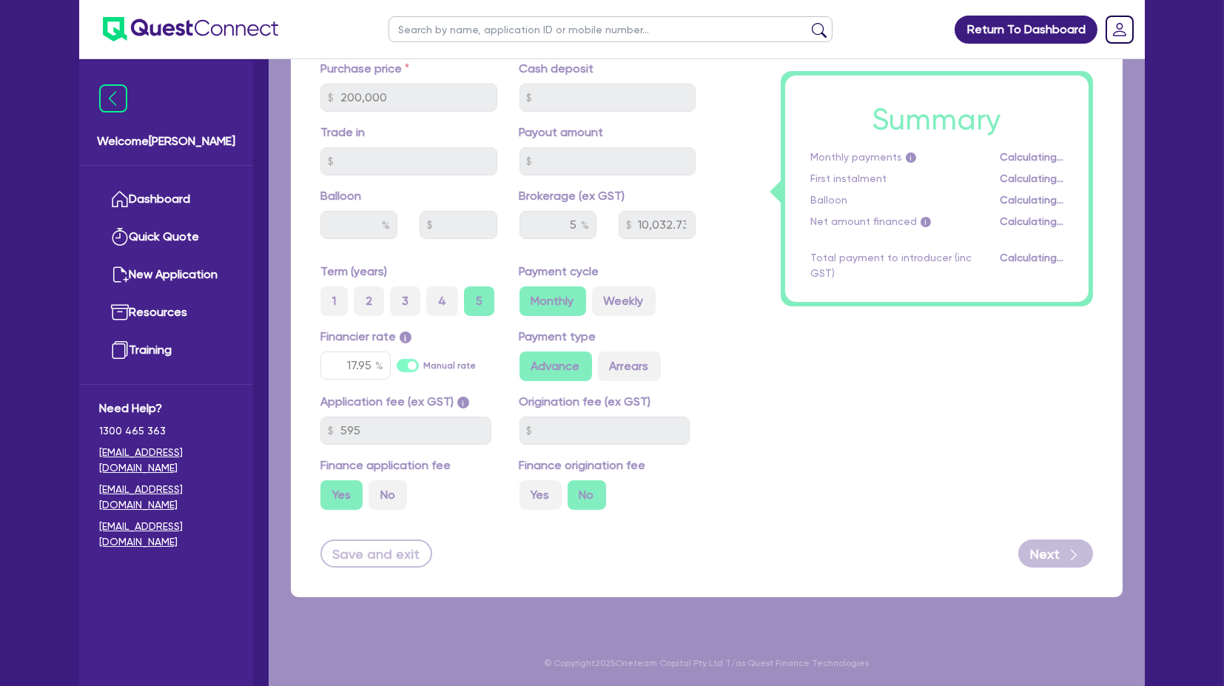
select select "COMPANY"
select select "BUILDING_CONSTRUCTION"
select select "BUSINESSES_LARGE_CONSTRUCTION_PROJECTS"
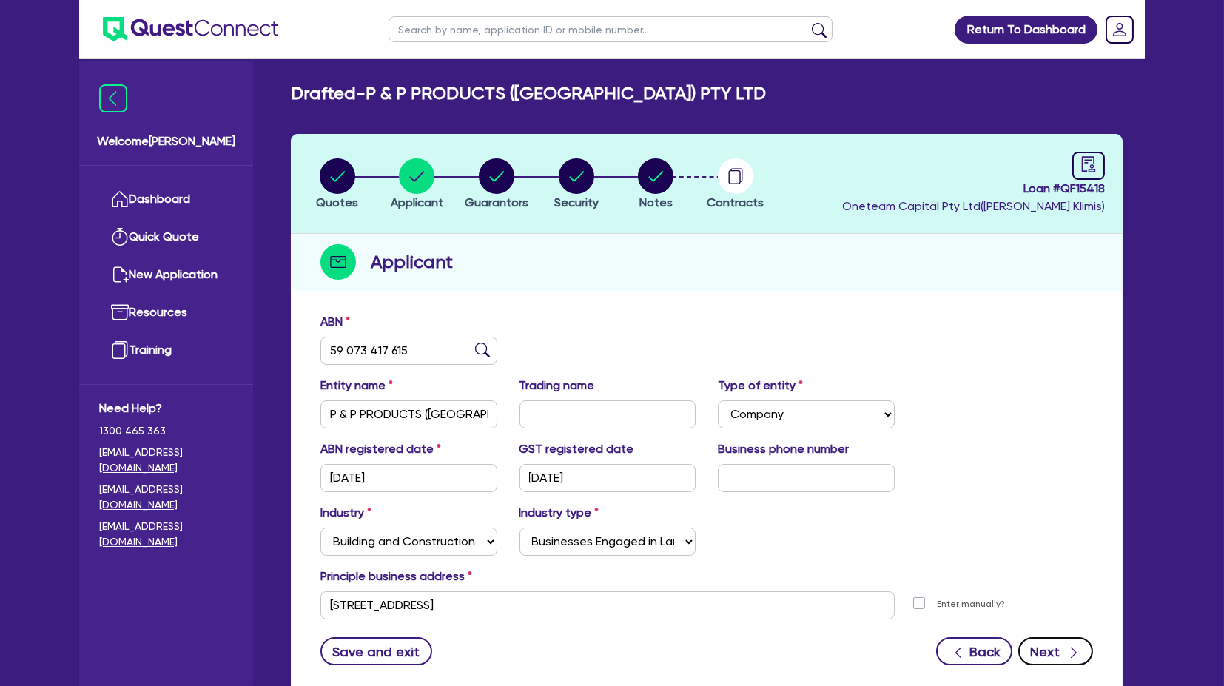
click at [1049, 654] on button "Next" at bounding box center [1056, 651] width 75 height 28
select select "MR"
select select "VIC"
select select "MARRIED"
select select "PROPERTY"
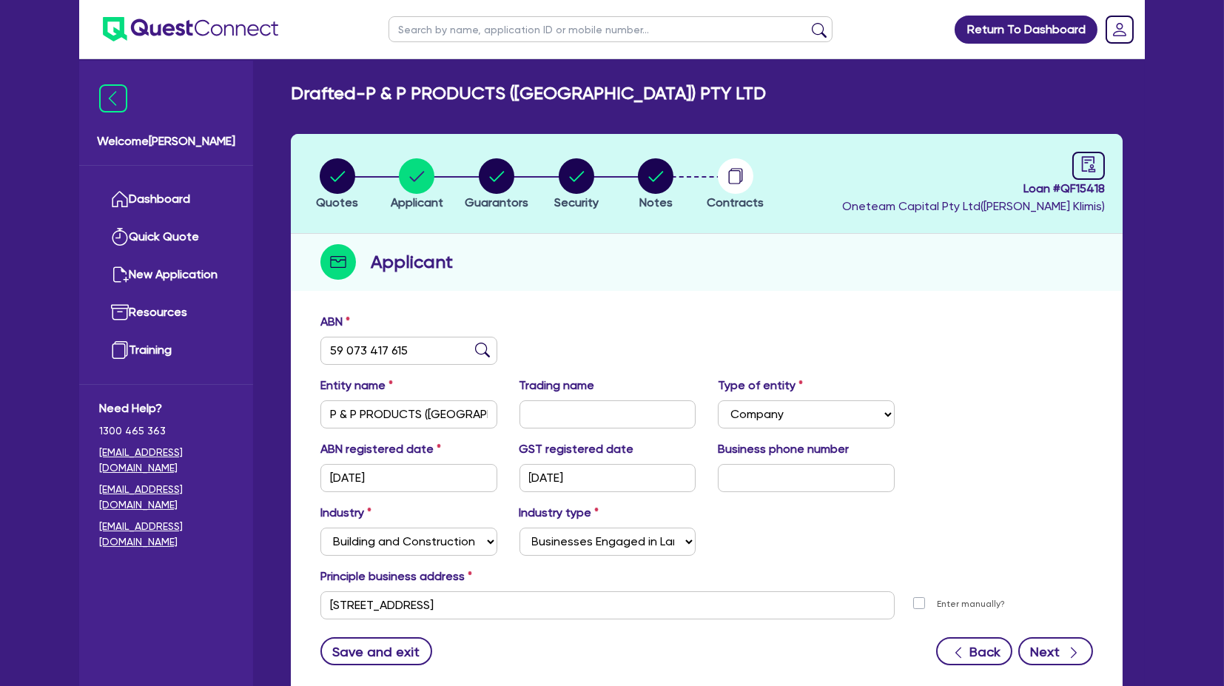
select select "PROPERTY"
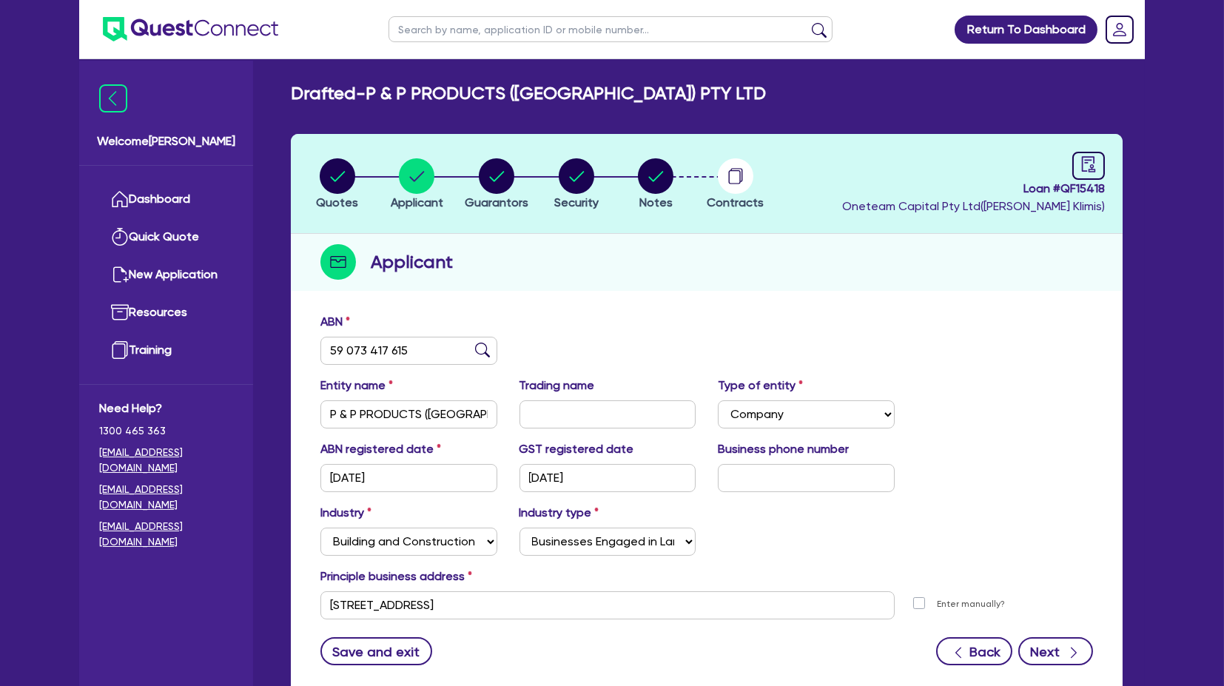
select select "VEHICLE"
select select "MORTGAGE"
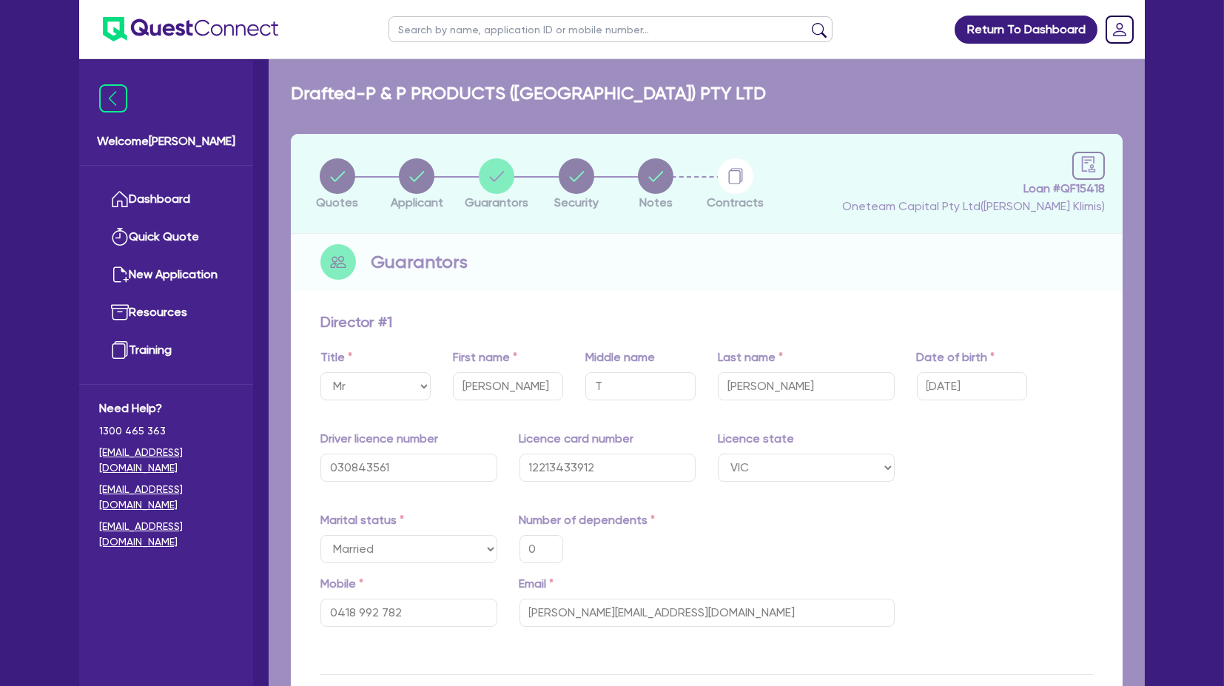
type input "0"
type input "0418 992 782"
type input "800,000"
type input "2,000,000"
type input "300,000"
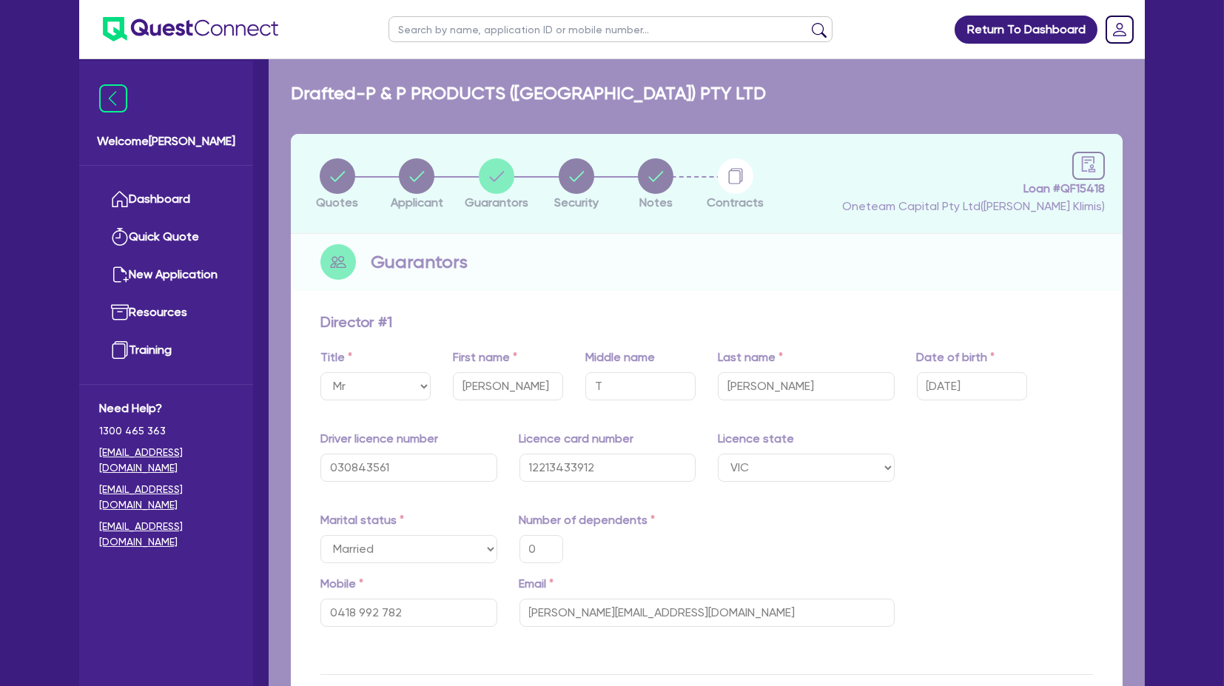
type input "2,400,000"
type input "1,300,000"
type input "2,150,000"
type input "2,400,000"
type input "268,000"
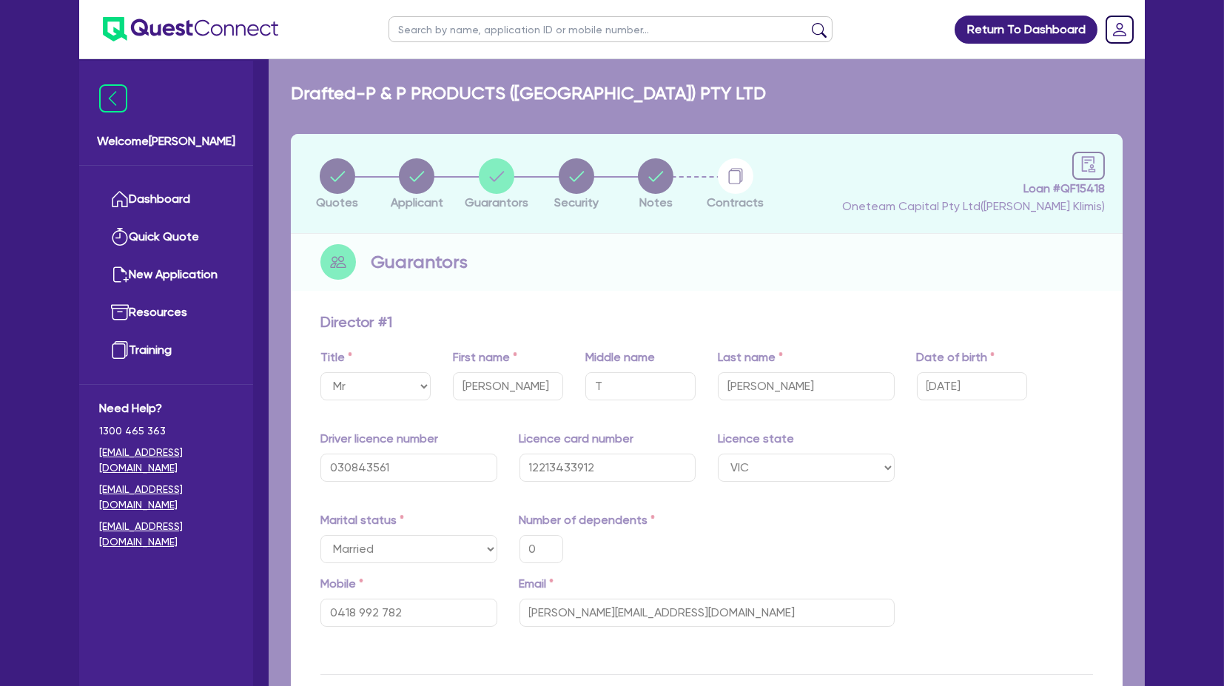
type input "720,000"
type input "1,000,000"
type input "700,000"
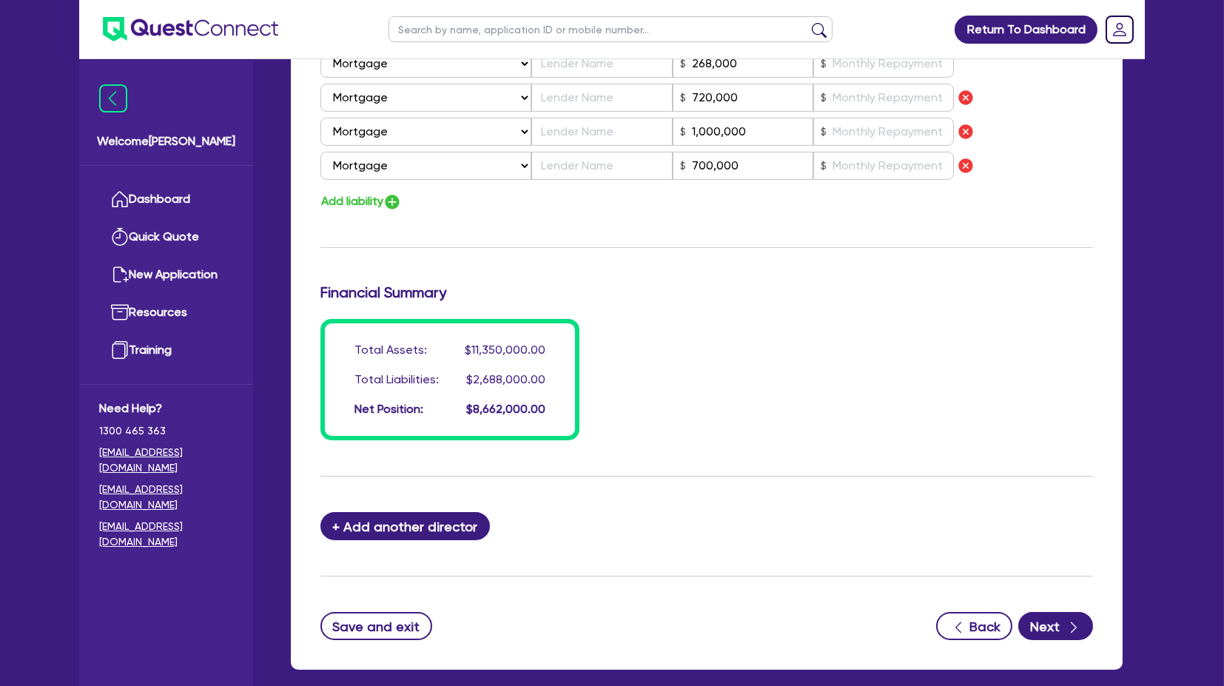
scroll to position [1345, 0]
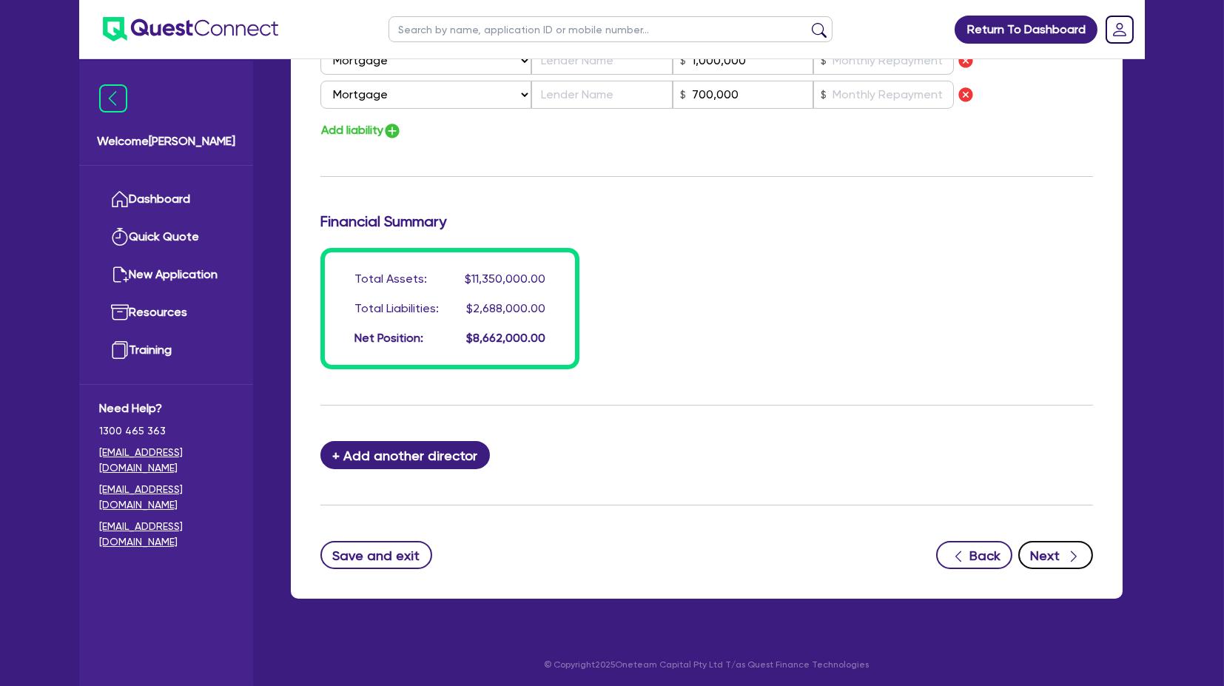
click at [1050, 541] on button "Next" at bounding box center [1056, 555] width 75 height 28
select select "CARS_AND_LIGHT_TRUCKS"
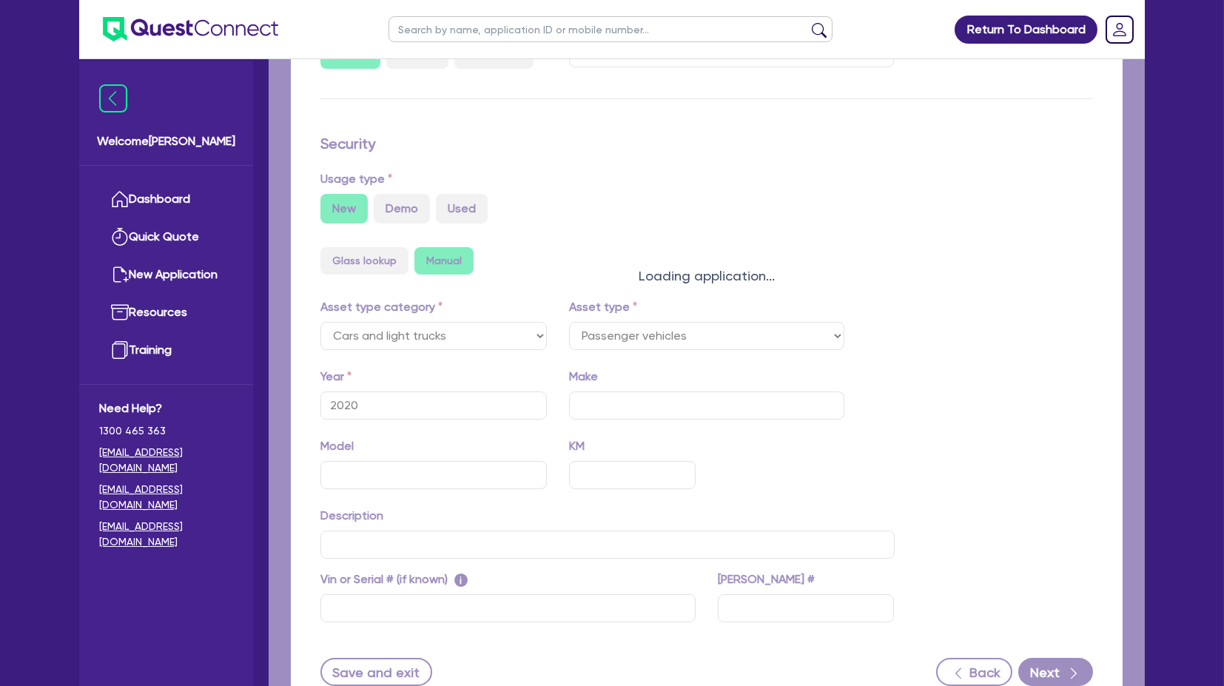
select select "PASSENGER_VEHICLES"
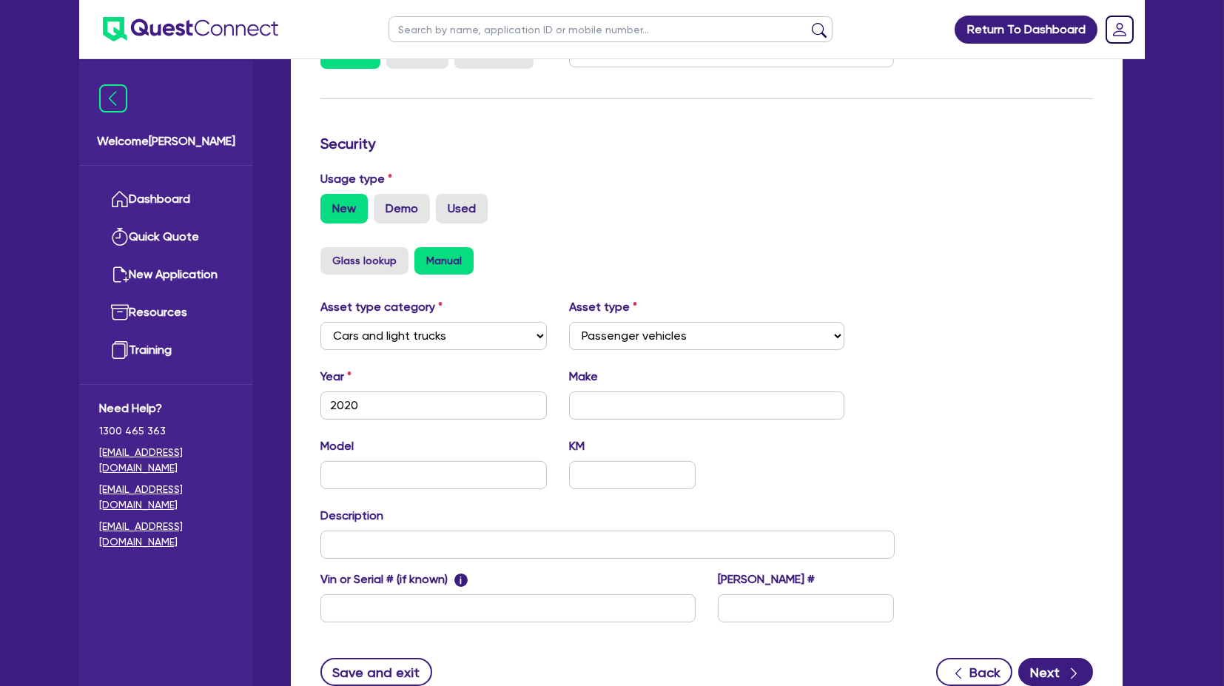
scroll to position [452, 0]
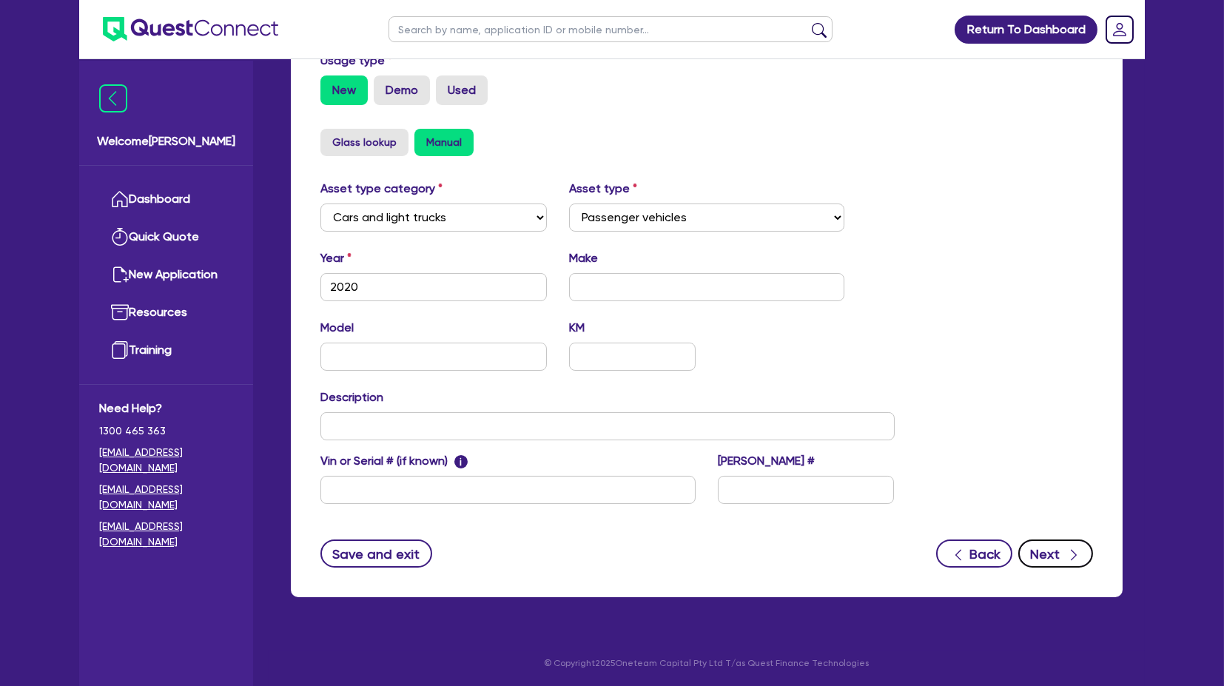
click at [1056, 554] on button "Next" at bounding box center [1056, 554] width 75 height 28
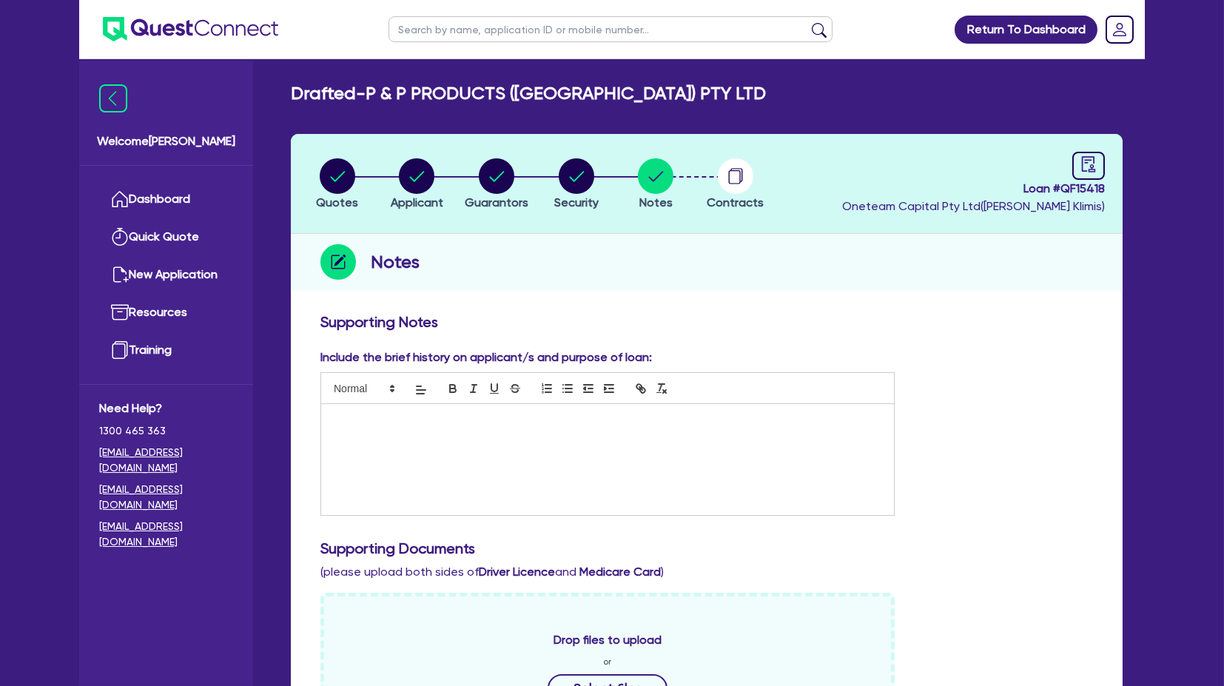
scroll to position [534, 0]
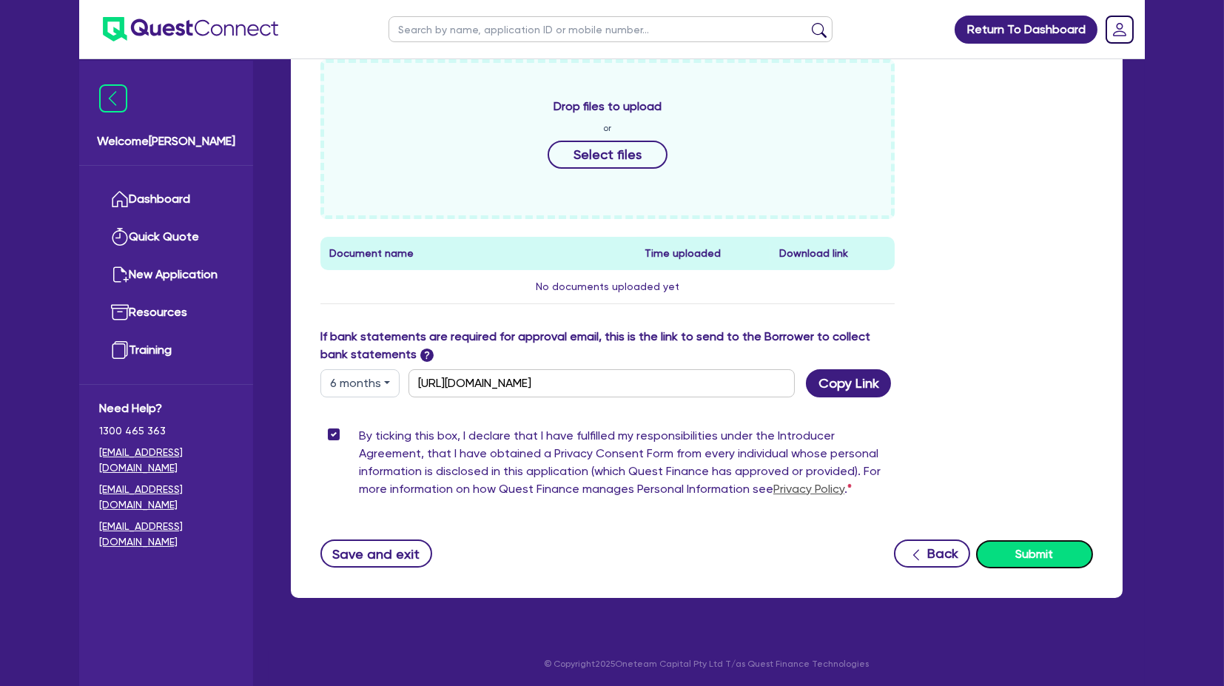
click at [1045, 553] on button "Submit" at bounding box center [1034, 554] width 117 height 28
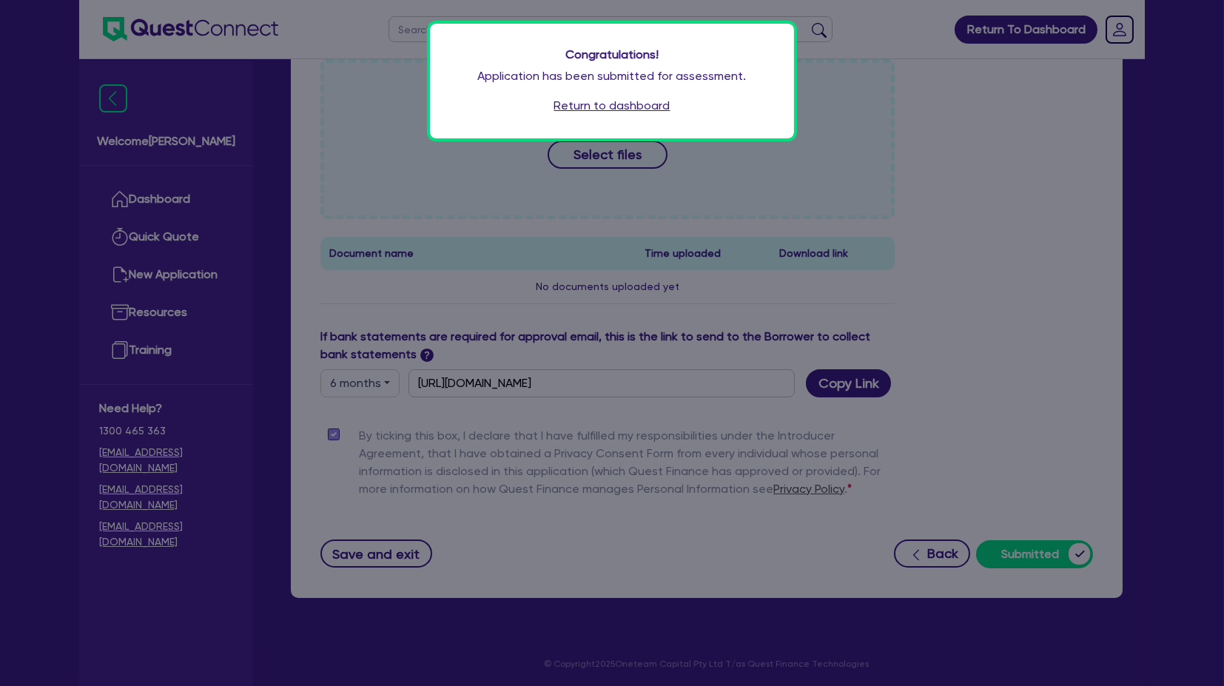
click at [588, 106] on link "Return to dashboard" at bounding box center [612, 106] width 116 height 18
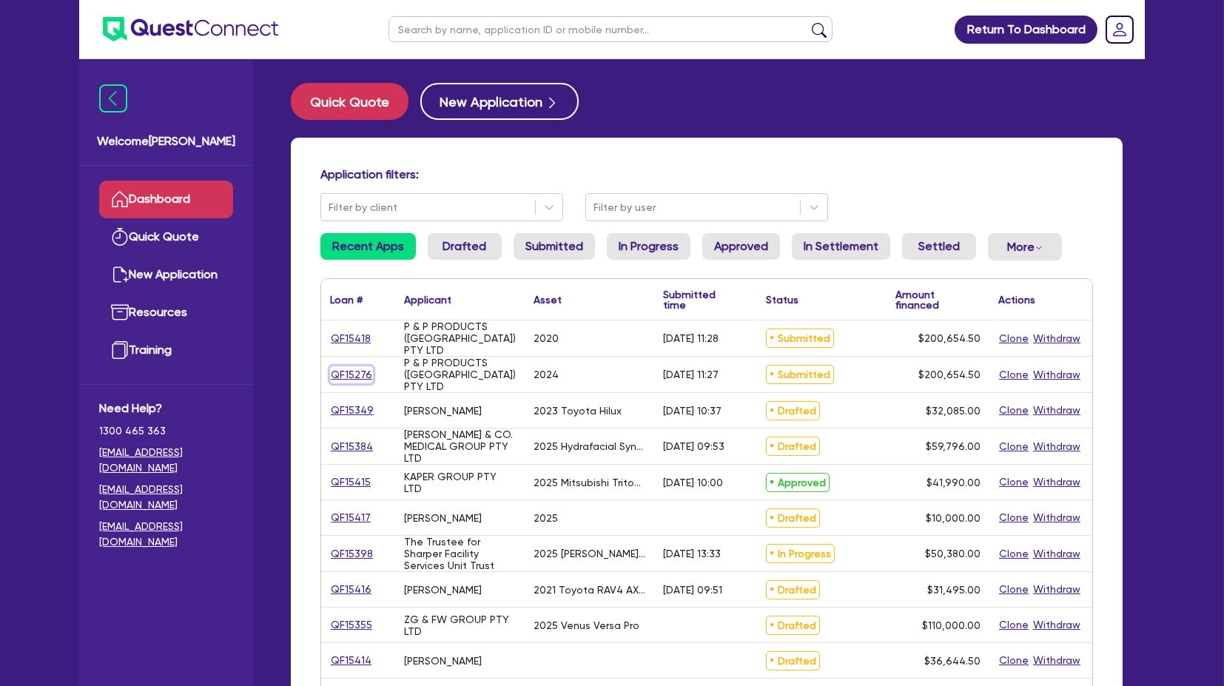
click at [355, 372] on link "QF15276" at bounding box center [351, 374] width 43 height 17
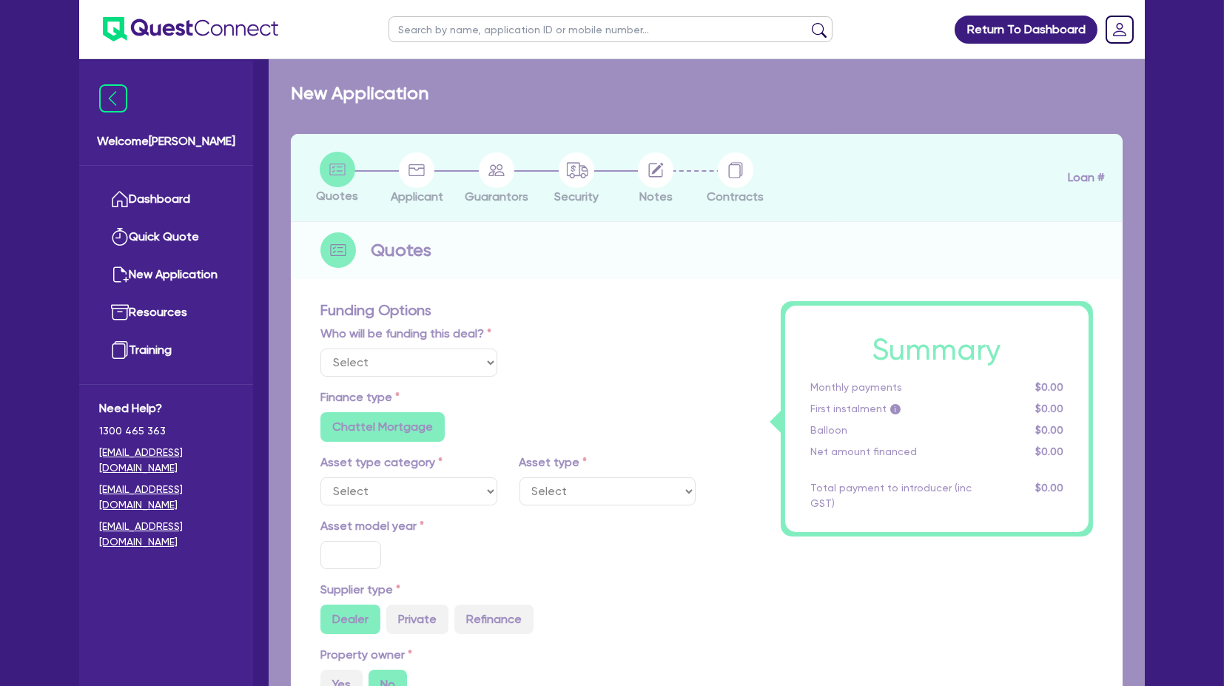
select select "Quest Finance - Own Book"
select select "CARS_AND_LIGHT_TRUCKS"
type input "2024"
radio input "false"
radio input "true"
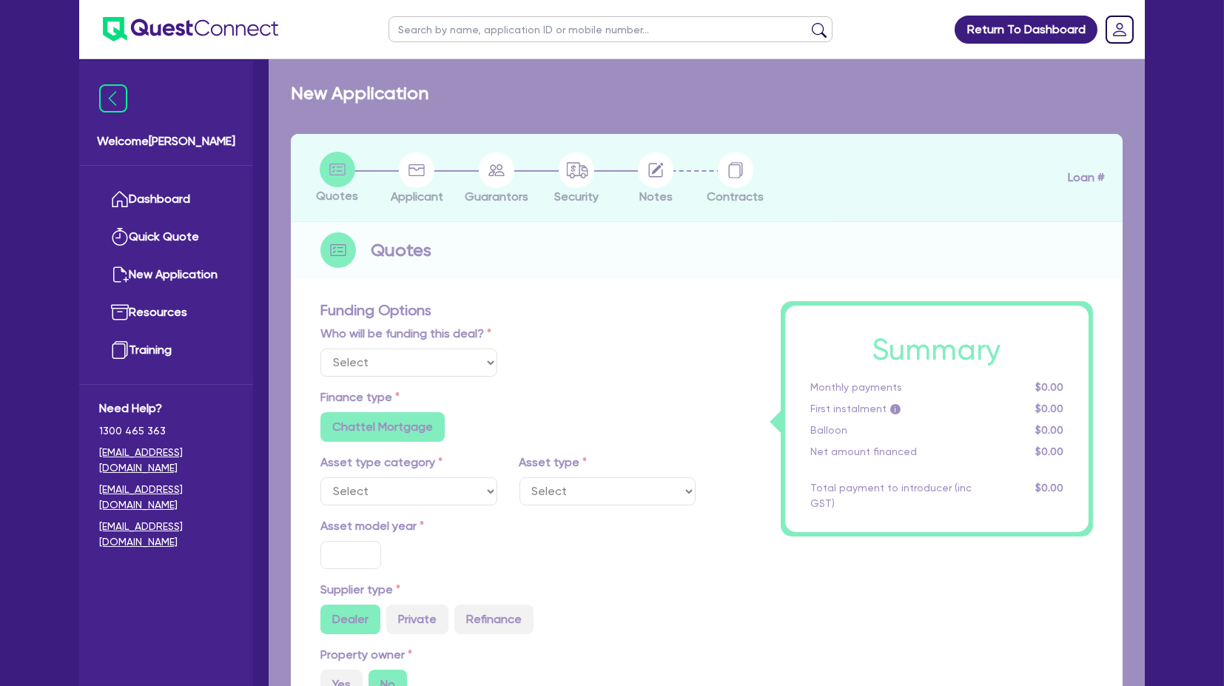
radio input "true"
type input "200,000"
type input "5"
type input "10,032.73"
radio input "true"
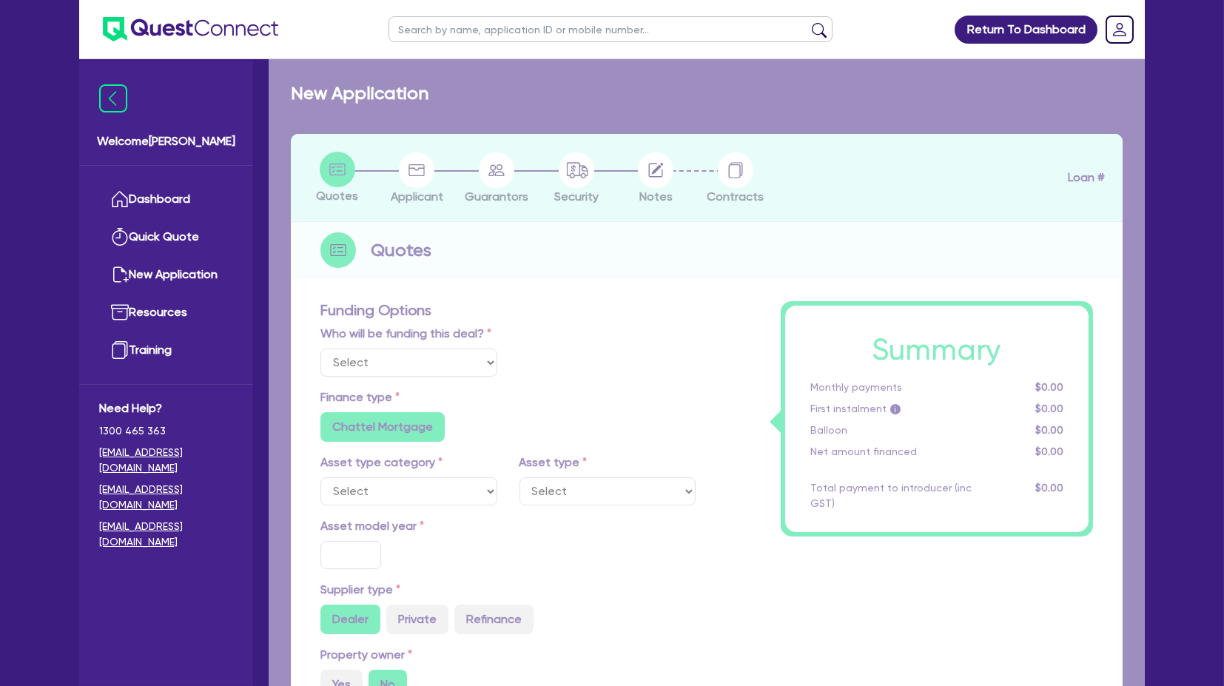
type input "17.95"
radio input "true"
radio input "false"
select select "PASSENGER_VEHICLES"
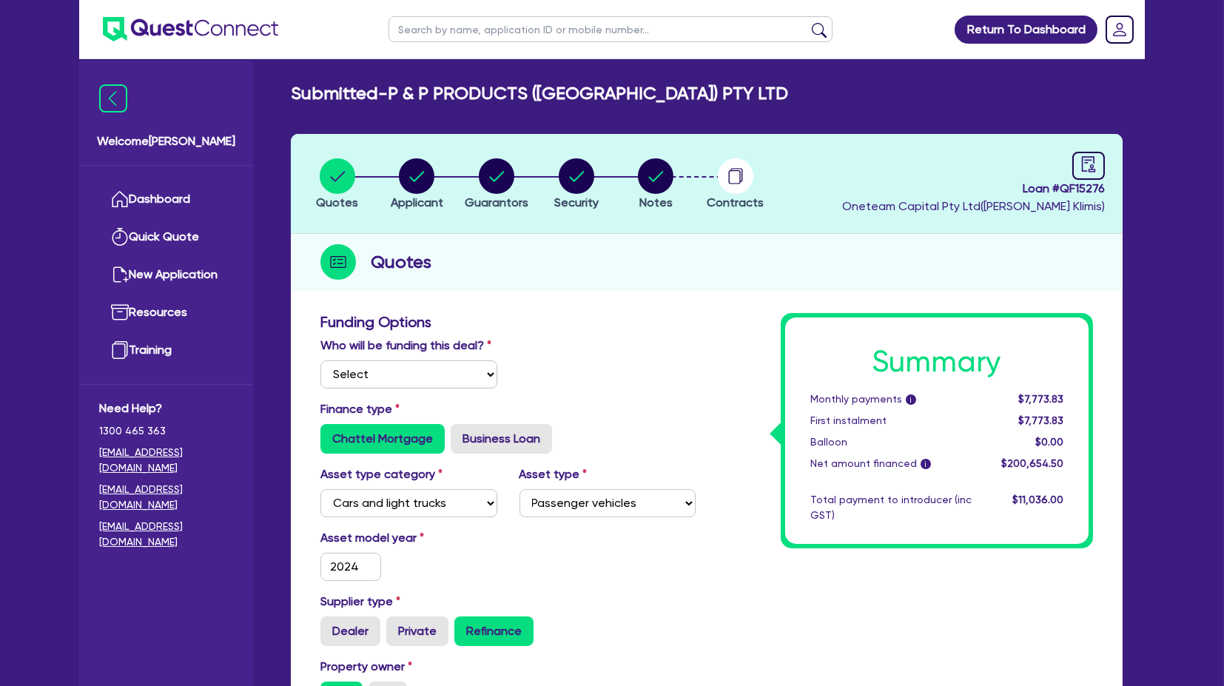
drag, startPoint x: 651, startPoint y: 338, endPoint x: 603, endPoint y: 400, distance: 79.7
click at [651, 338] on div "Who will be funding this deal? Select I will fund 100% I will co-fund with Ques…" at bounding box center [508, 369] width 398 height 64
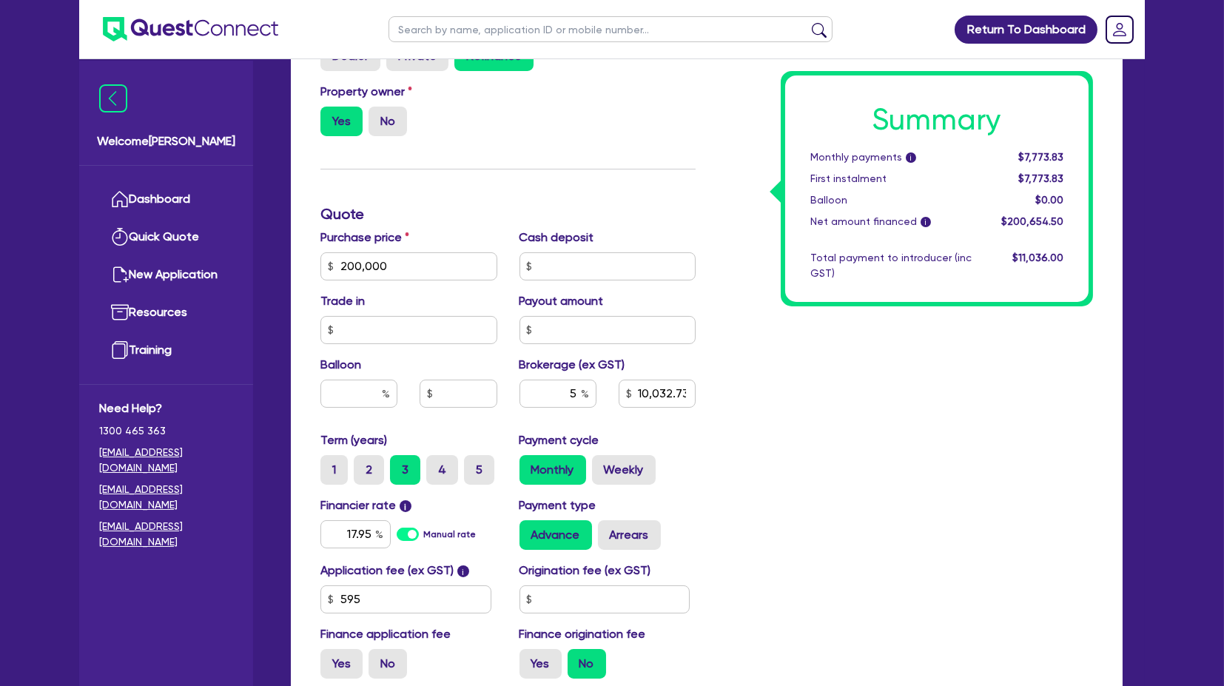
scroll to position [744, 0]
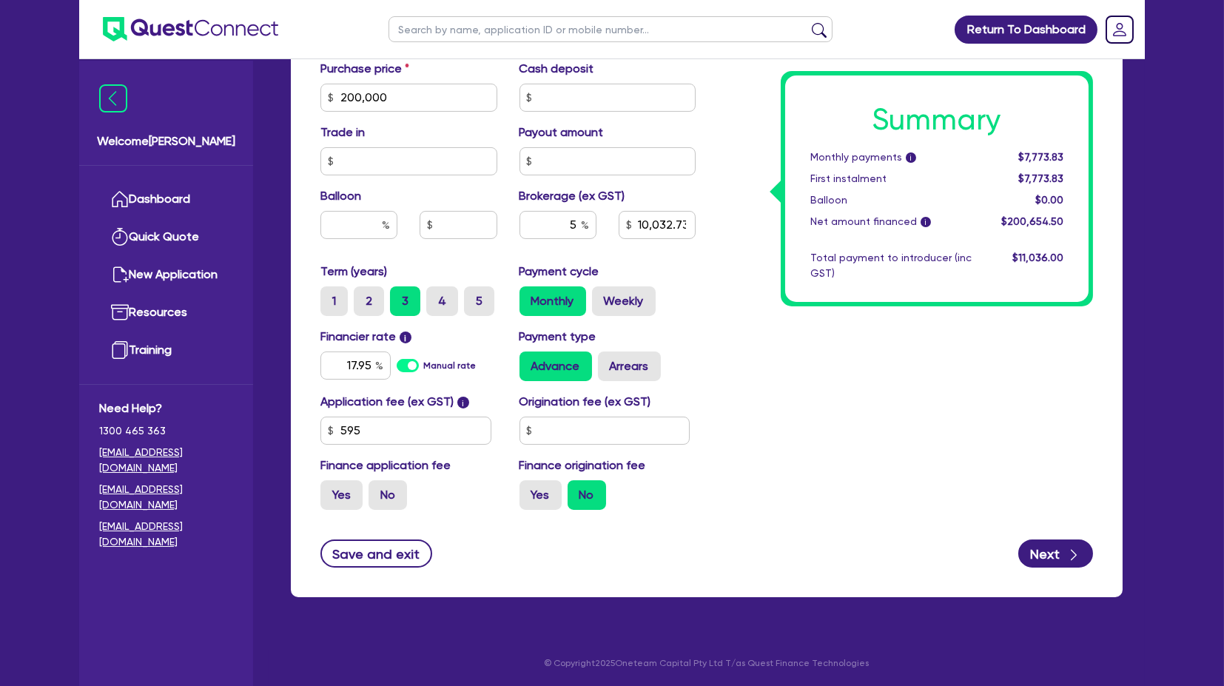
click at [192, 9] on ul at bounding box center [178, 29] width 199 height 58
click at [195, 26] on img at bounding box center [190, 29] width 175 height 24
